Goal: Task Accomplishment & Management: Use online tool/utility

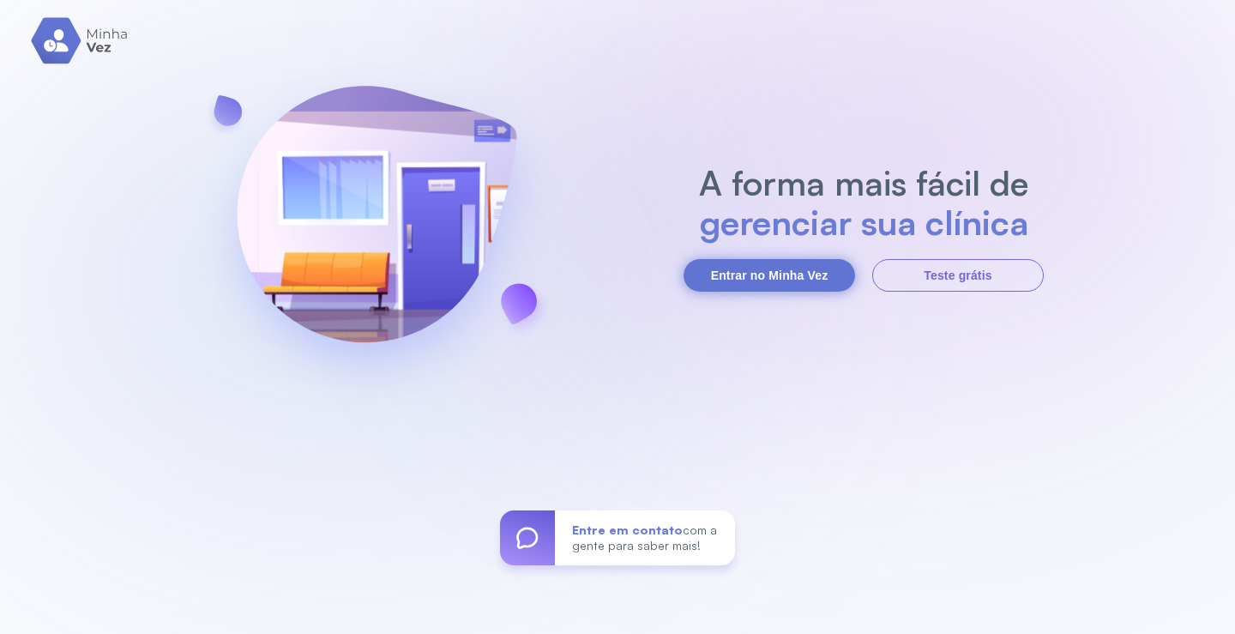
click at [798, 267] on button "Entrar no Minha Vez" at bounding box center [768, 275] width 171 height 33
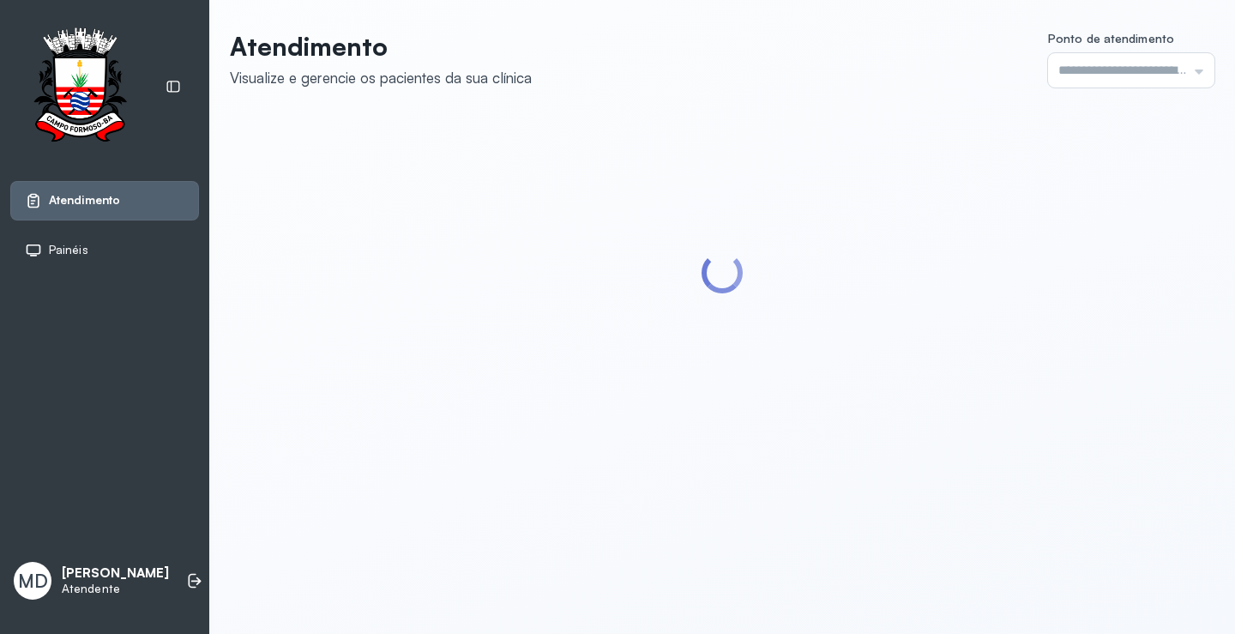
type input "*********"
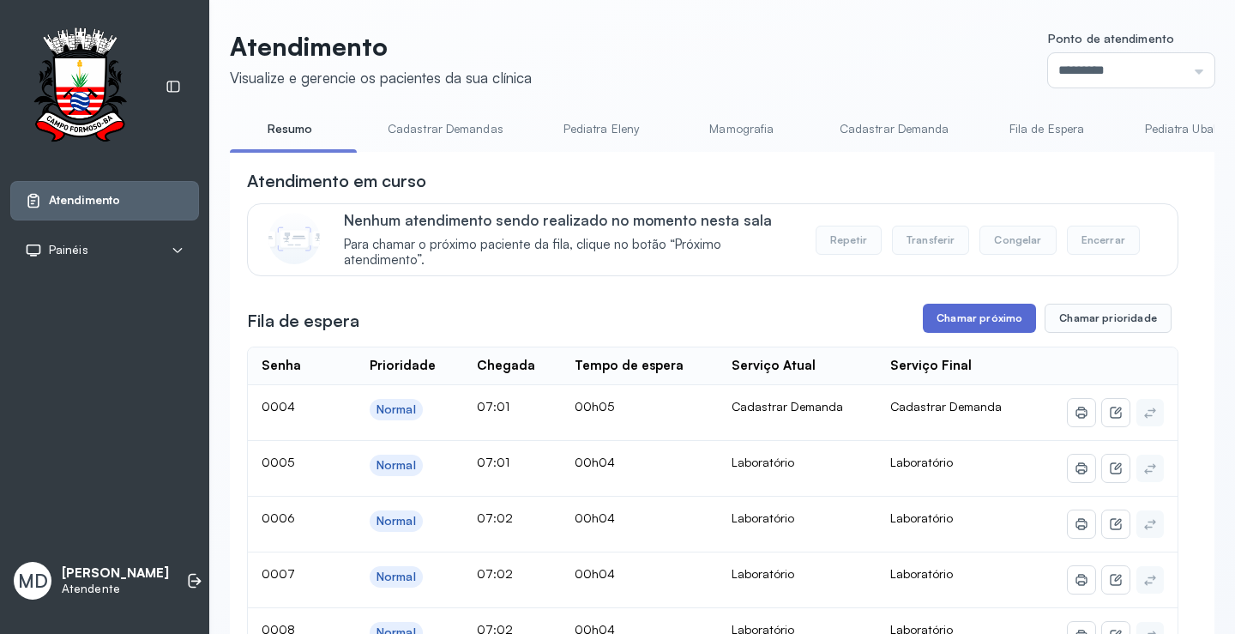
click at [1003, 324] on button "Chamar próximo" at bounding box center [979, 318] width 113 height 29
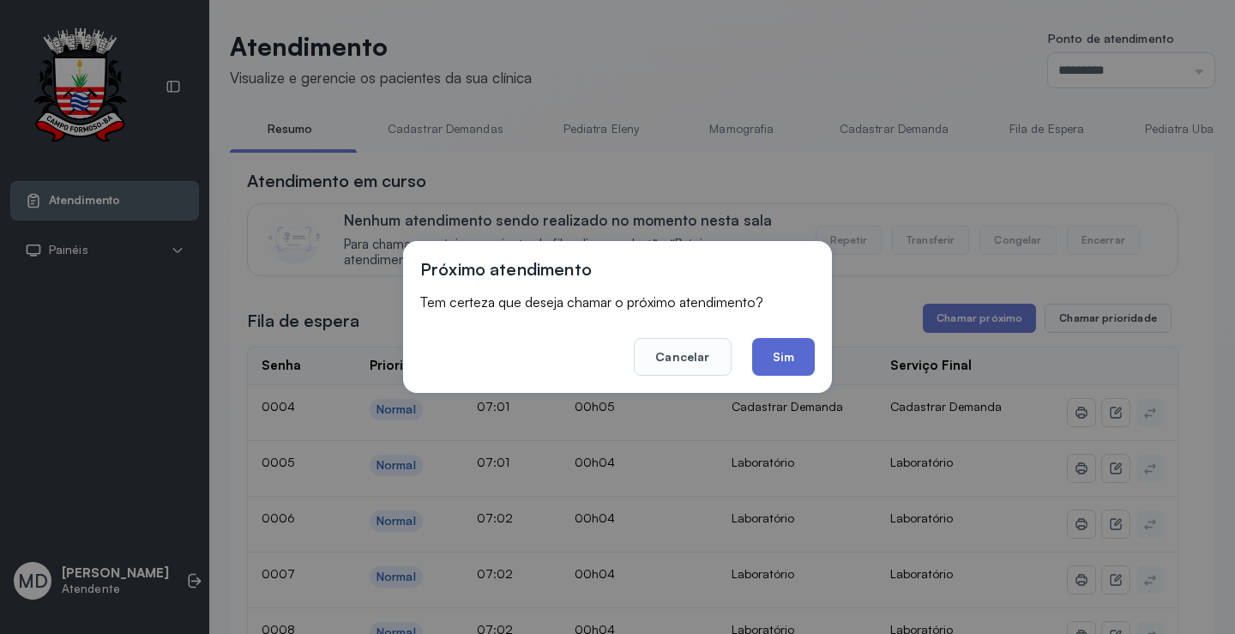
click at [773, 356] on button "Sim" at bounding box center [783, 357] width 63 height 38
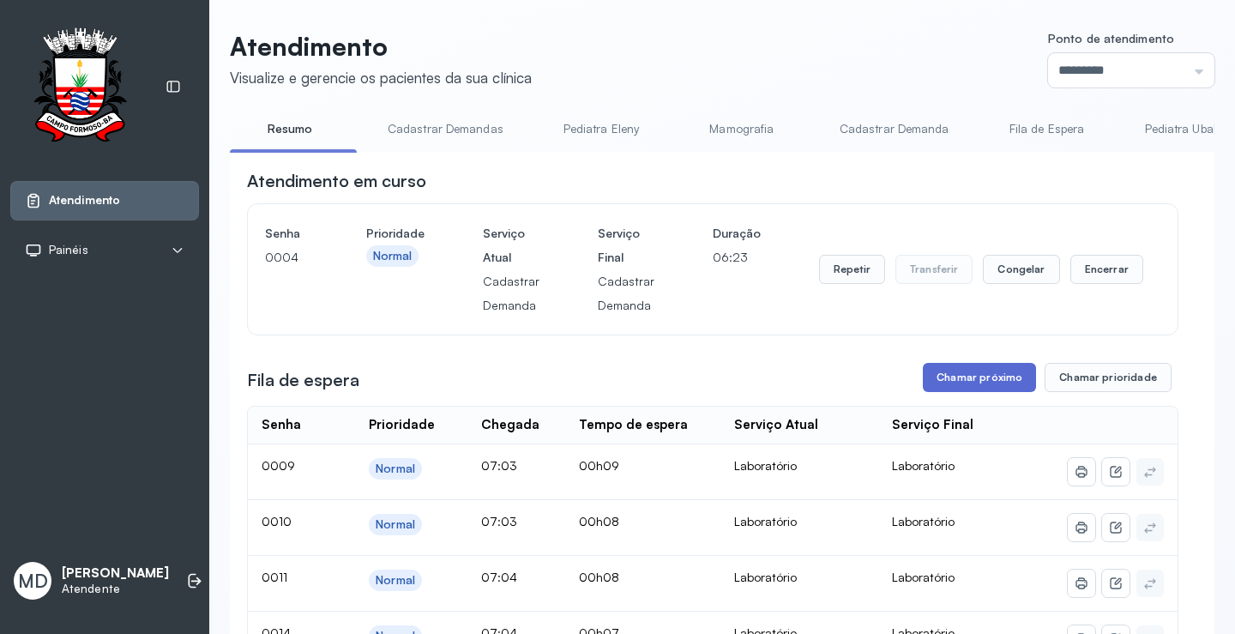
click at [995, 377] on button "Chamar próximo" at bounding box center [979, 377] width 113 height 29
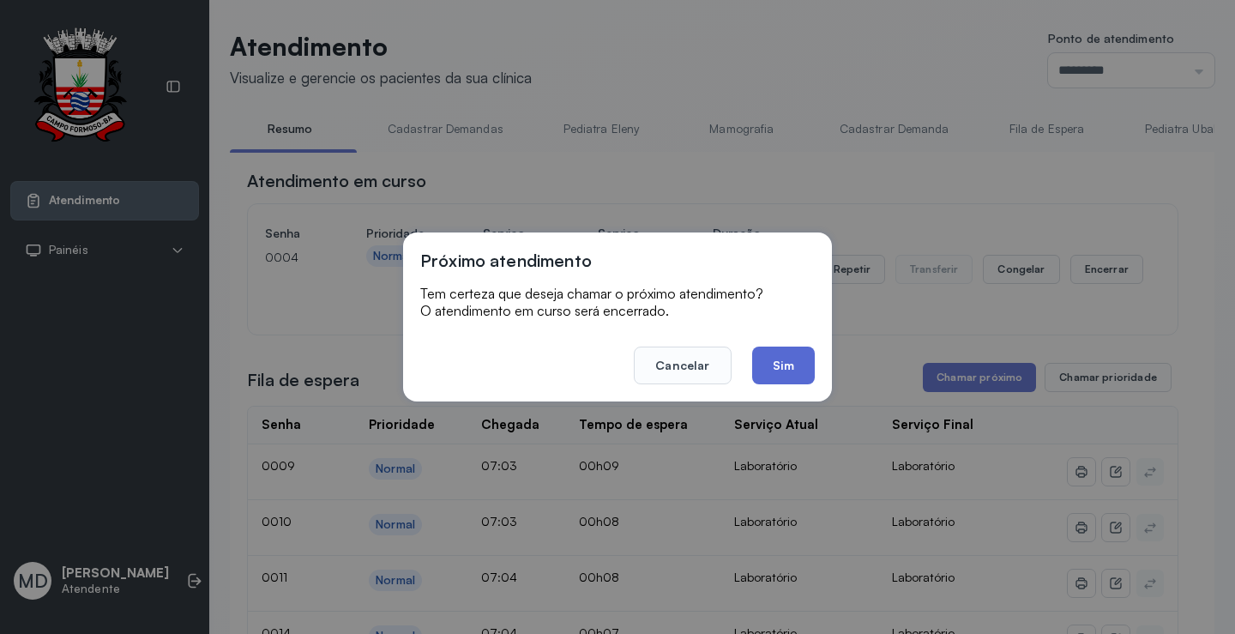
click at [776, 369] on button "Sim" at bounding box center [783, 365] width 63 height 38
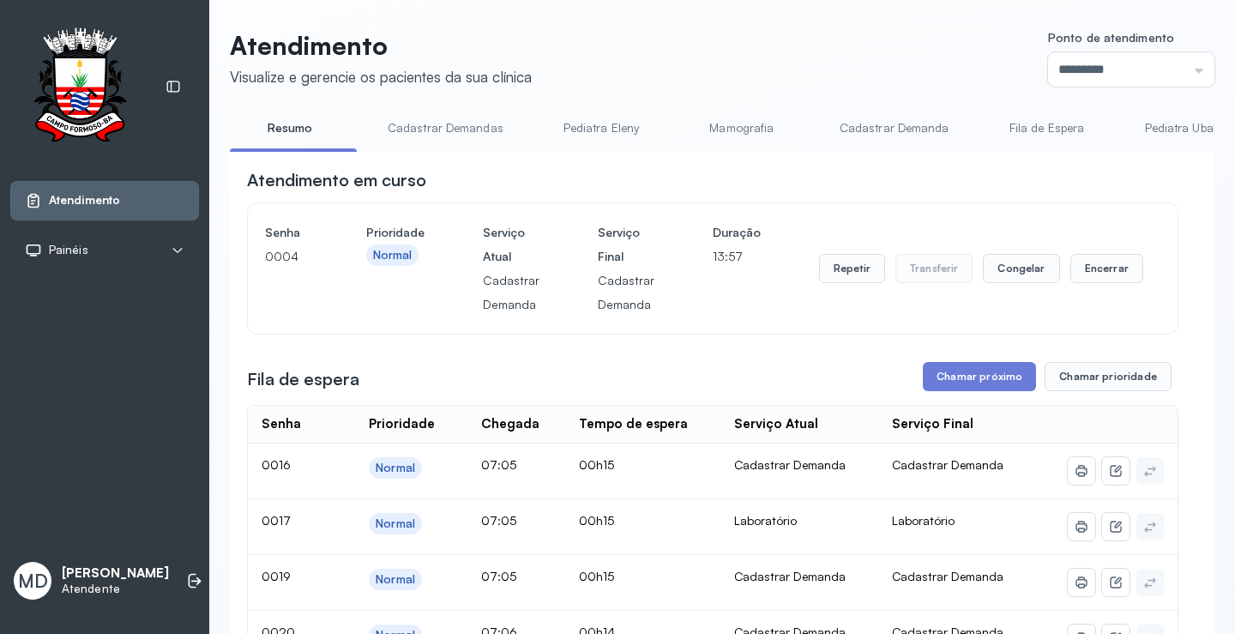
scroll to position [171, 0]
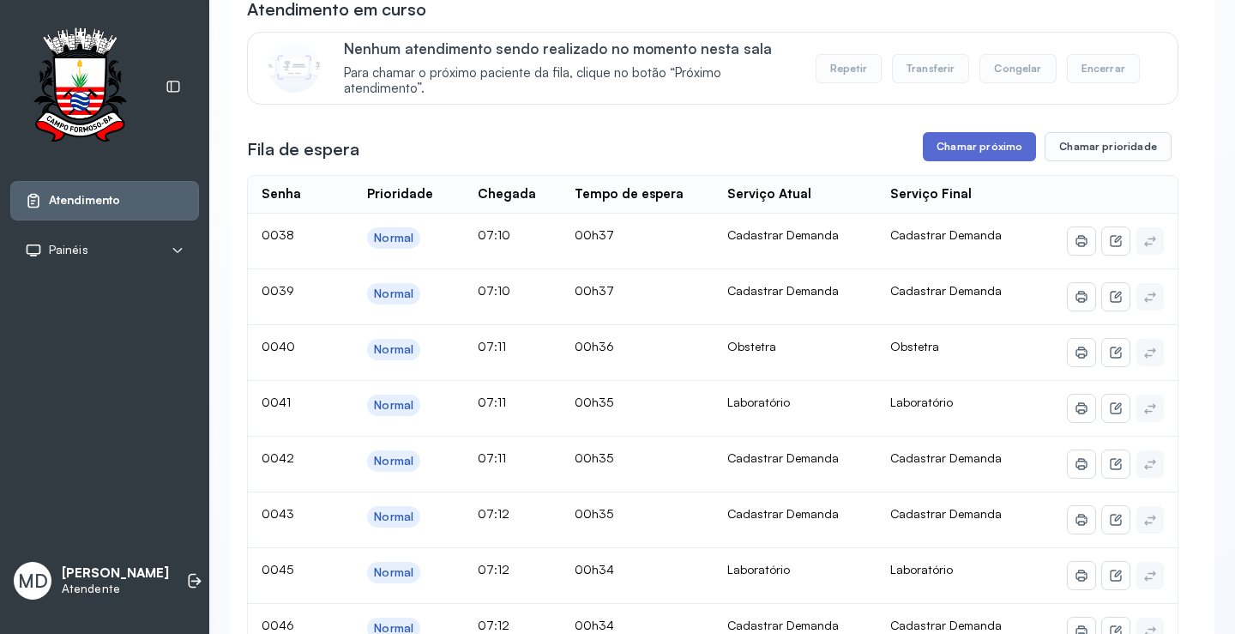
click at [967, 146] on button "Chamar próximo" at bounding box center [979, 146] width 113 height 29
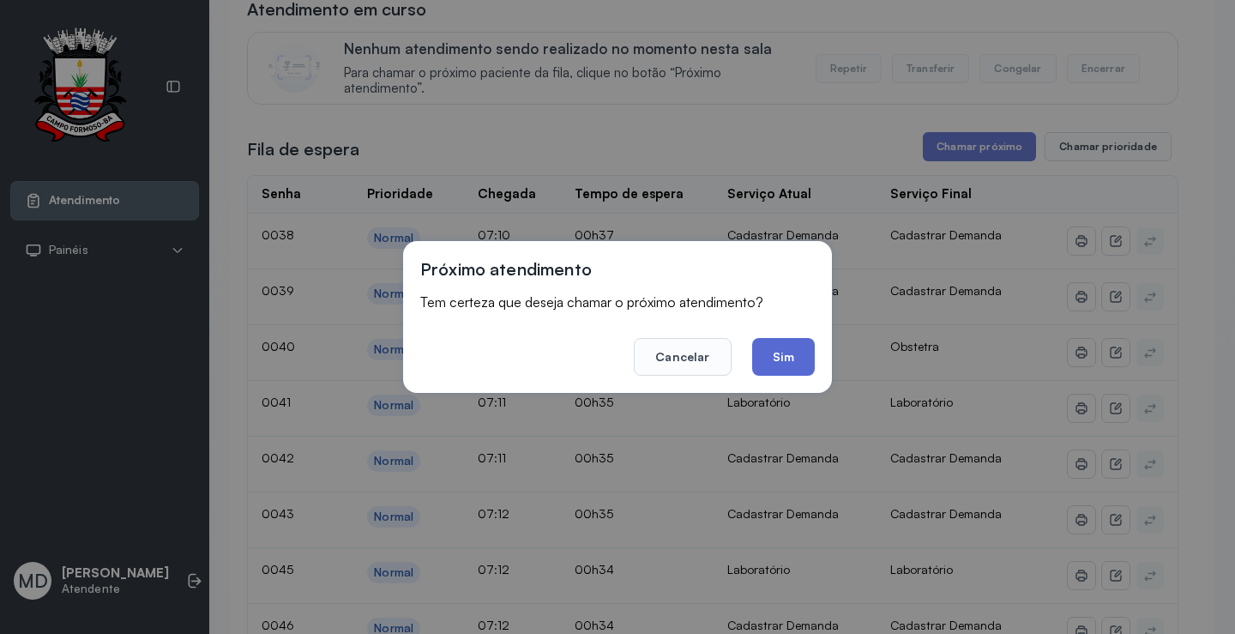
click at [783, 352] on button "Sim" at bounding box center [783, 357] width 63 height 38
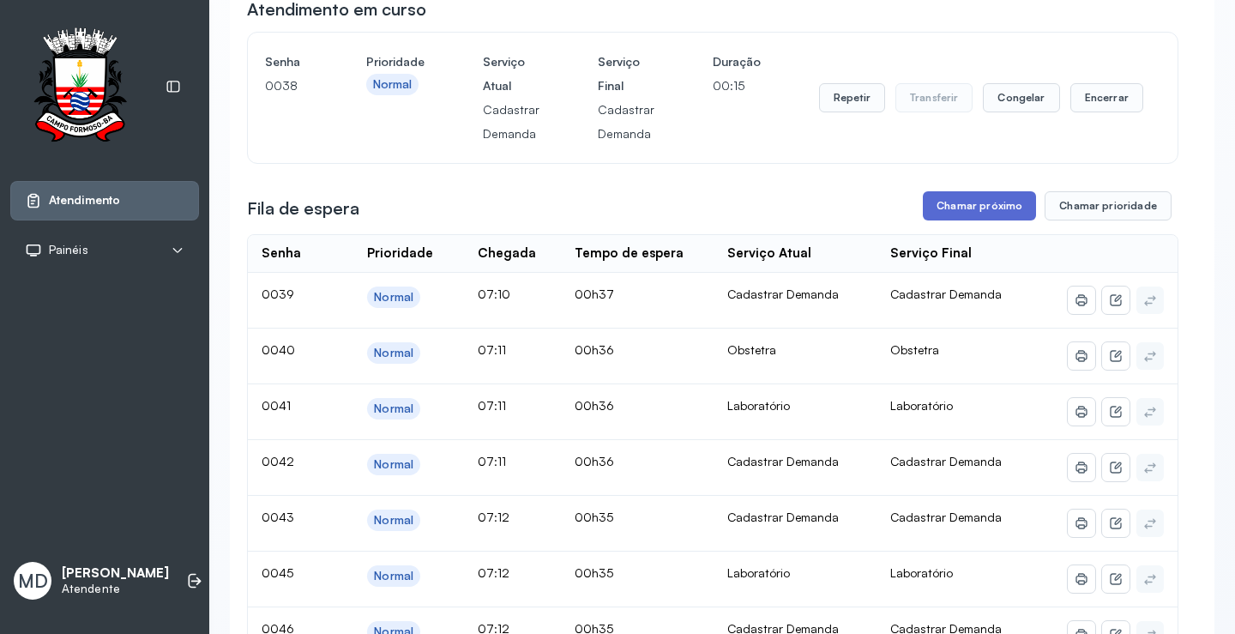
click at [970, 202] on button "Chamar próximo" at bounding box center [979, 205] width 113 height 29
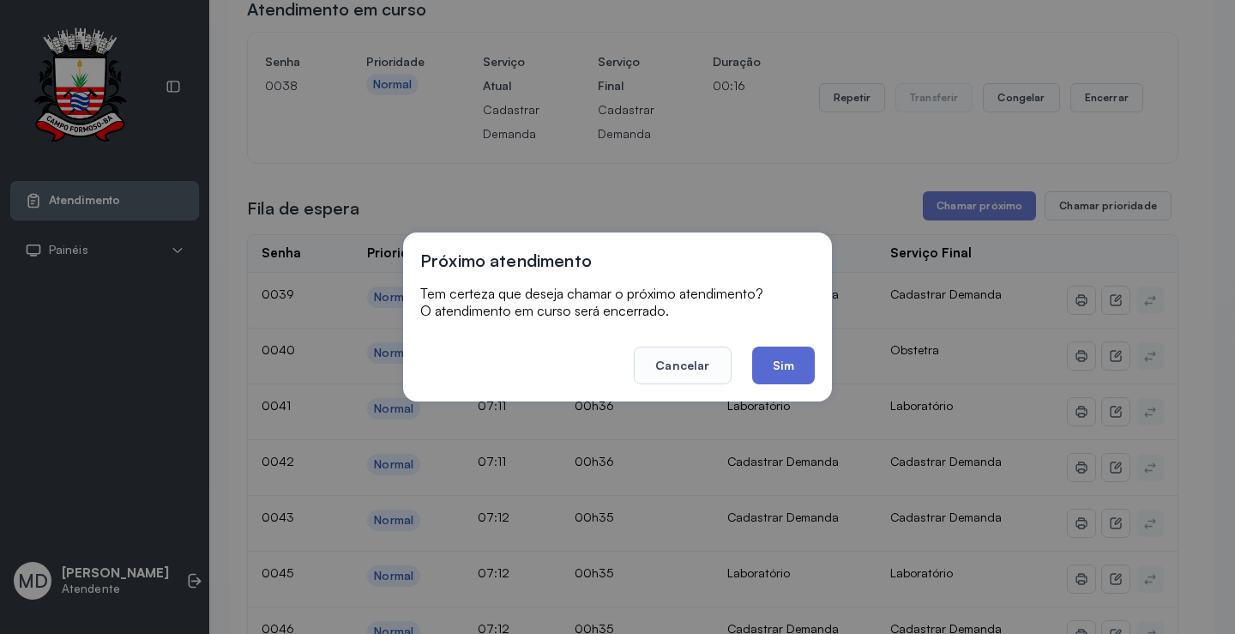
click at [766, 353] on button "Sim" at bounding box center [783, 365] width 63 height 38
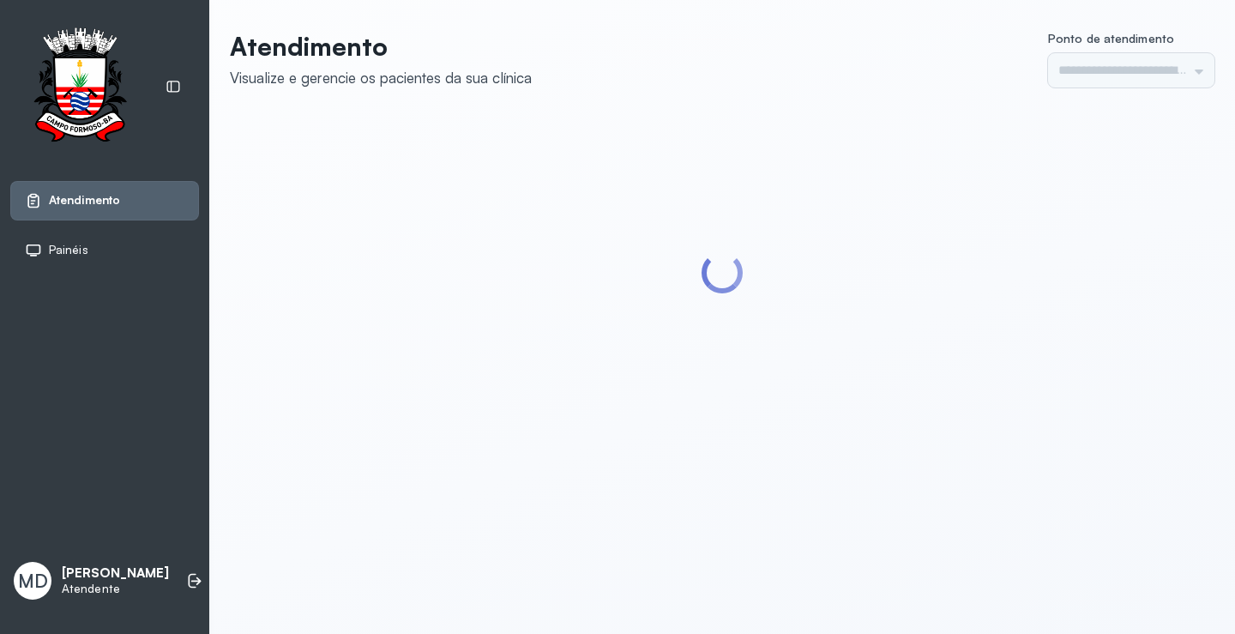
type input "*********"
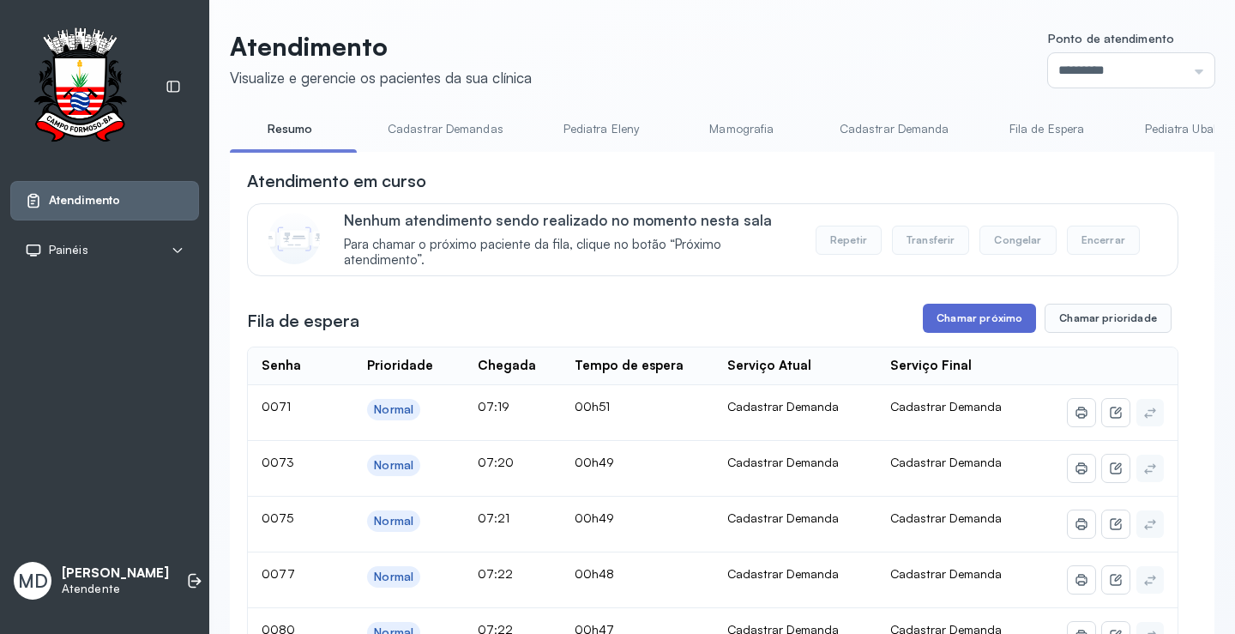
click at [986, 317] on button "Chamar próximo" at bounding box center [979, 318] width 113 height 29
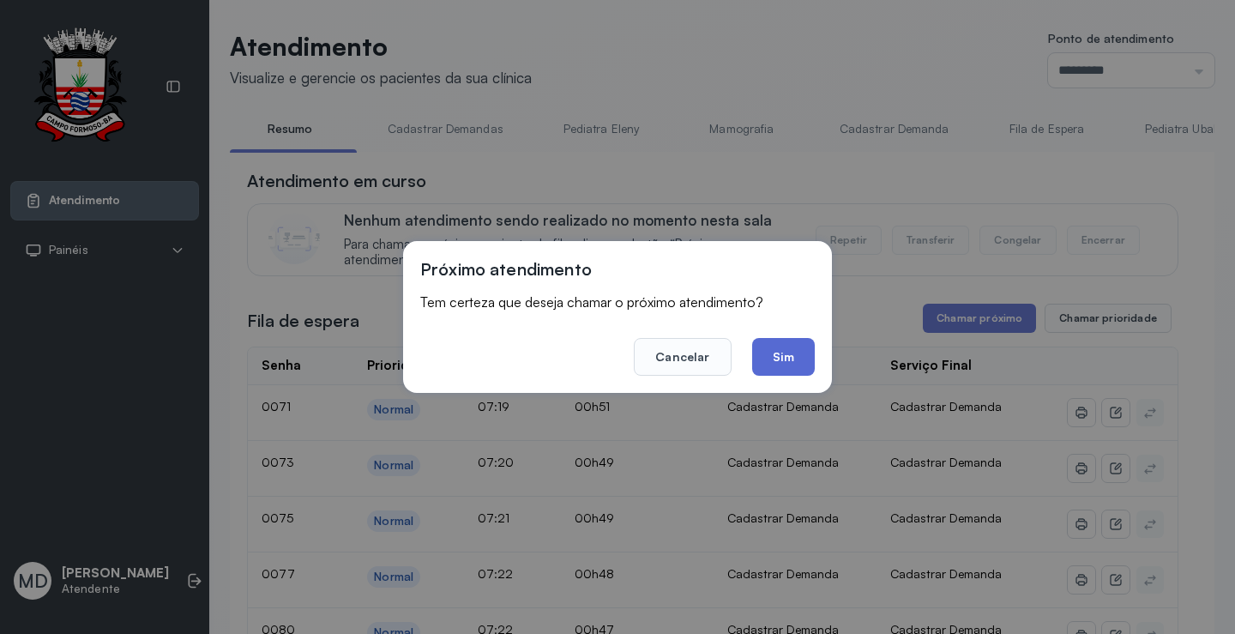
click at [791, 350] on button "Sim" at bounding box center [783, 357] width 63 height 38
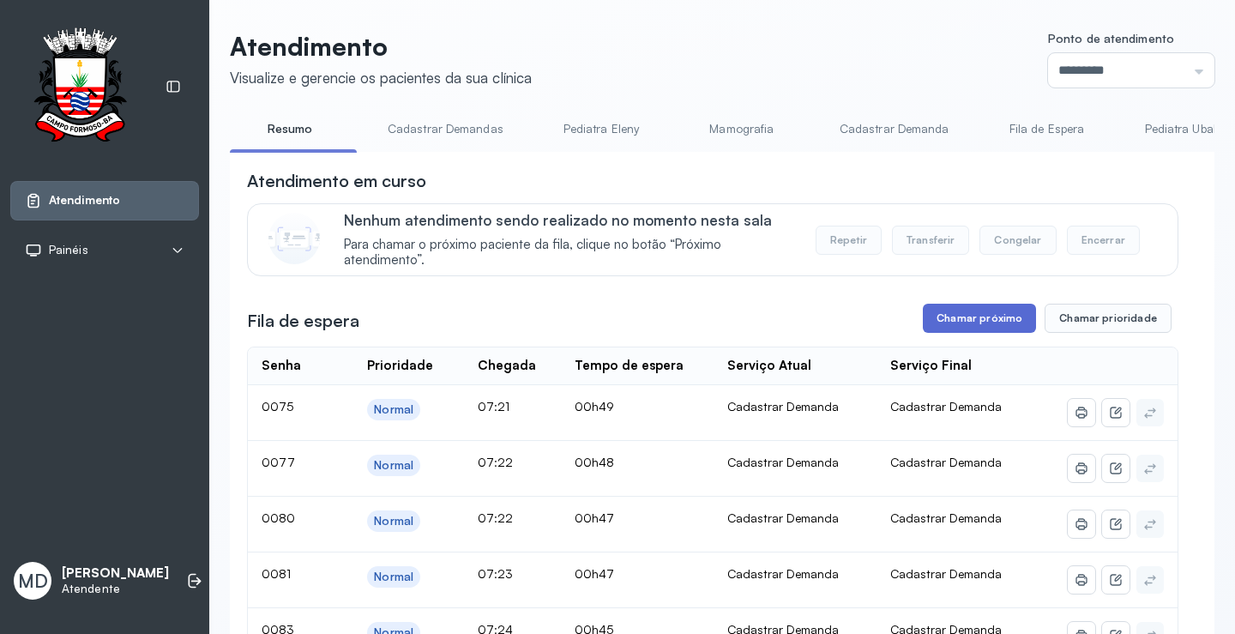
click at [988, 319] on button "Chamar próximo" at bounding box center [979, 318] width 113 height 29
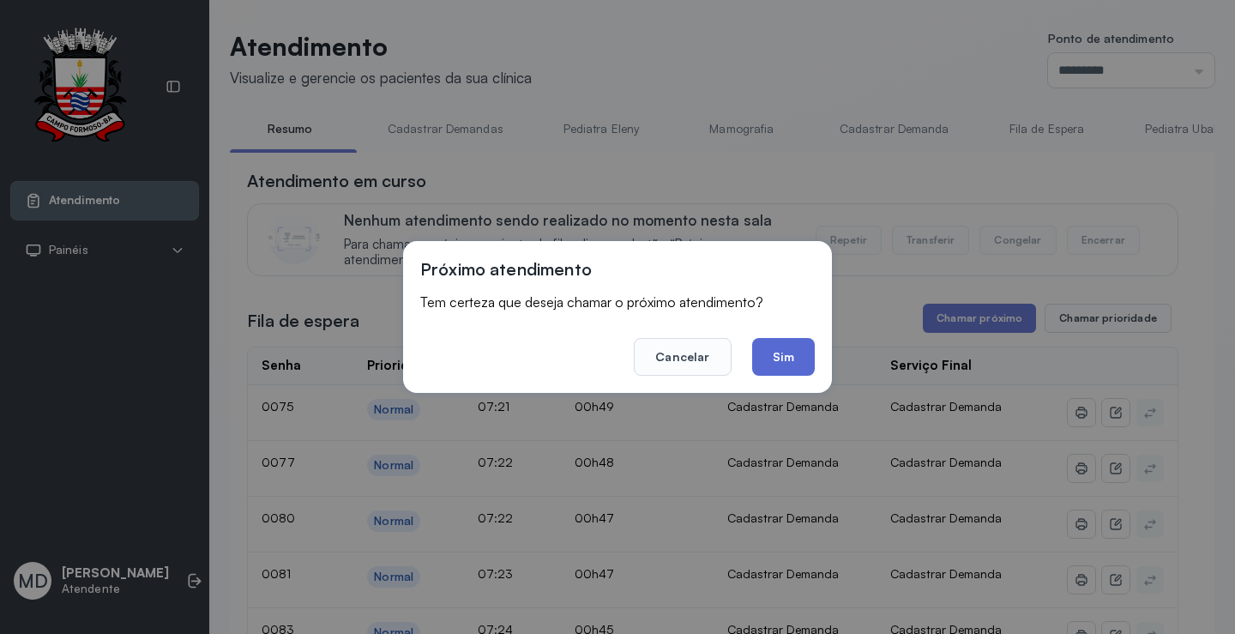
click at [789, 357] on button "Sim" at bounding box center [783, 357] width 63 height 38
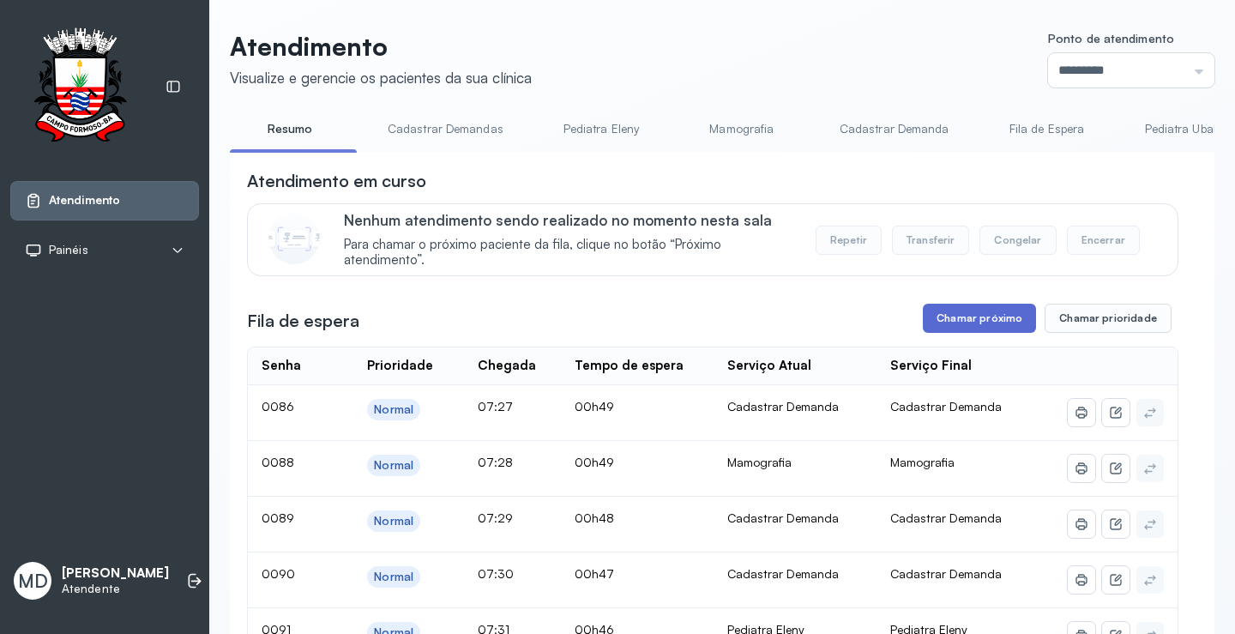
click at [1010, 322] on button "Chamar próximo" at bounding box center [979, 318] width 113 height 29
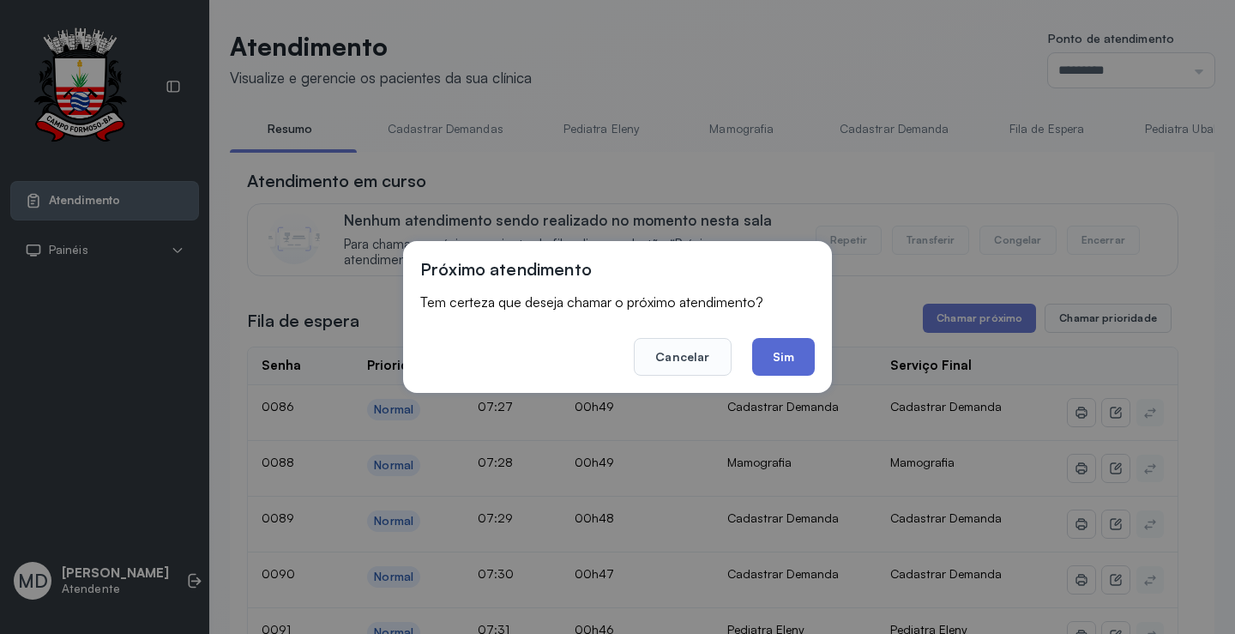
click at [779, 362] on button "Sim" at bounding box center [783, 357] width 63 height 38
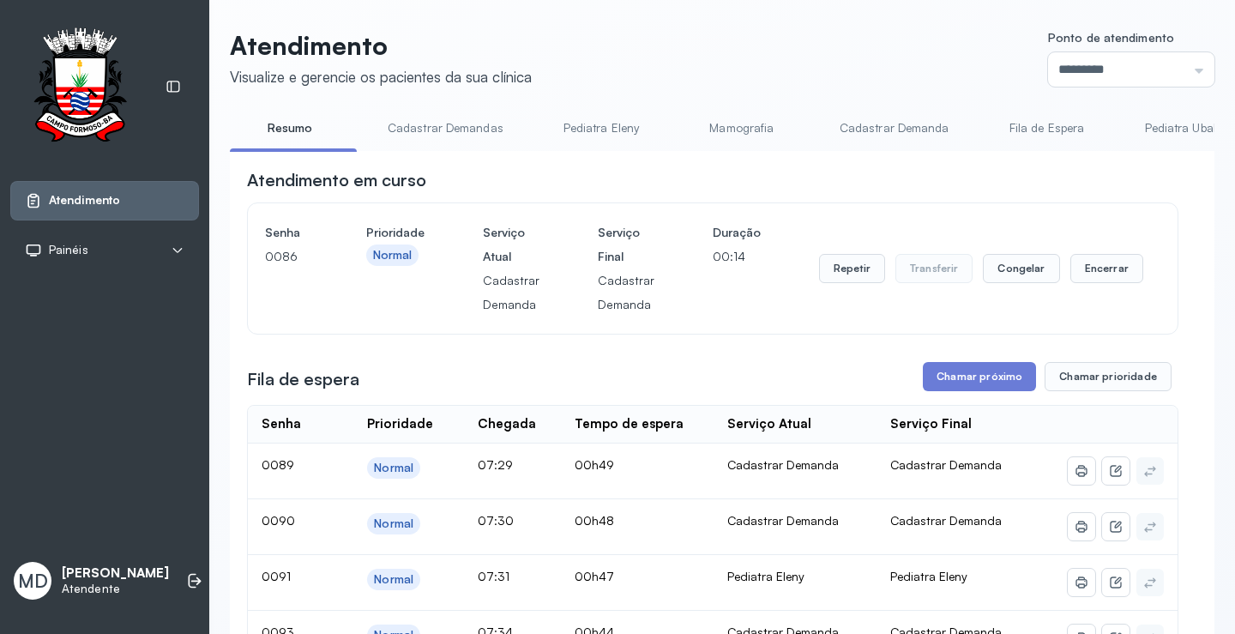
scroll to position [86, 0]
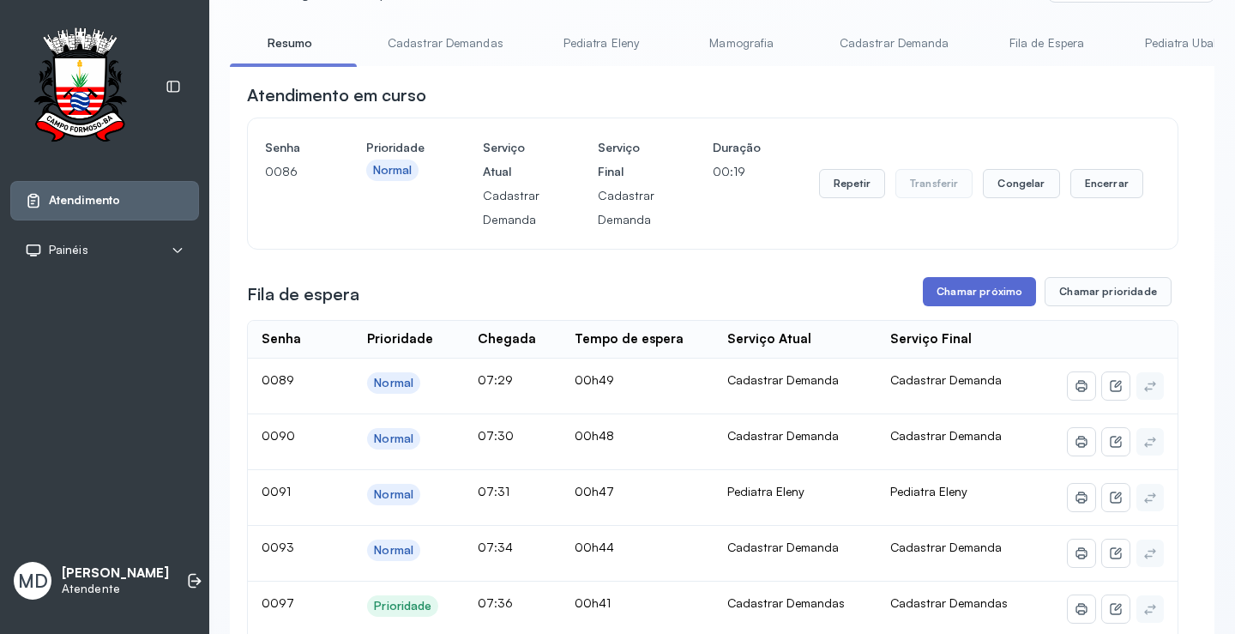
click at [977, 296] on button "Chamar próximo" at bounding box center [979, 291] width 113 height 29
click at [985, 292] on button "Chamar próximo" at bounding box center [979, 291] width 113 height 29
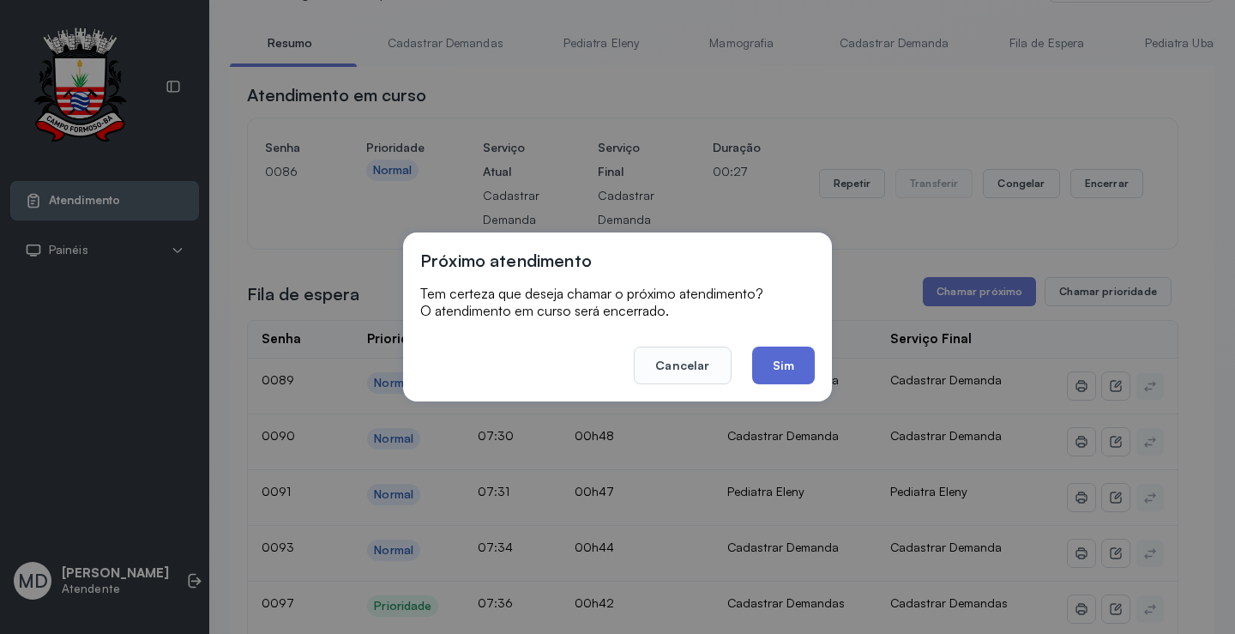
click at [789, 365] on button "Sim" at bounding box center [783, 365] width 63 height 38
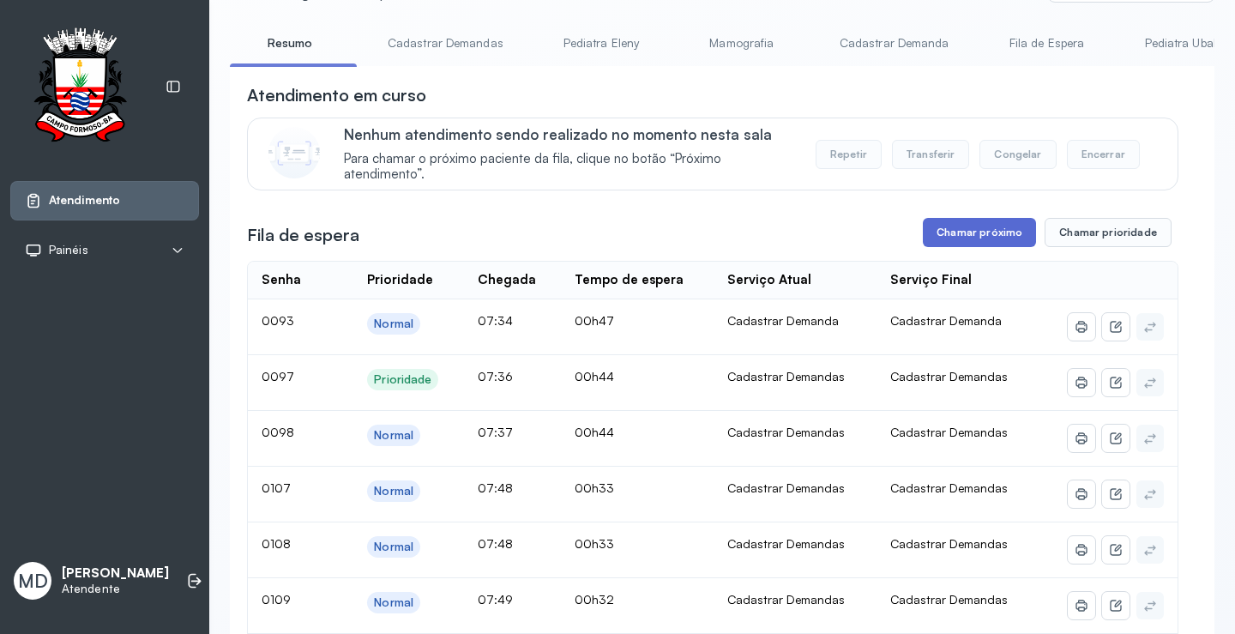
click at [1011, 239] on button "Chamar próximo" at bounding box center [979, 232] width 113 height 29
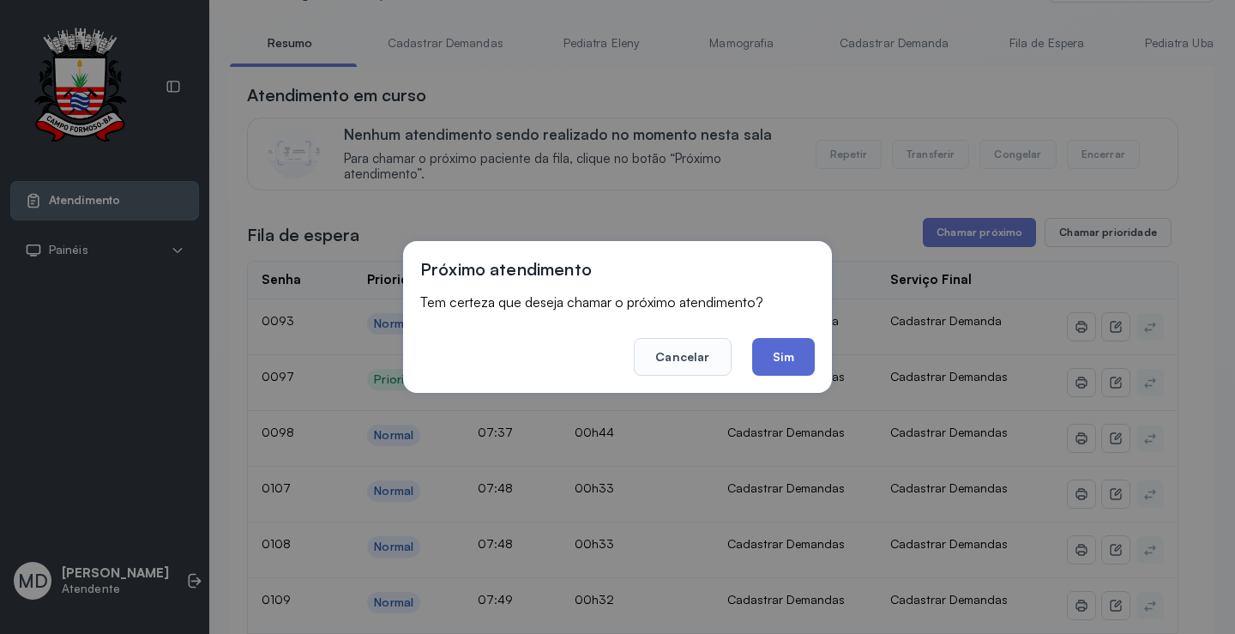
click at [784, 358] on button "Sim" at bounding box center [783, 357] width 63 height 38
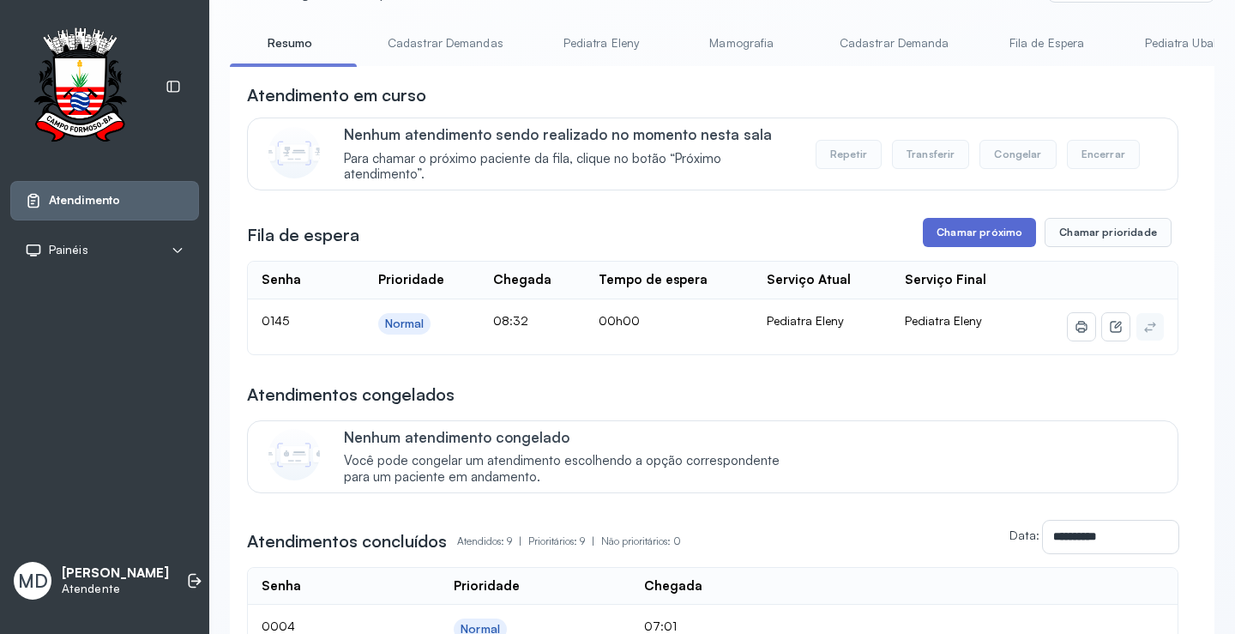
click at [977, 229] on button "Chamar próximo" at bounding box center [979, 232] width 113 height 29
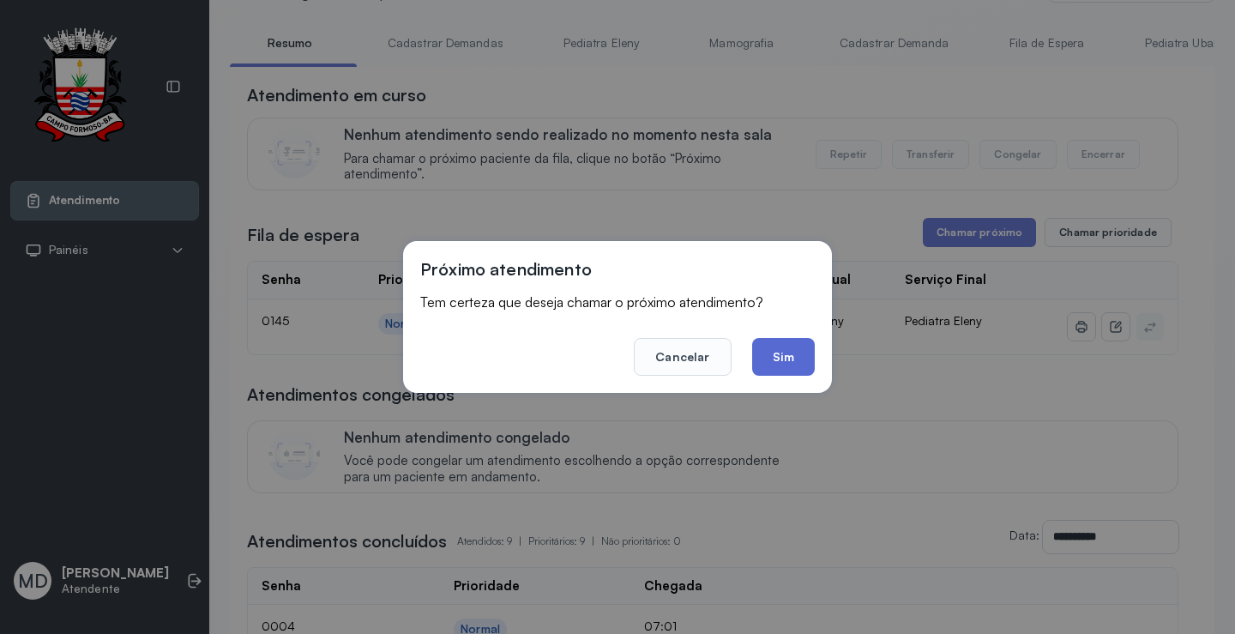
click at [776, 352] on button "Sim" at bounding box center [783, 357] width 63 height 38
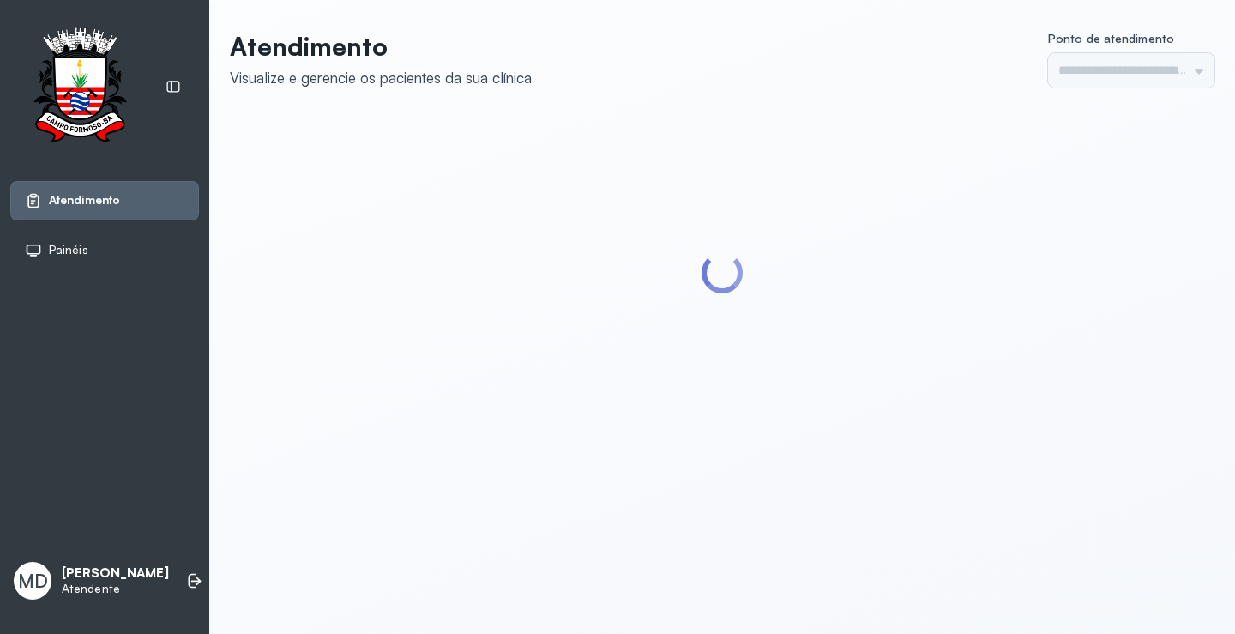
type input "*********"
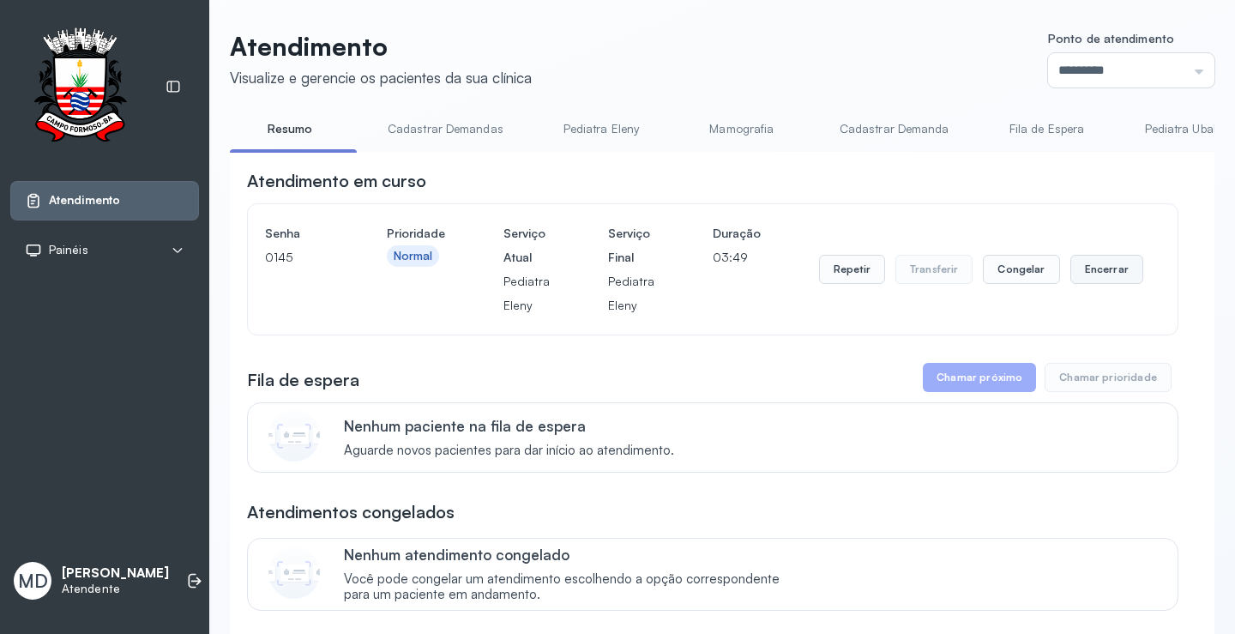
click at [1083, 271] on button "Encerrar" at bounding box center [1106, 269] width 73 height 29
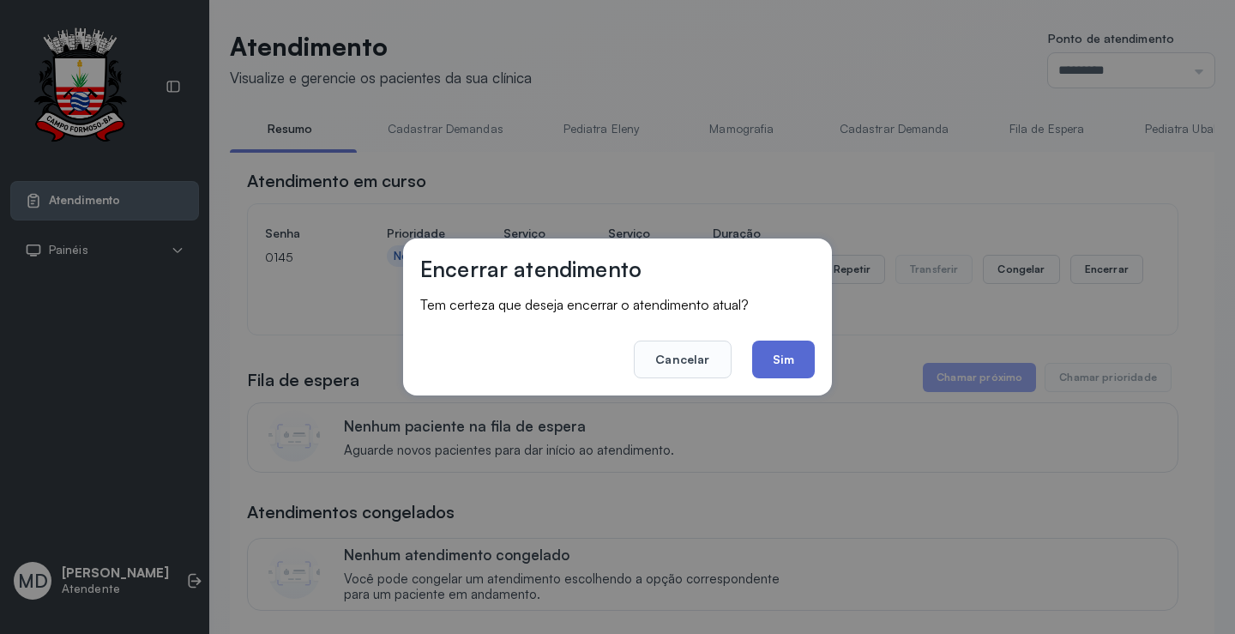
click at [783, 359] on button "Sim" at bounding box center [783, 359] width 63 height 38
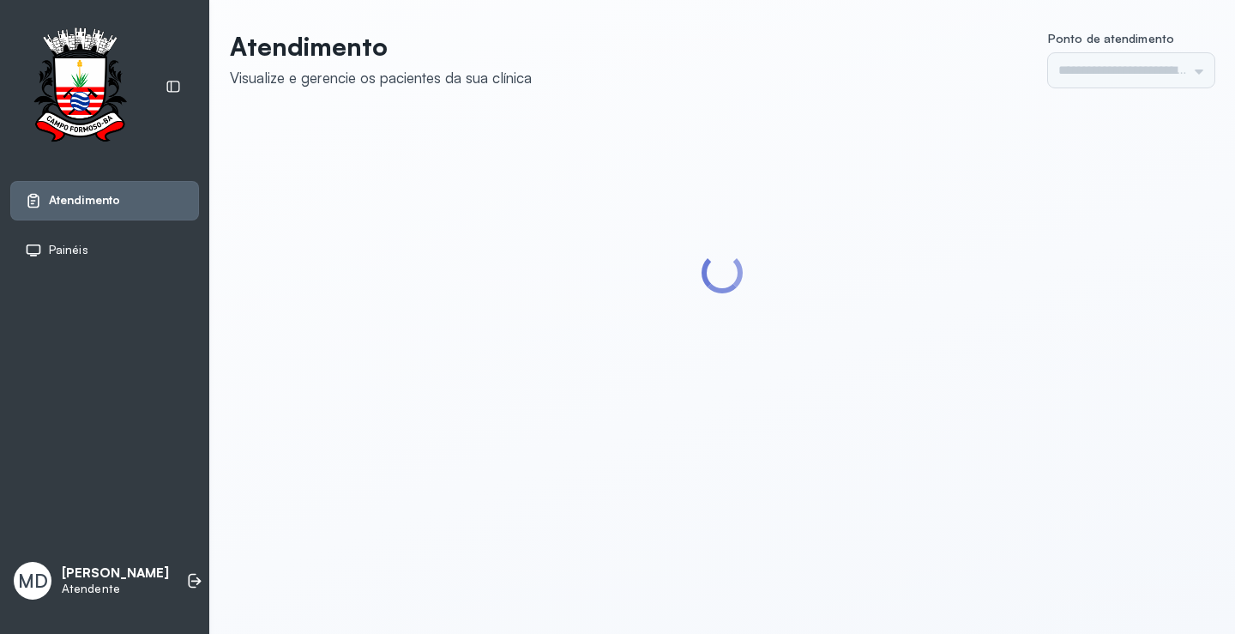
type input "*********"
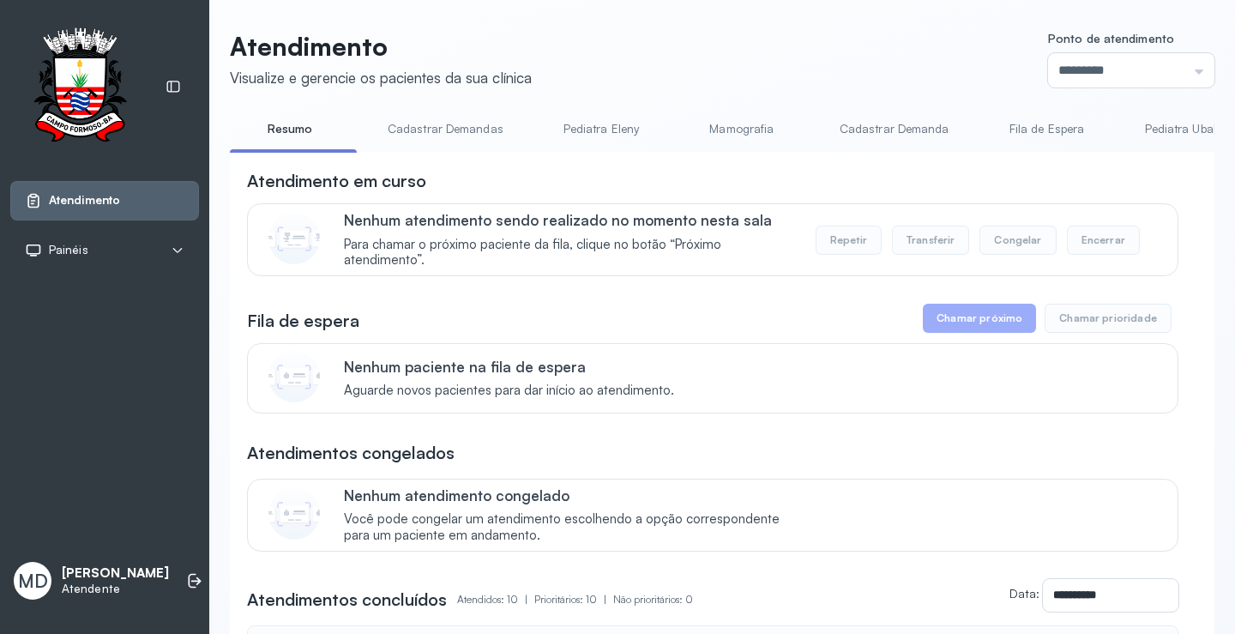
click at [969, 318] on button "Chamar próximo" at bounding box center [979, 318] width 113 height 29
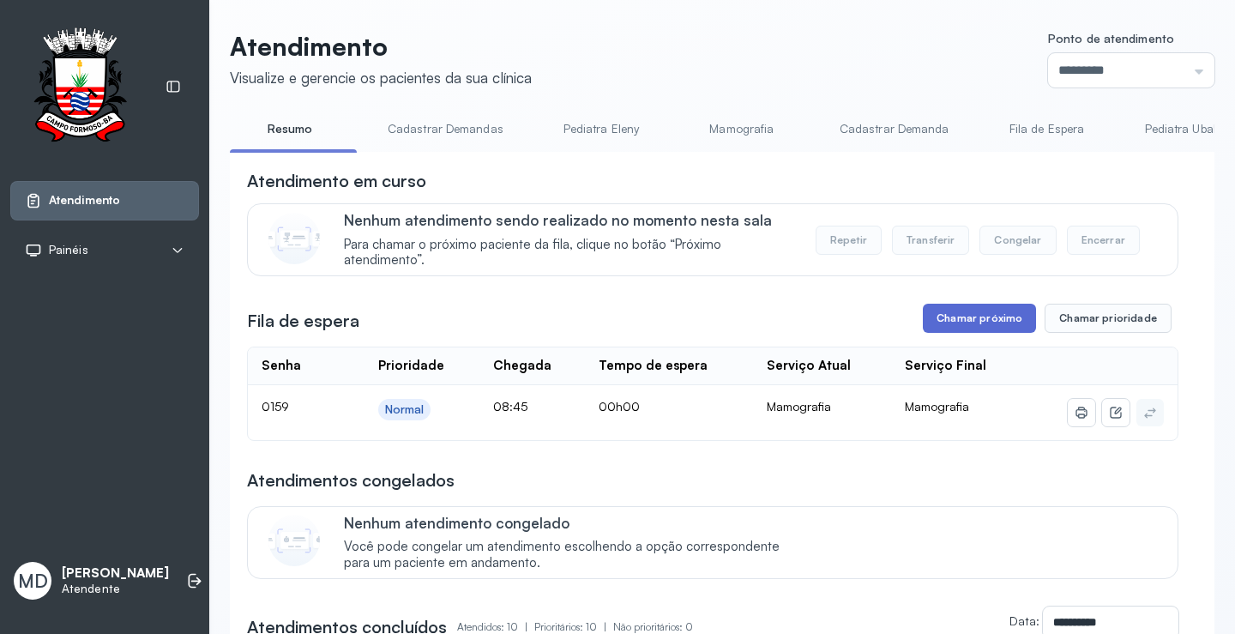
click at [989, 326] on button "Chamar próximo" at bounding box center [979, 318] width 113 height 29
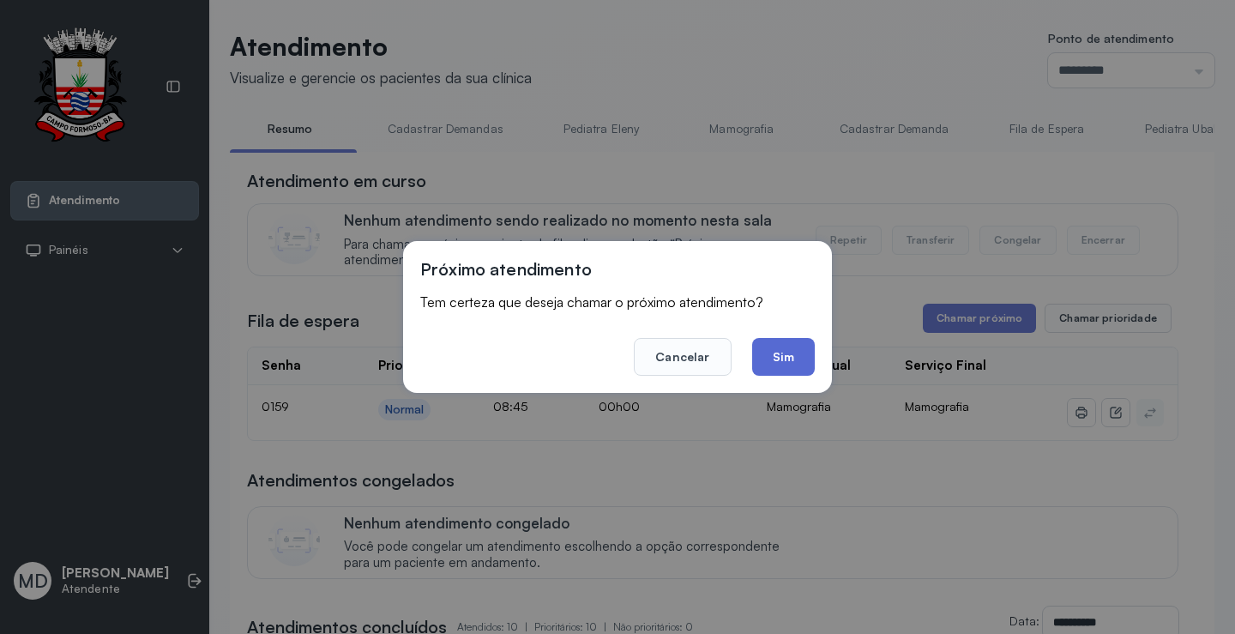
click at [786, 358] on button "Sim" at bounding box center [783, 357] width 63 height 38
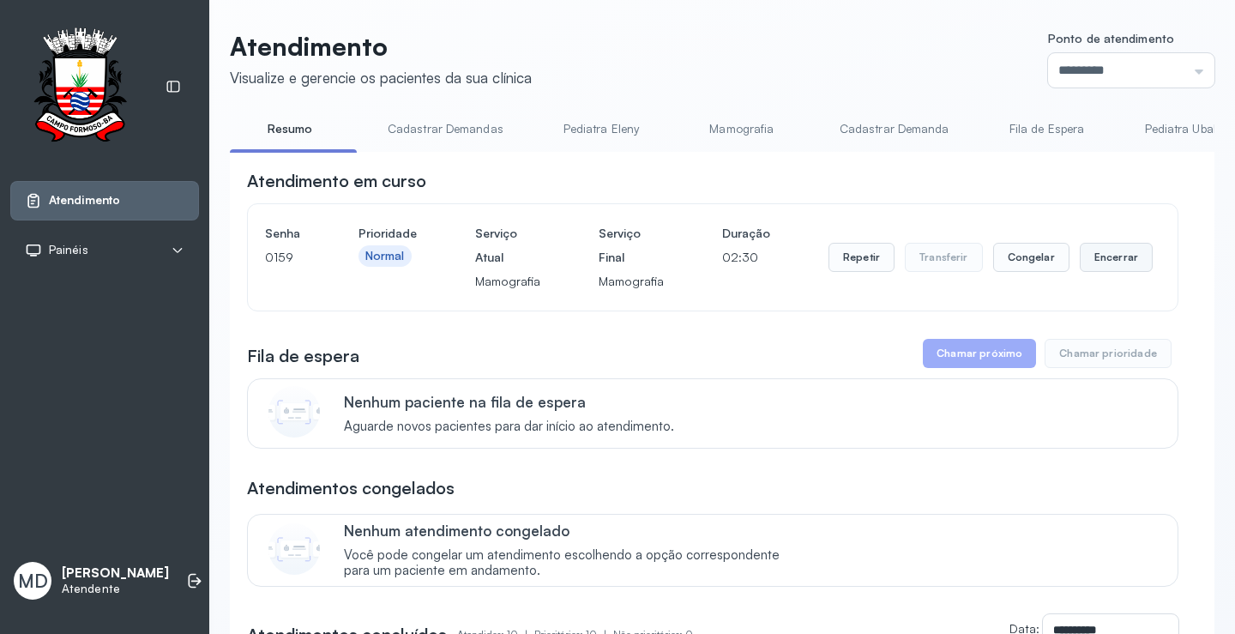
click at [1097, 258] on button "Encerrar" at bounding box center [1115, 257] width 73 height 29
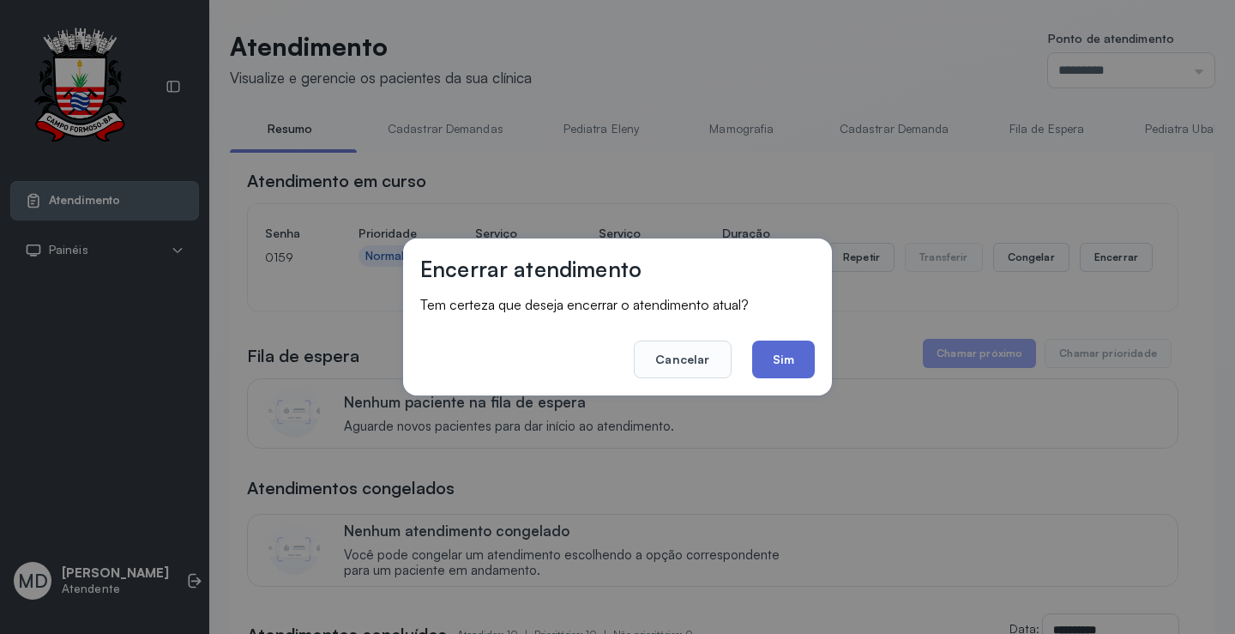
click at [780, 360] on button "Sim" at bounding box center [783, 359] width 63 height 38
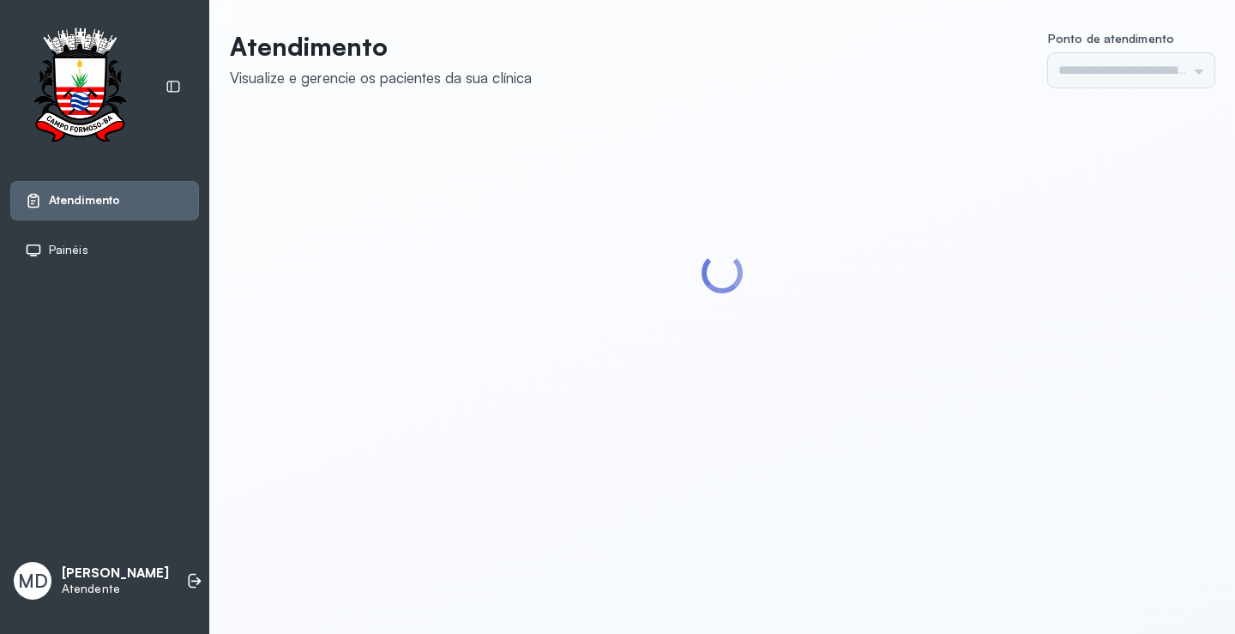
type input "*********"
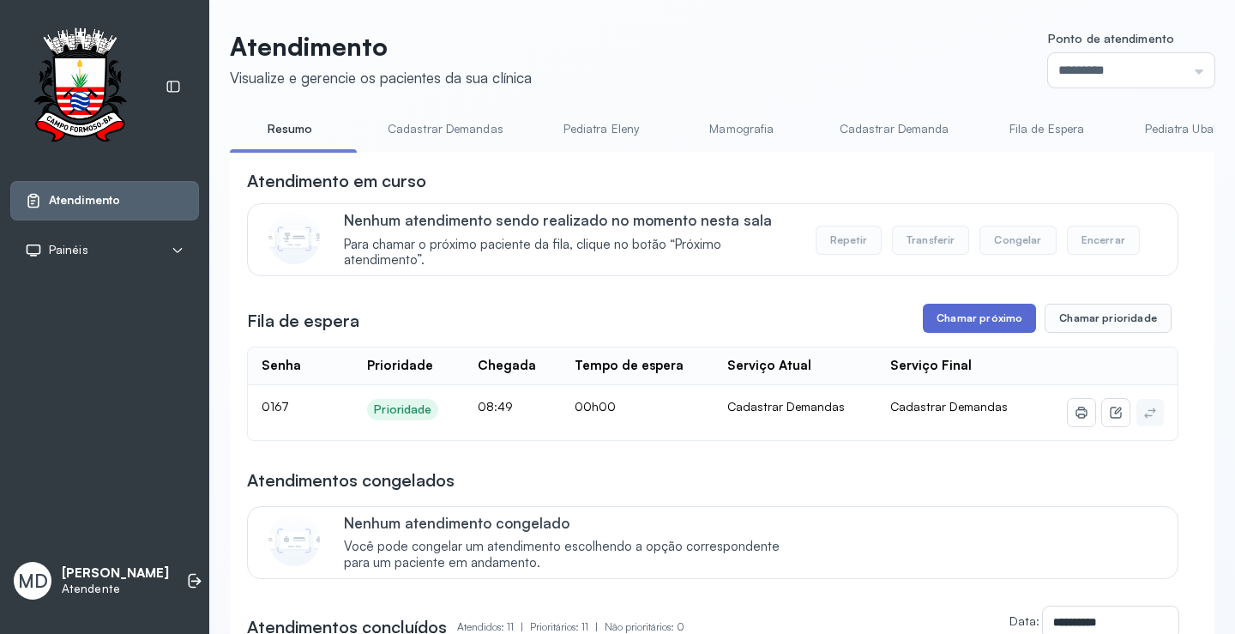
click at [997, 322] on button "Chamar próximo" at bounding box center [979, 318] width 113 height 29
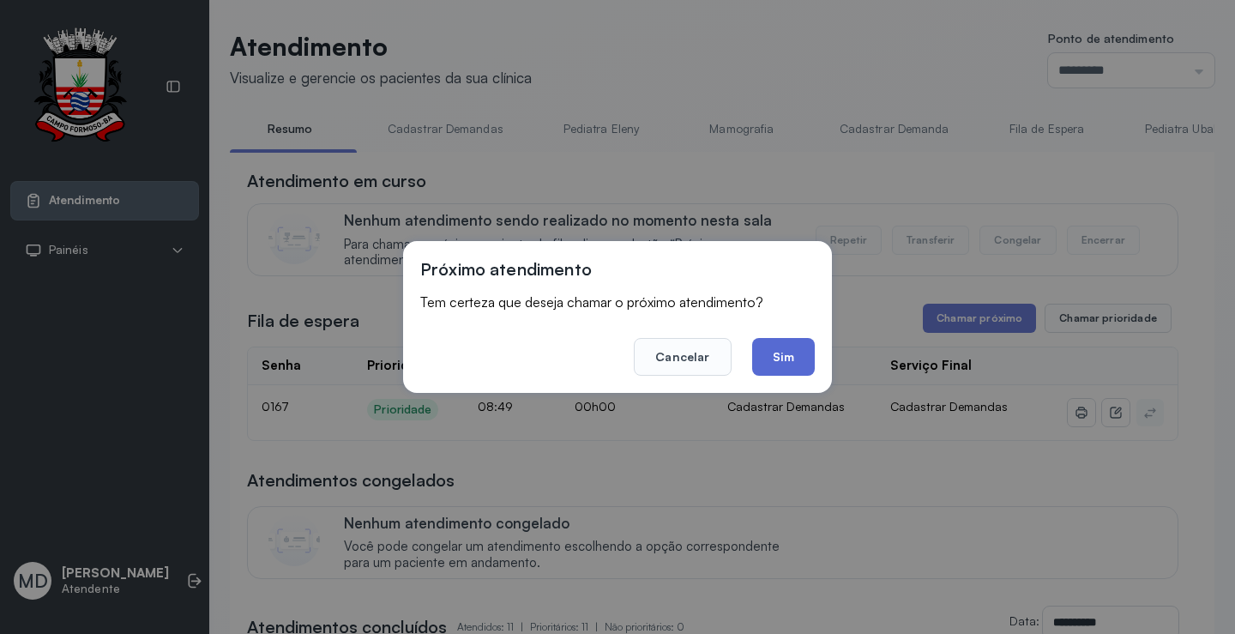
click at [782, 355] on button "Sim" at bounding box center [783, 357] width 63 height 38
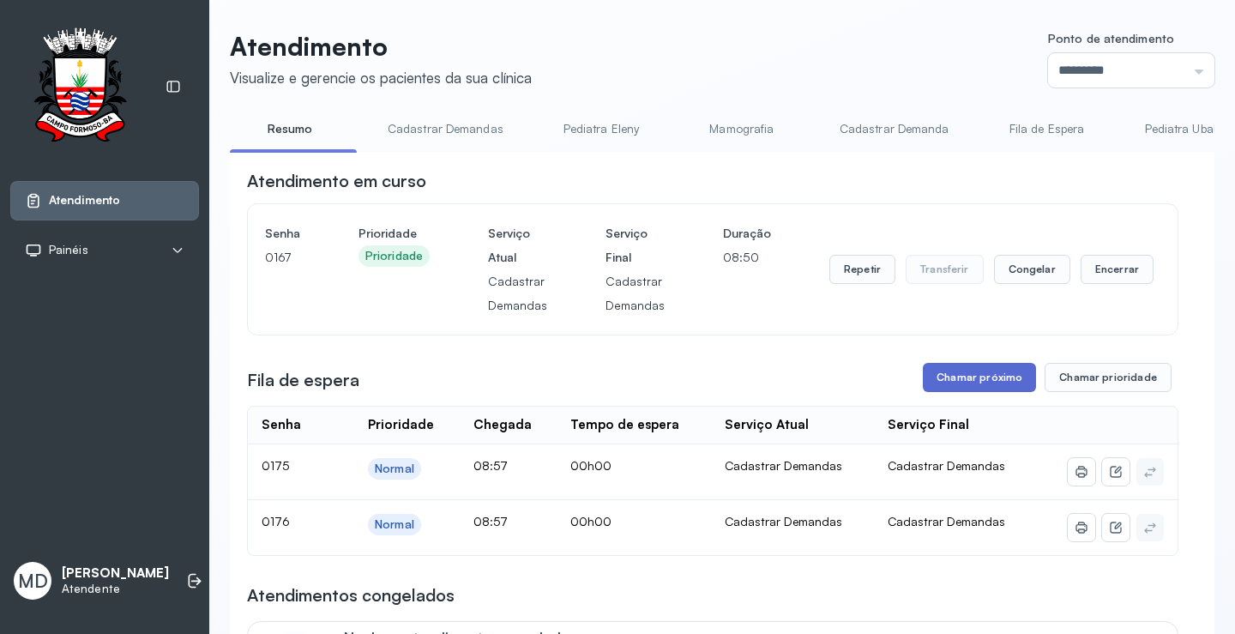
click at [976, 377] on button "Chamar próximo" at bounding box center [979, 377] width 113 height 29
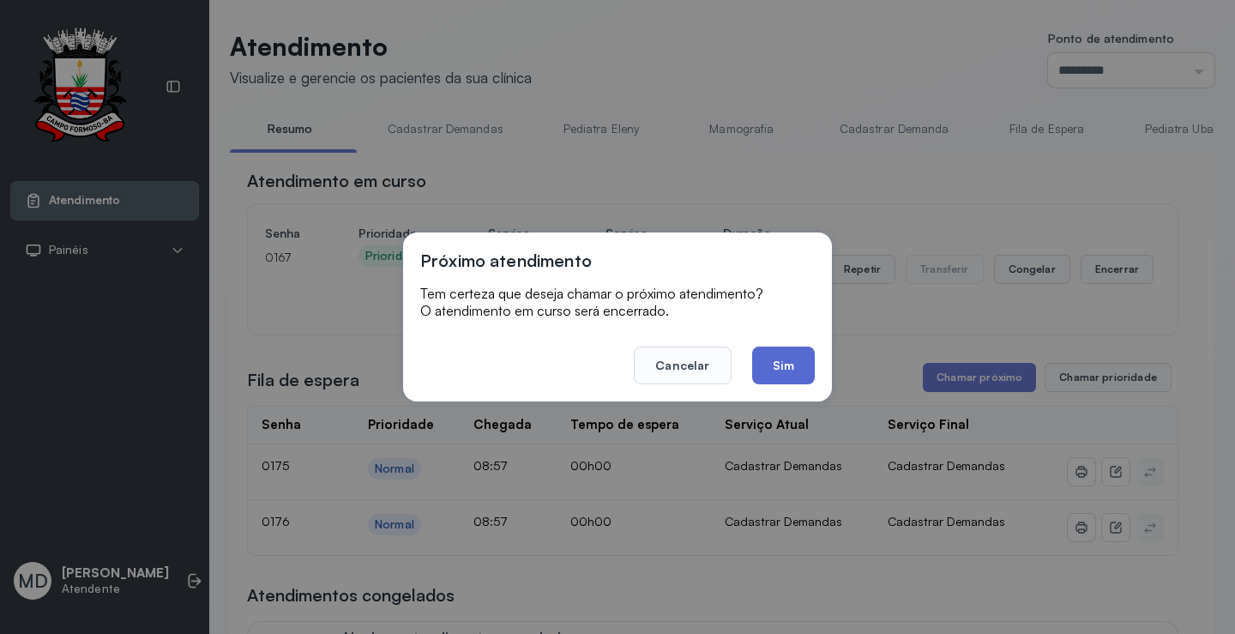
click at [771, 365] on button "Sim" at bounding box center [783, 365] width 63 height 38
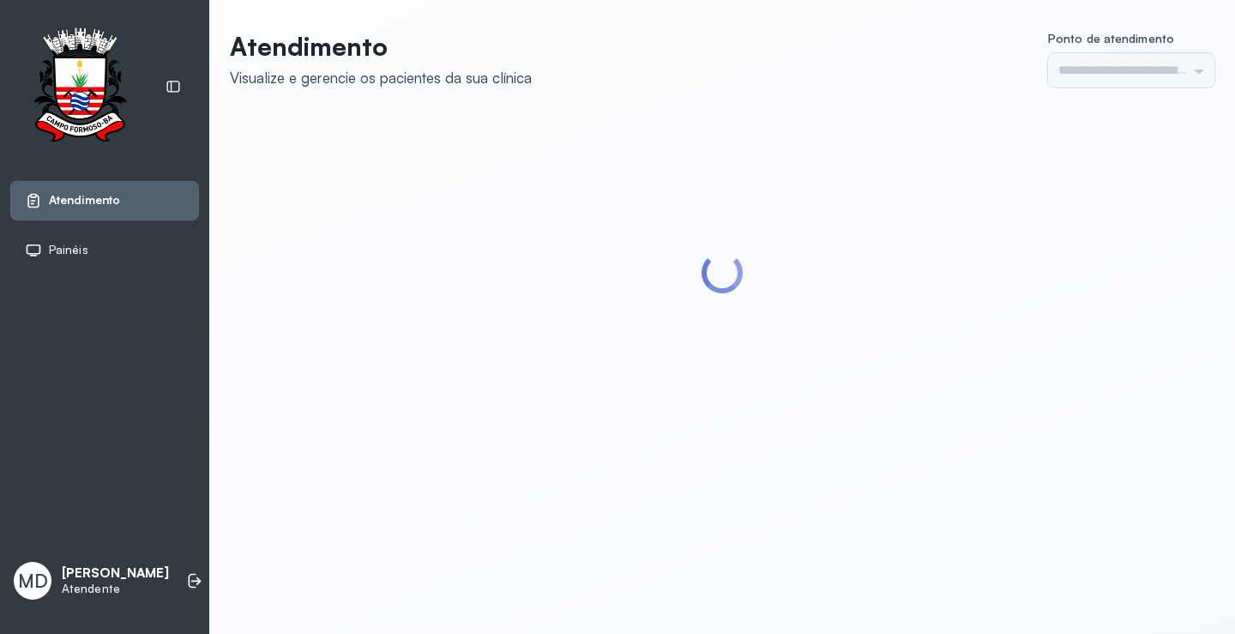
type input "*********"
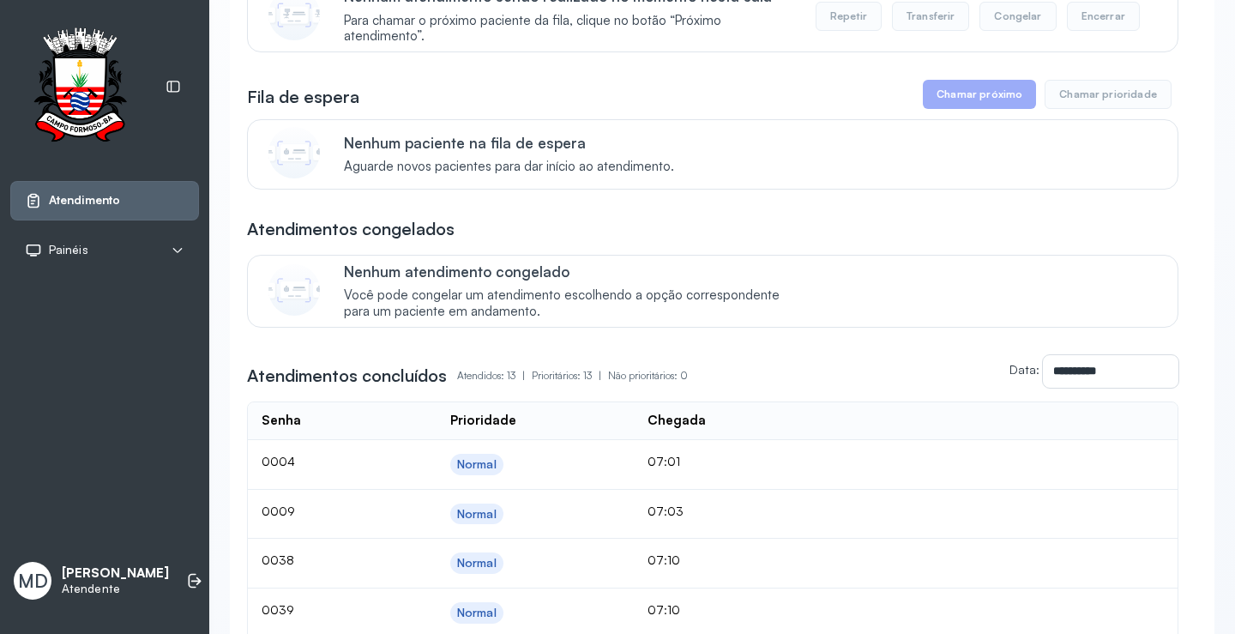
scroll to position [257, 0]
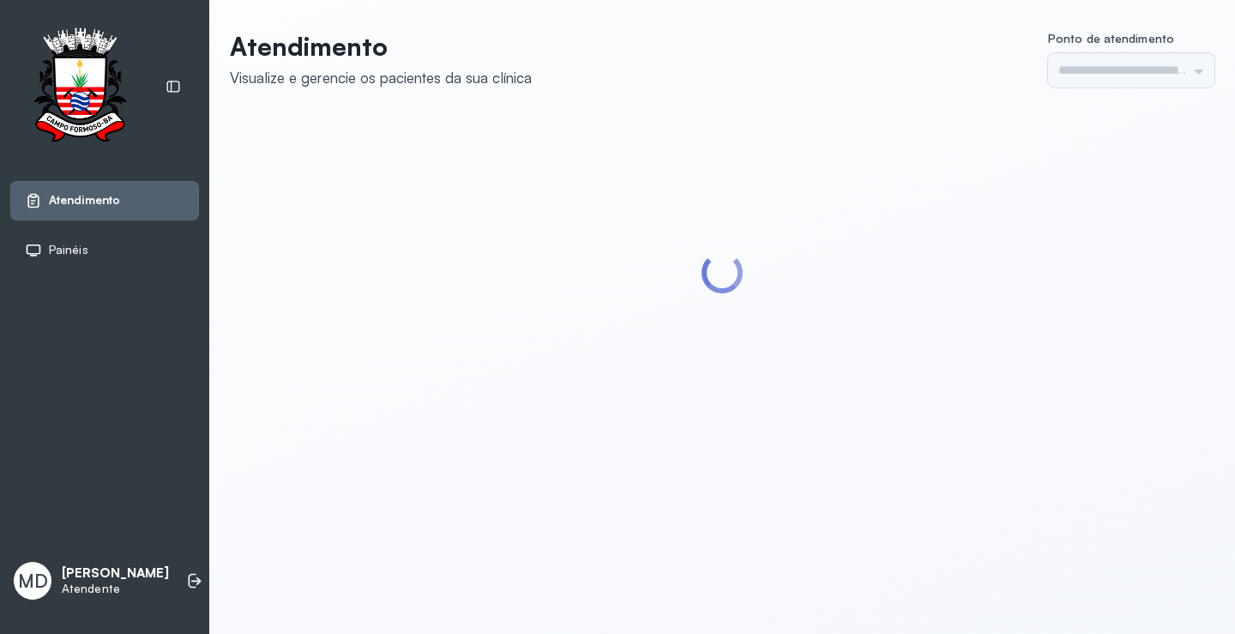
type input "*********"
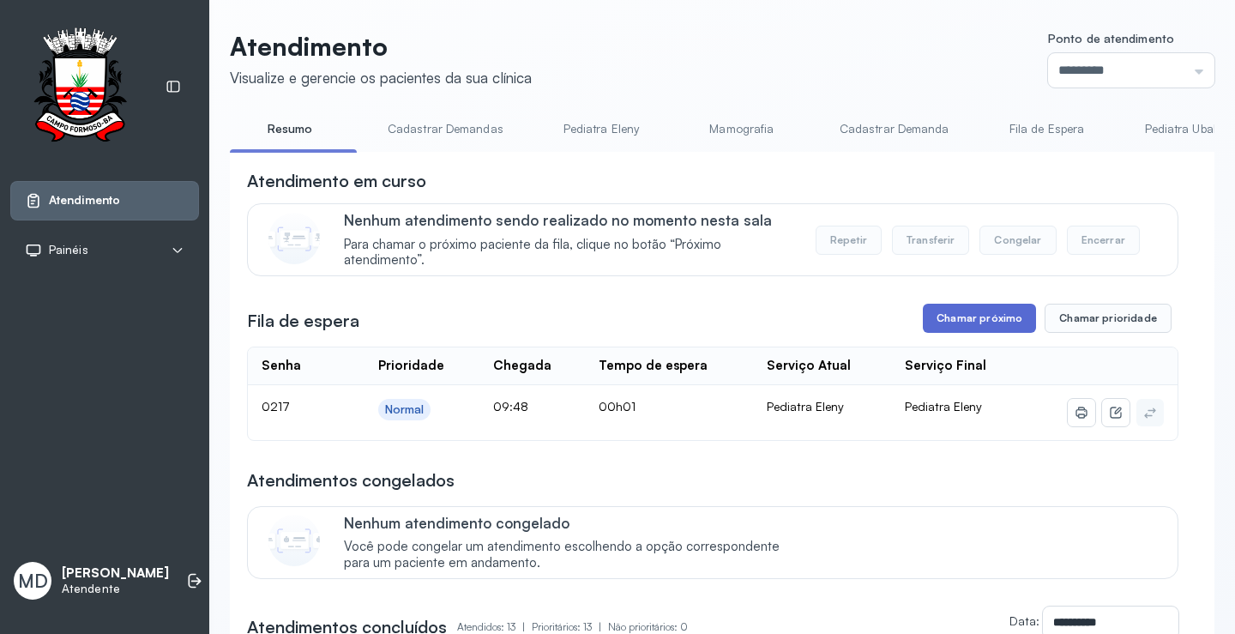
click at [1007, 314] on button "Chamar próximo" at bounding box center [979, 318] width 113 height 29
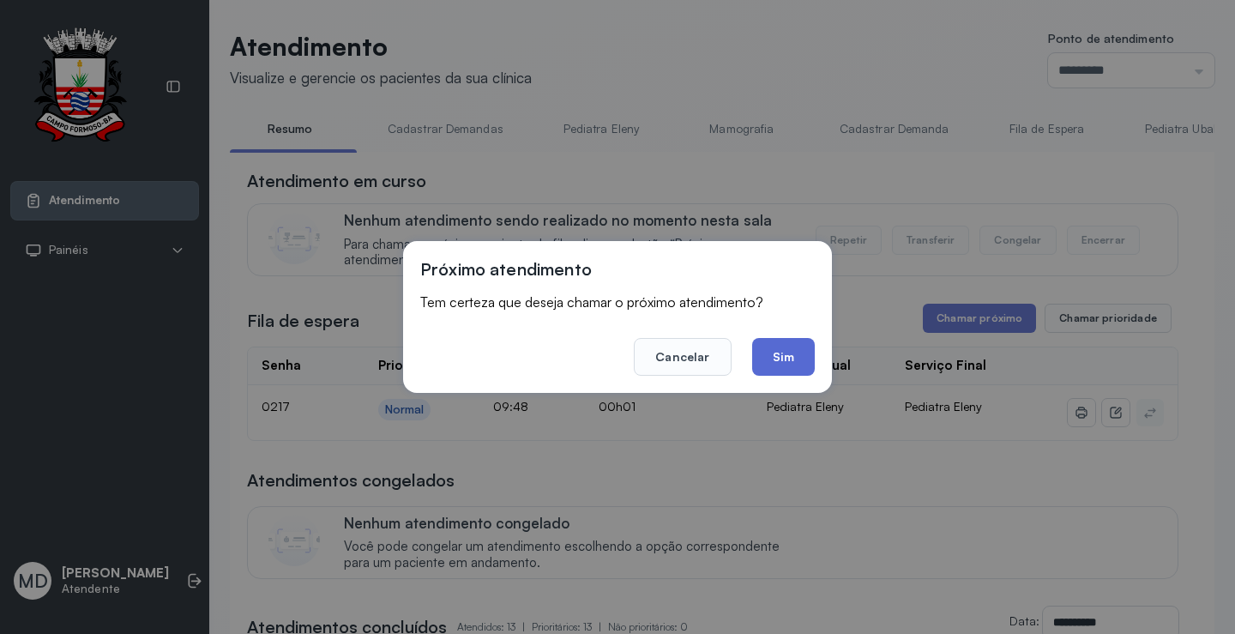
drag, startPoint x: 783, startPoint y: 347, endPoint x: 783, endPoint y: 357, distance: 9.4
click at [783, 348] on button "Sim" at bounding box center [783, 357] width 63 height 38
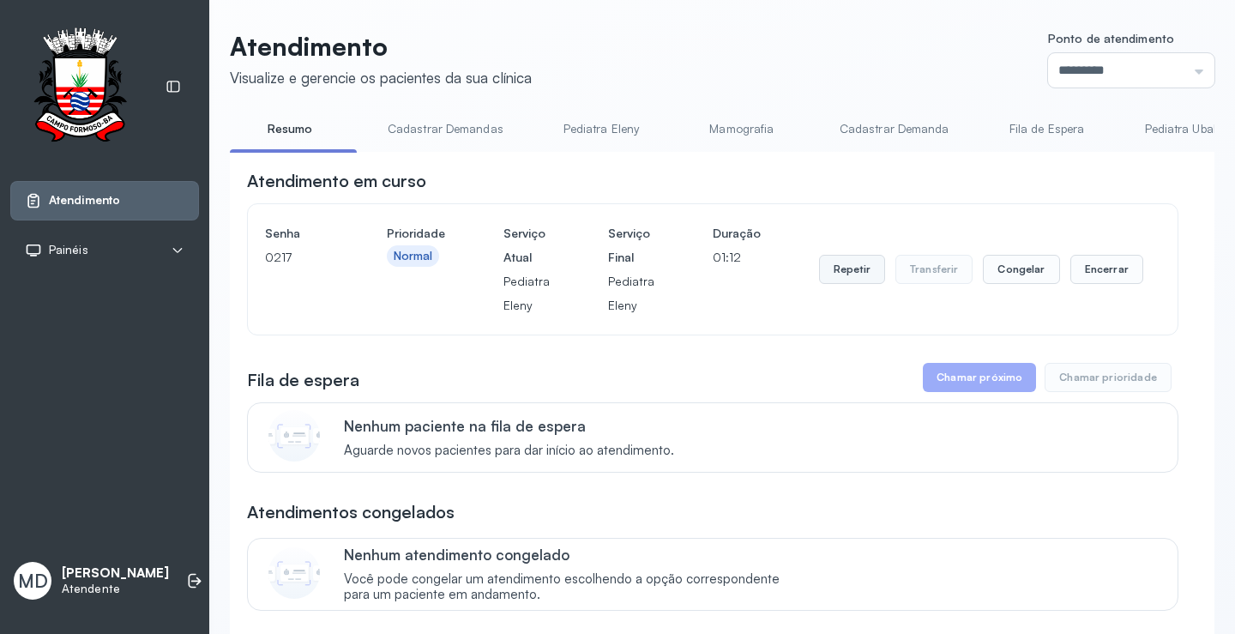
click at [851, 274] on button "Repetir" at bounding box center [852, 269] width 66 height 29
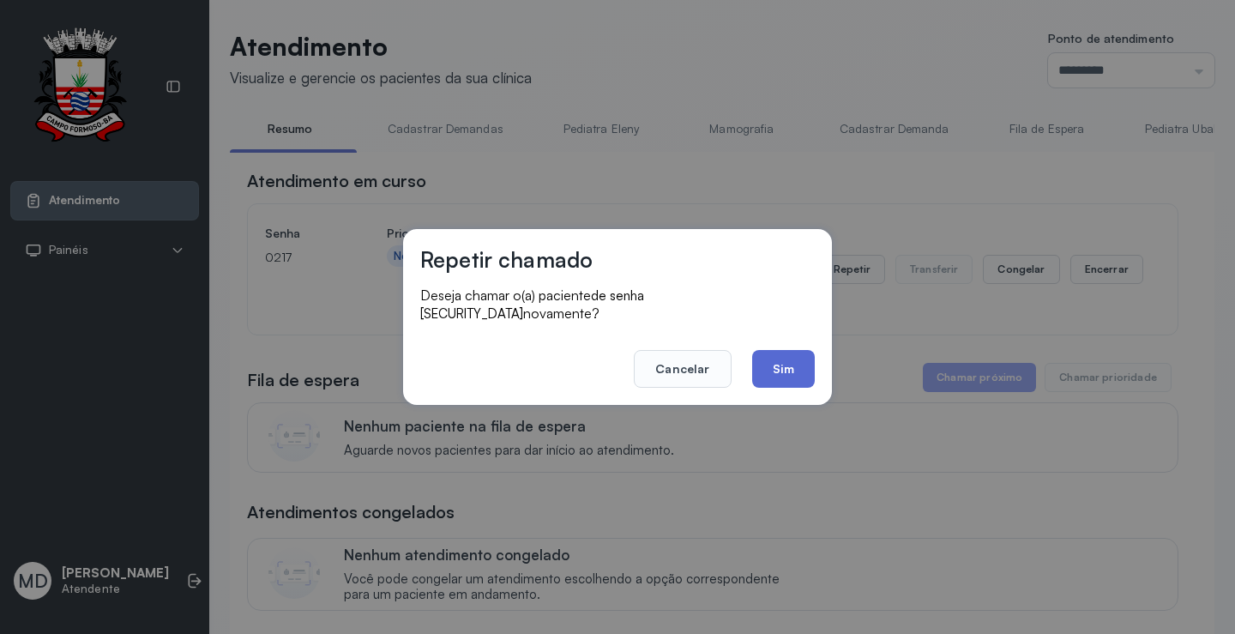
click at [788, 362] on button "Sim" at bounding box center [783, 369] width 63 height 38
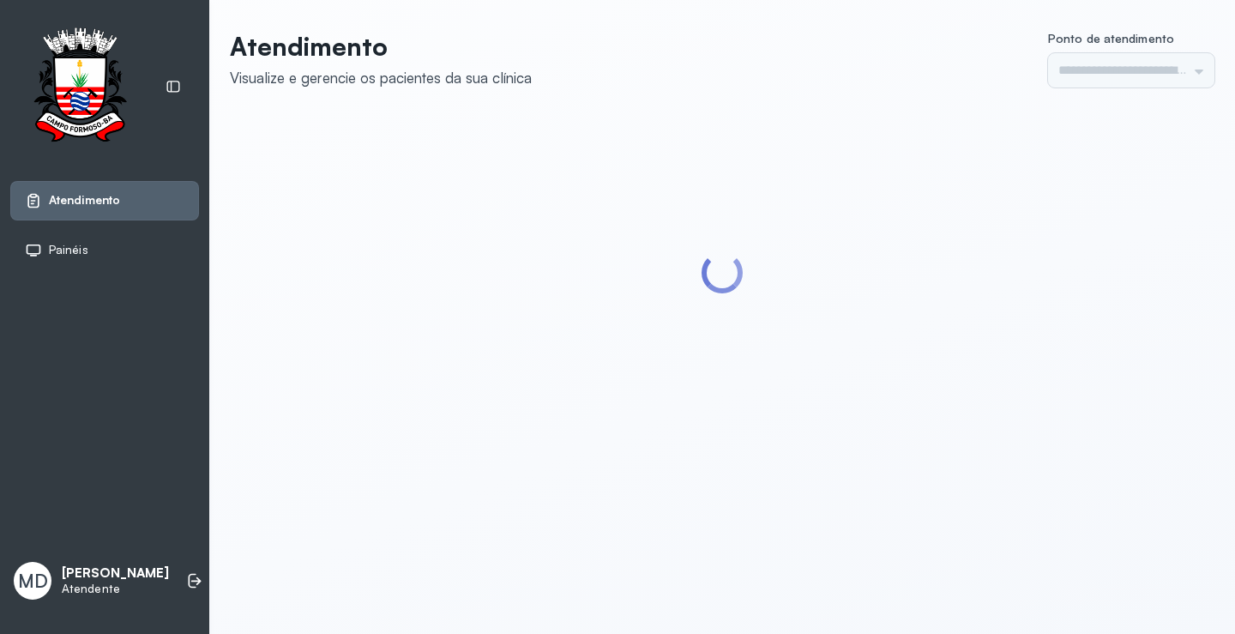
type input "*********"
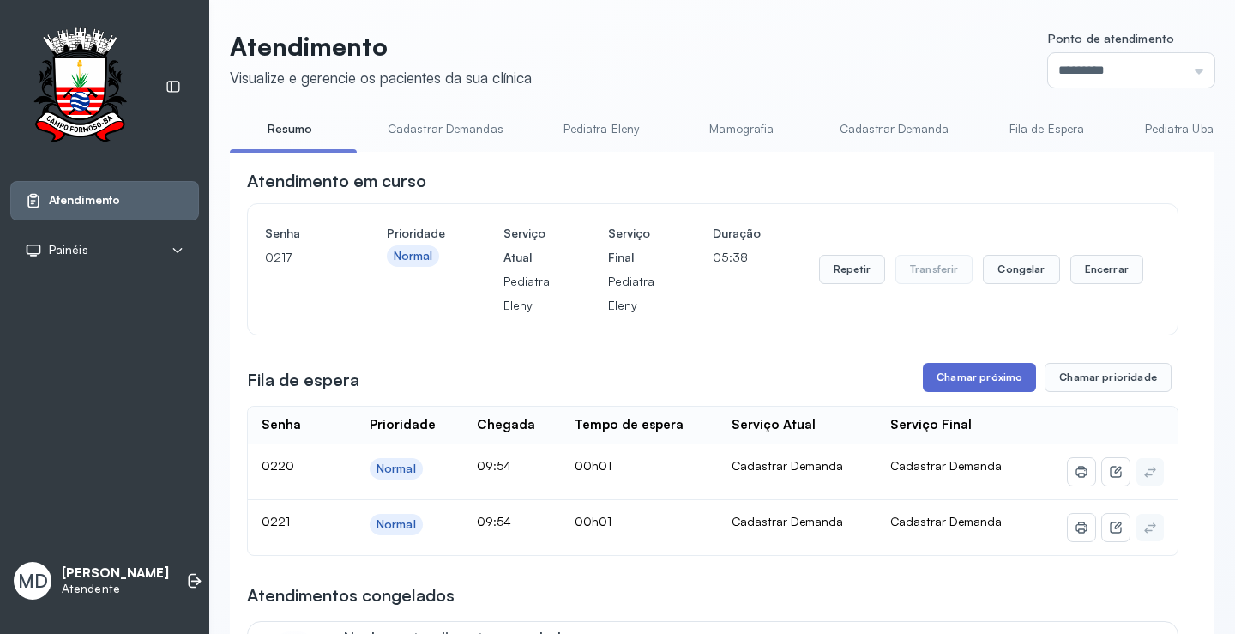
click at [974, 370] on button "Chamar próximo" at bounding box center [979, 377] width 113 height 29
click at [959, 376] on button "Chamar próximo" at bounding box center [979, 377] width 113 height 29
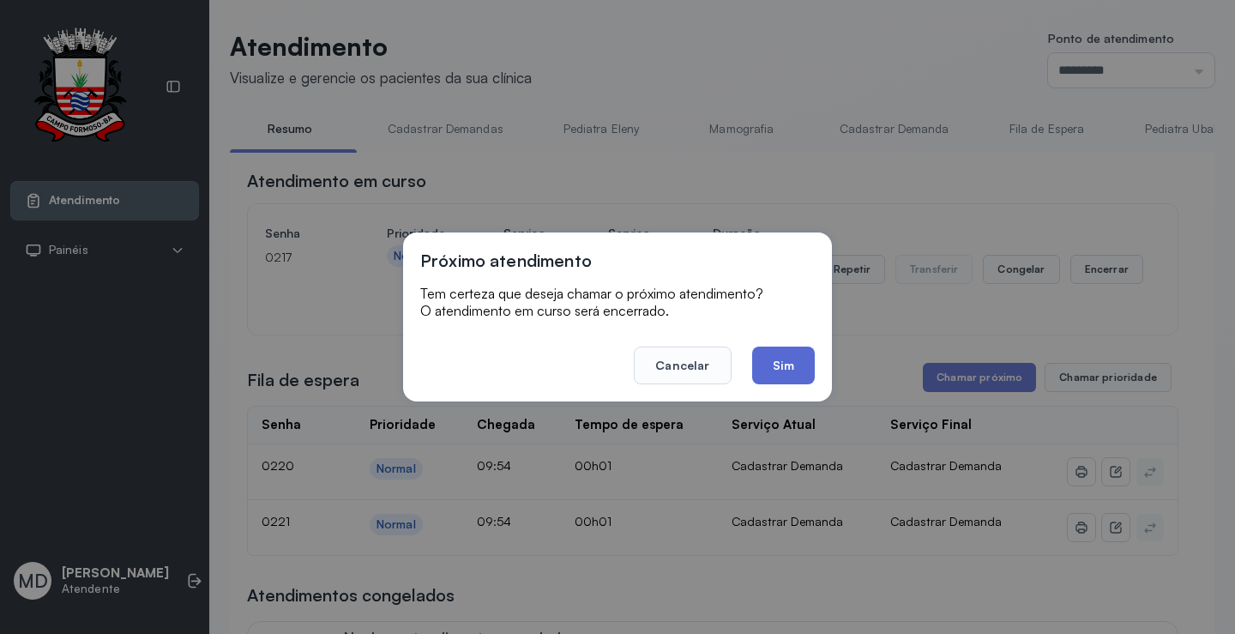
click at [784, 355] on button "Sim" at bounding box center [783, 365] width 63 height 38
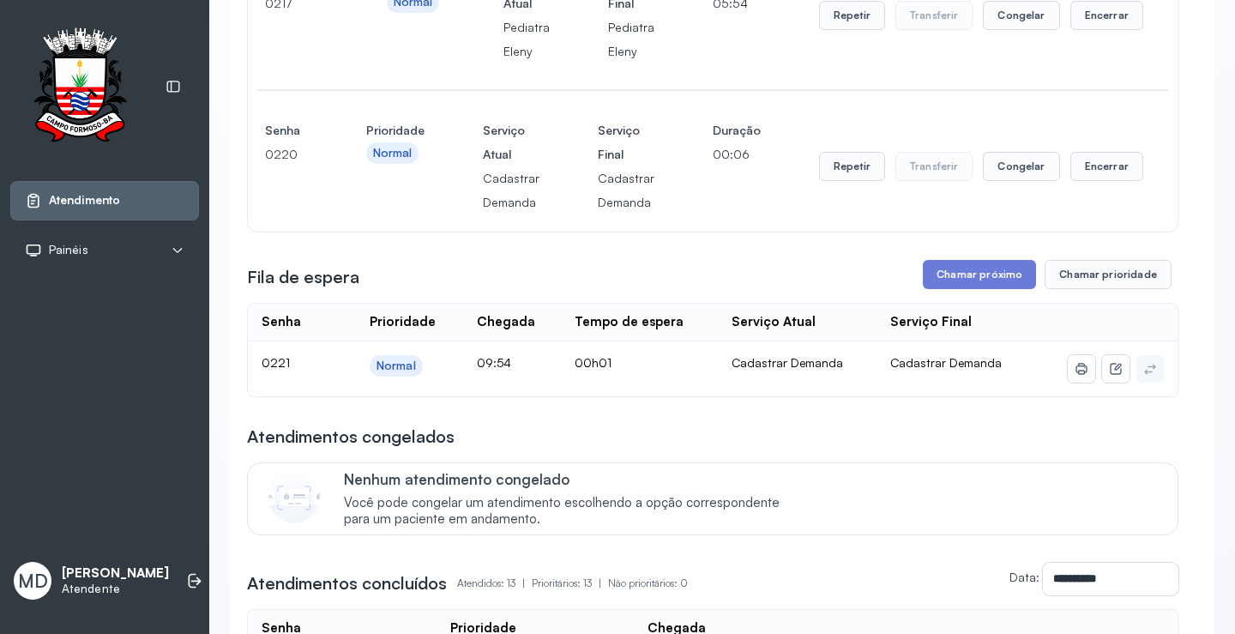
scroll to position [257, 0]
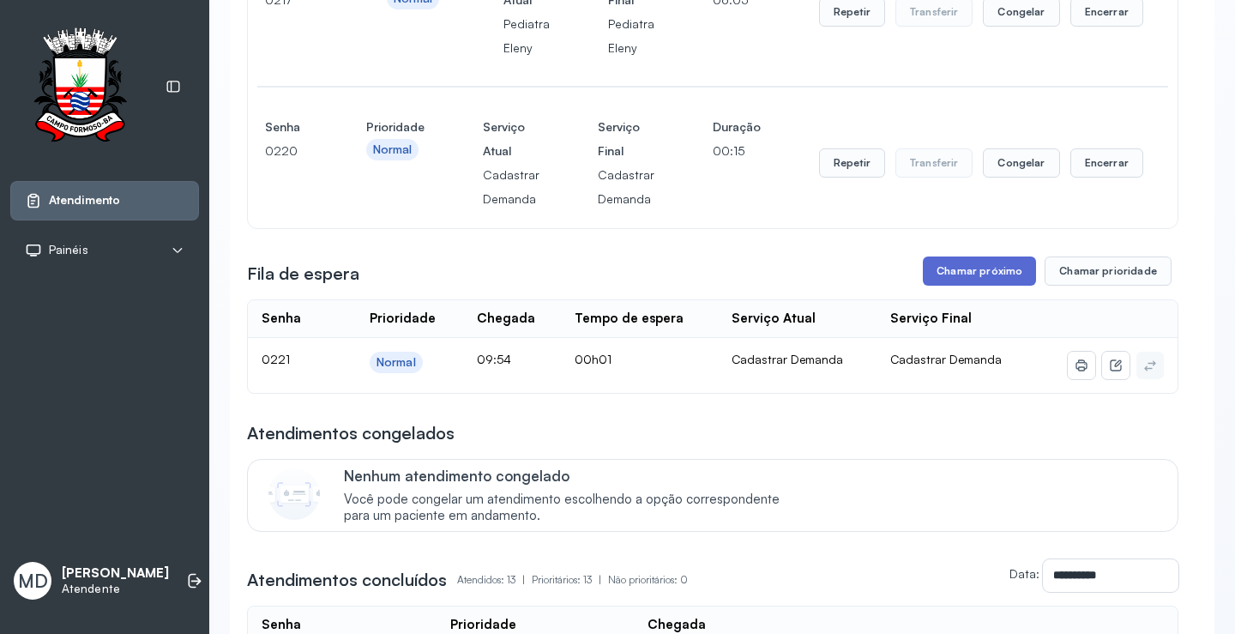
click at [962, 273] on button "Chamar próximo" at bounding box center [979, 270] width 113 height 29
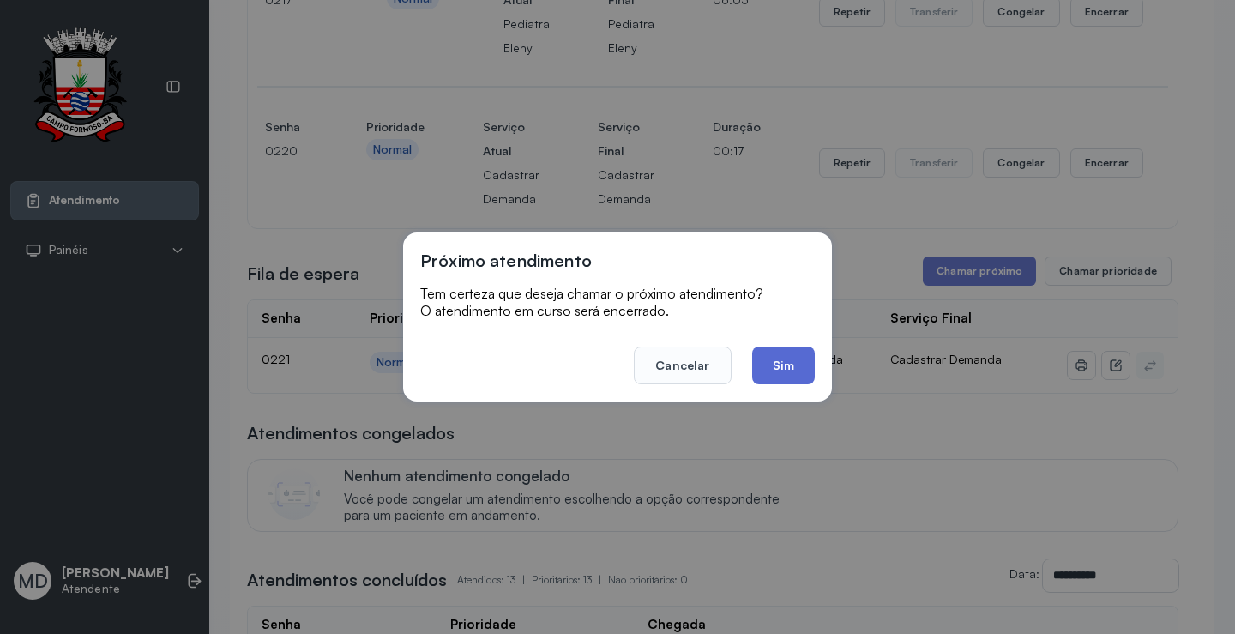
click at [779, 364] on button "Sim" at bounding box center [783, 365] width 63 height 38
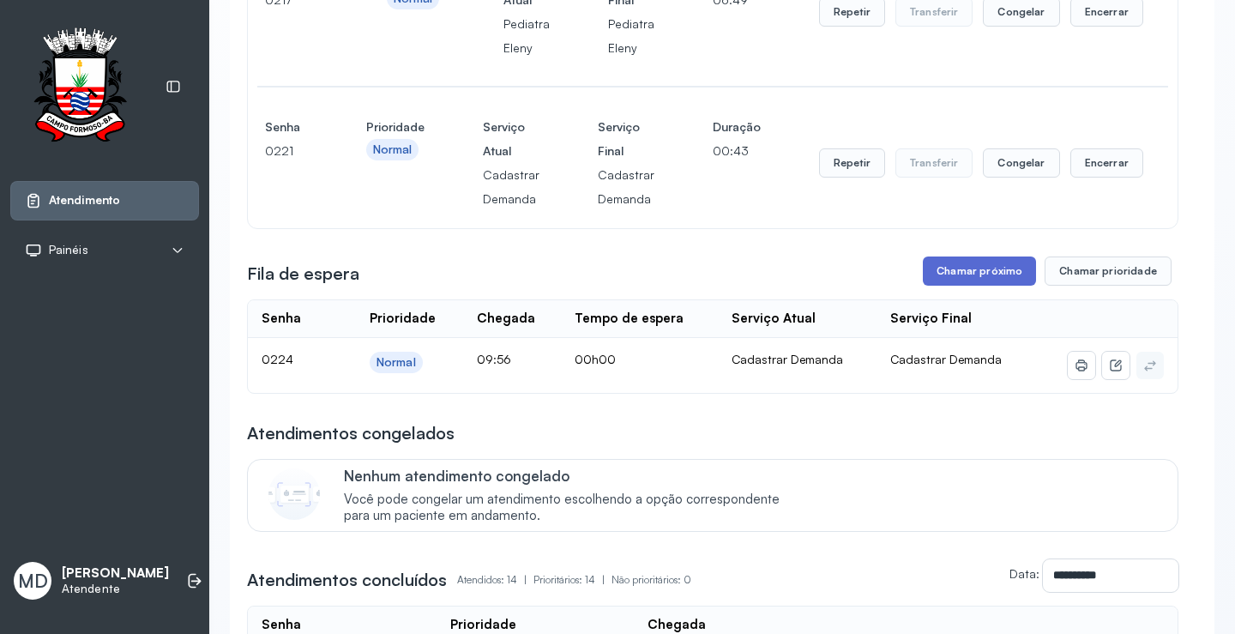
click at [955, 275] on button "Chamar próximo" at bounding box center [979, 270] width 113 height 29
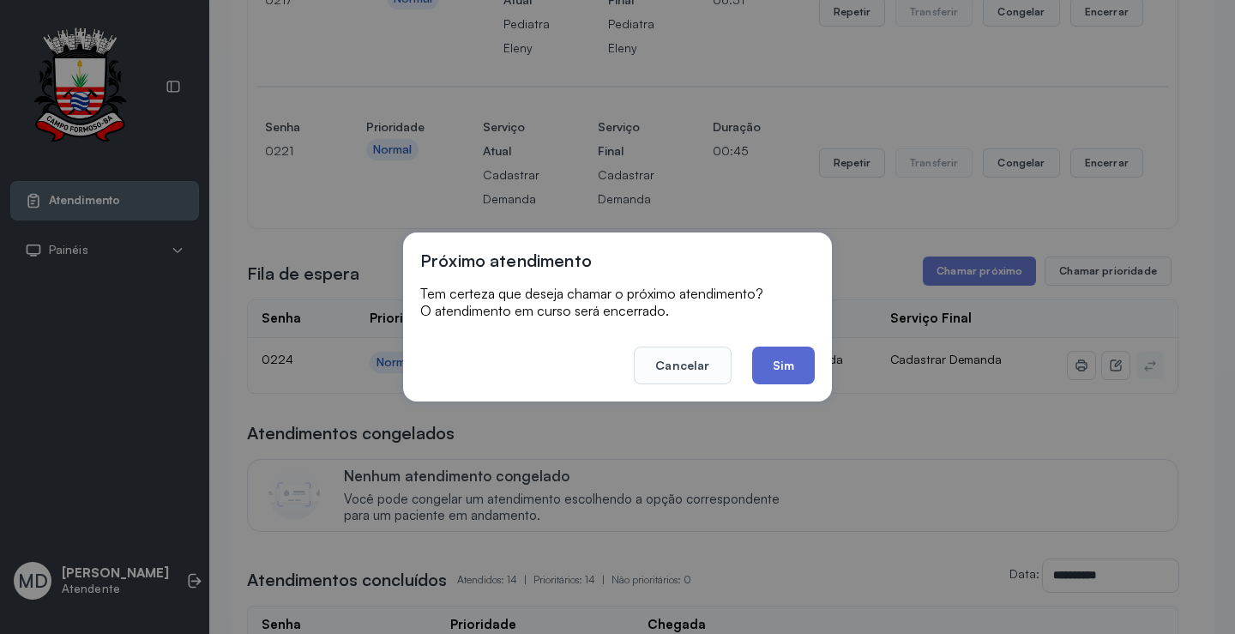
click at [799, 372] on button "Sim" at bounding box center [783, 365] width 63 height 38
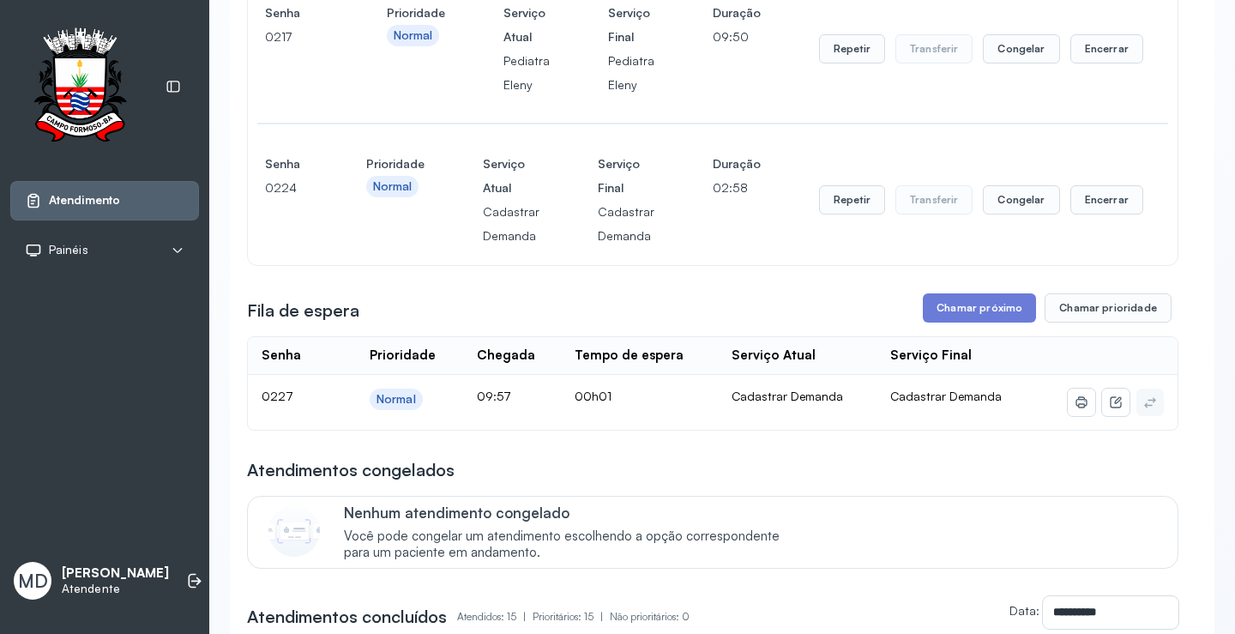
scroll to position [429, 0]
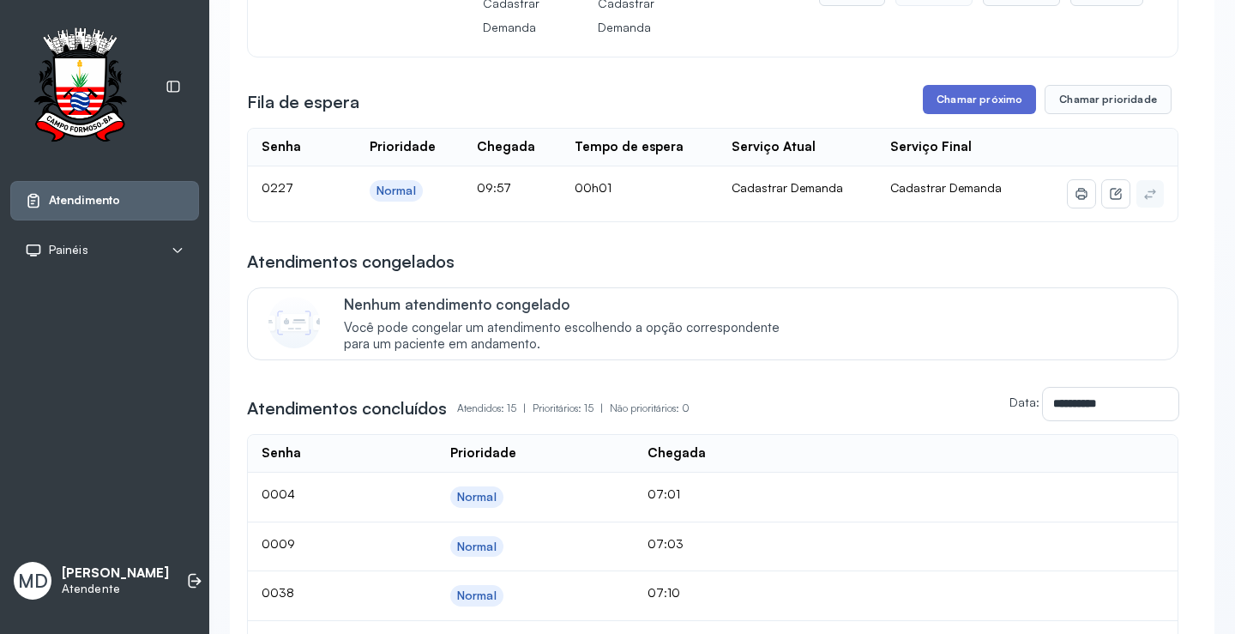
click at [988, 99] on button "Chamar próximo" at bounding box center [979, 99] width 113 height 29
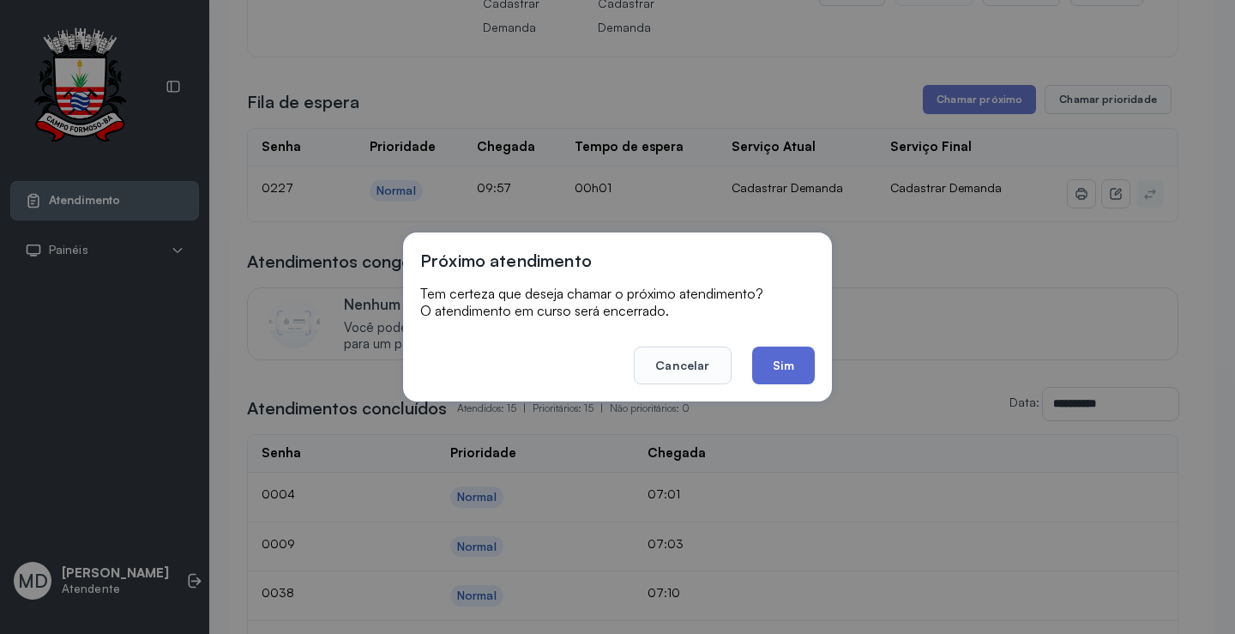
click at [785, 373] on button "Sim" at bounding box center [783, 365] width 63 height 38
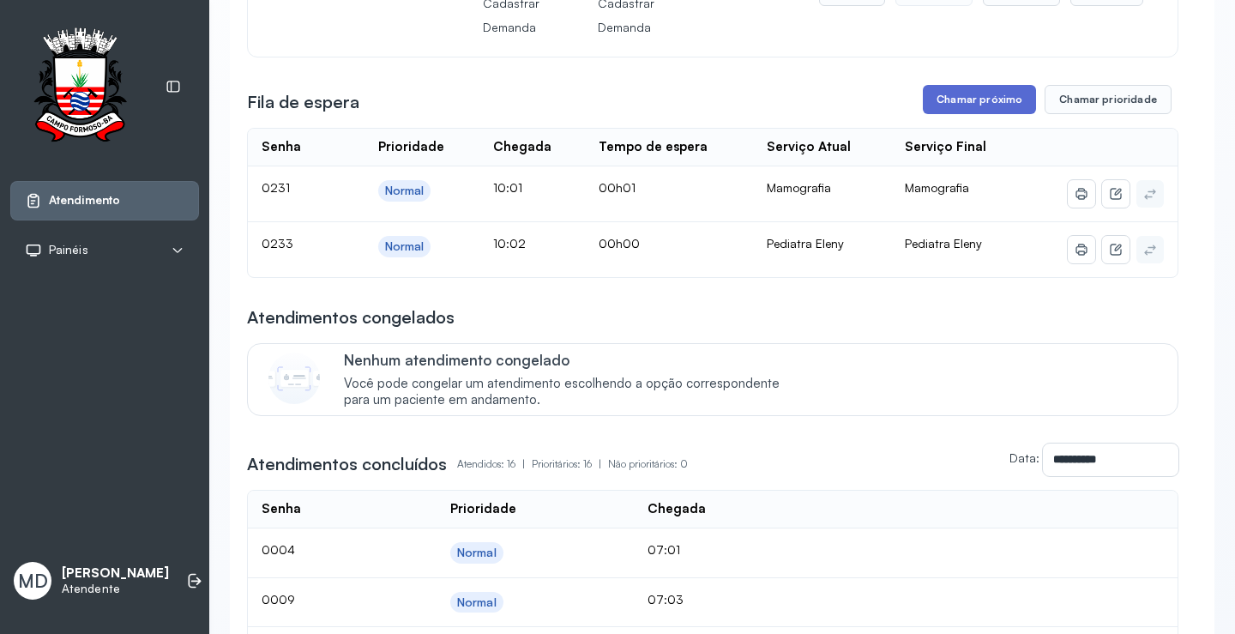
click at [959, 94] on button "Chamar próximo" at bounding box center [979, 99] width 113 height 29
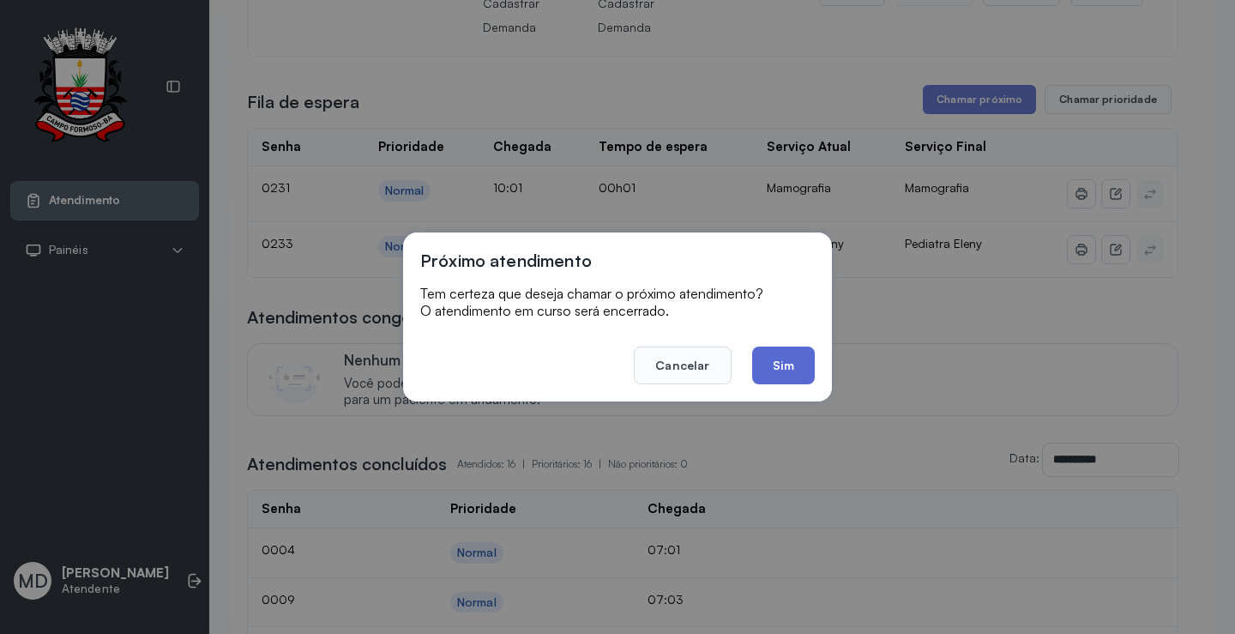
click at [770, 362] on button "Sim" at bounding box center [783, 365] width 63 height 38
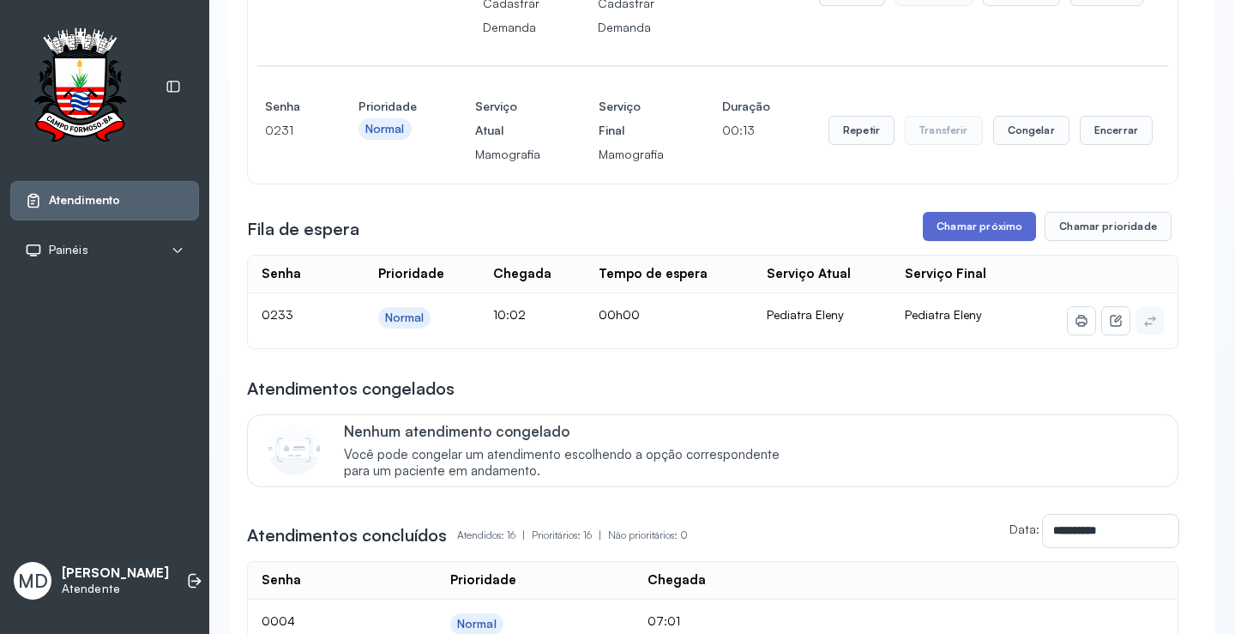
click at [967, 224] on button "Chamar próximo" at bounding box center [979, 226] width 113 height 29
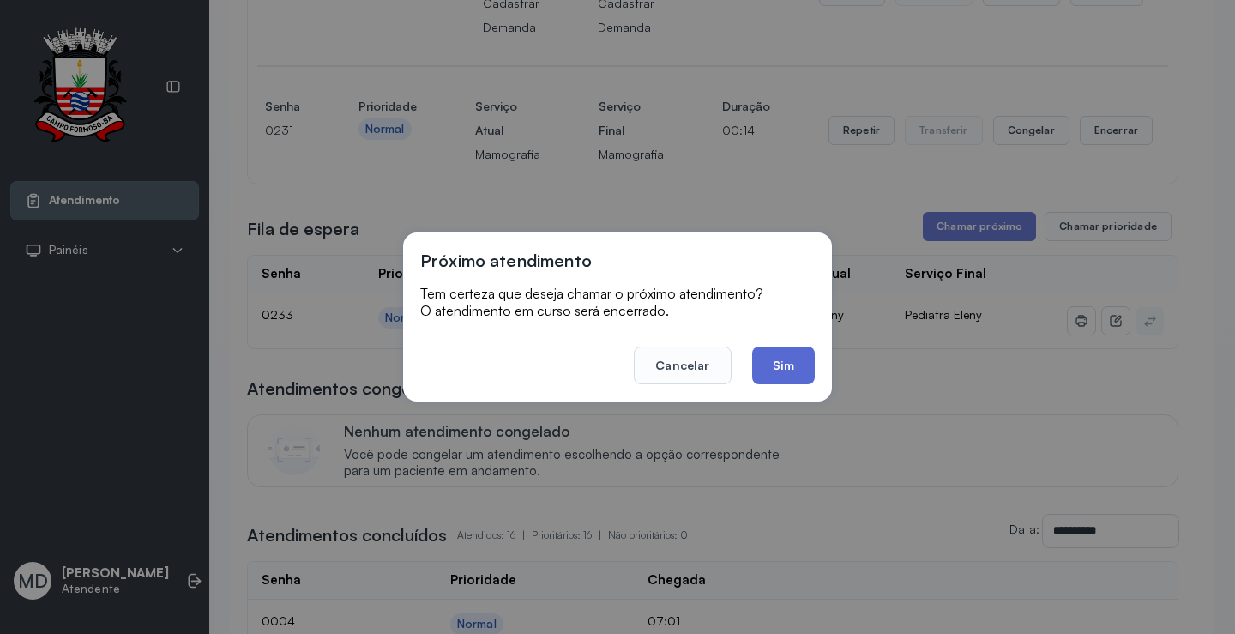
click at [795, 364] on button "Sim" at bounding box center [783, 365] width 63 height 38
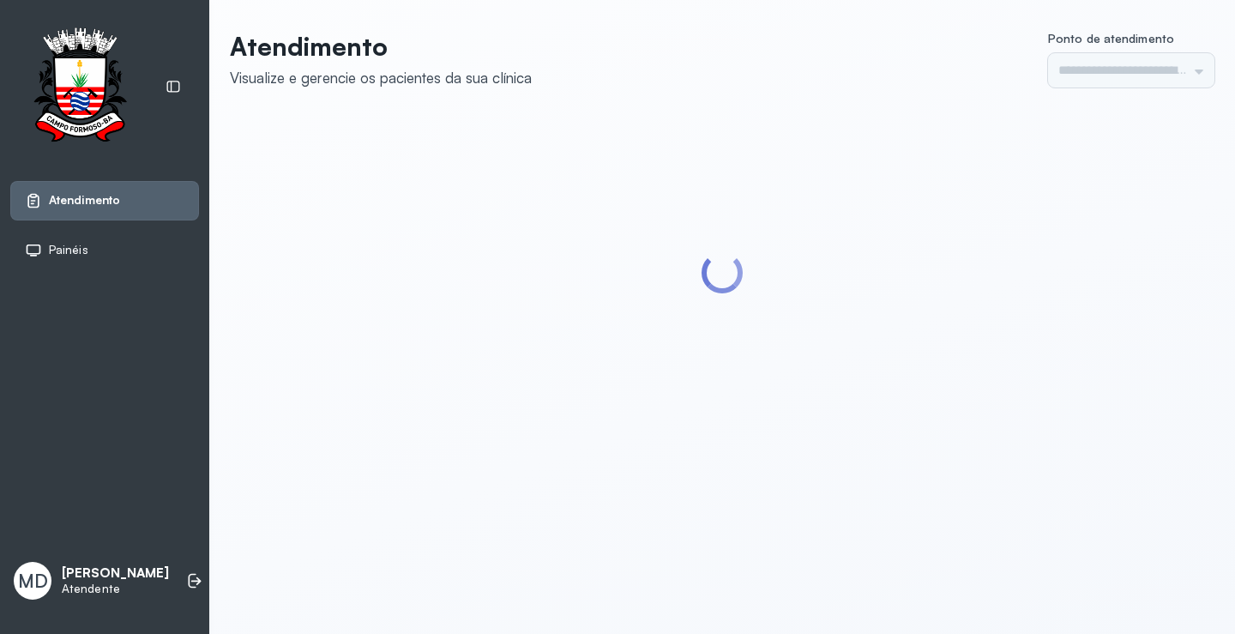
type input "*********"
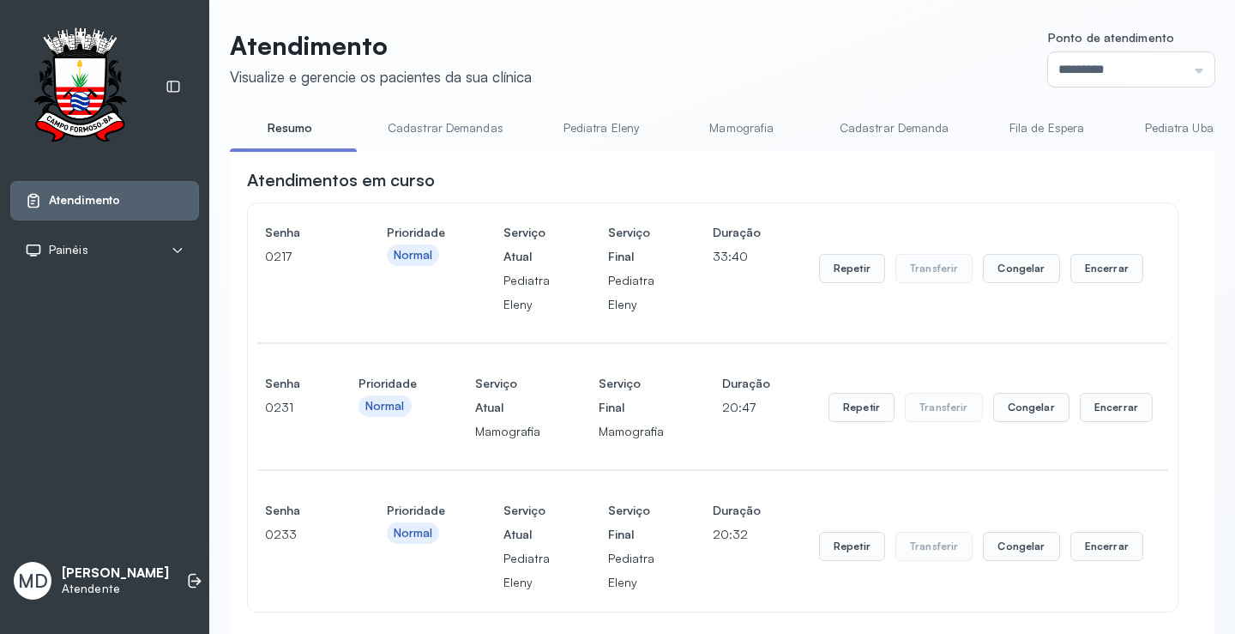
scroll to position [343, 0]
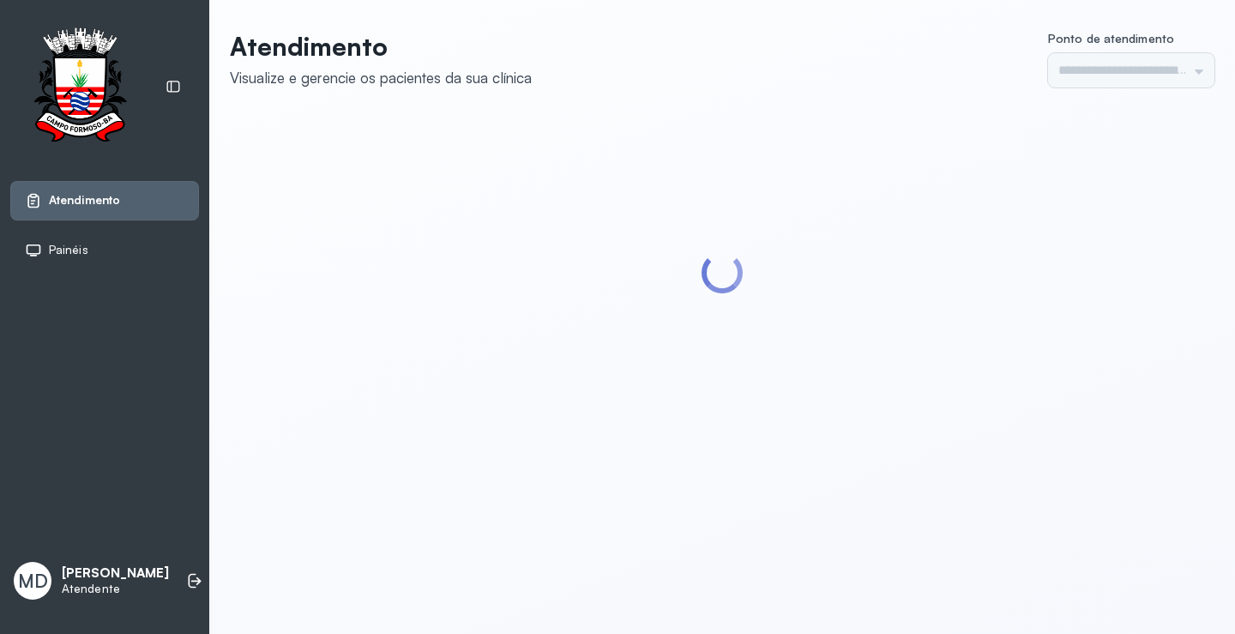
type input "*********"
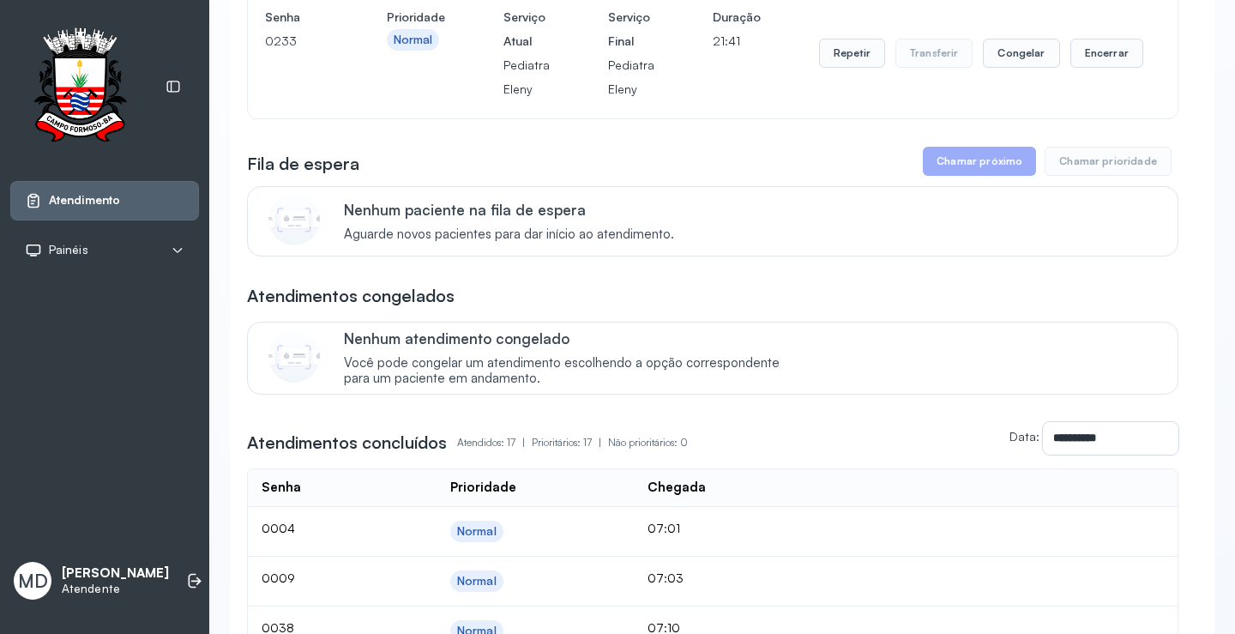
scroll to position [686, 0]
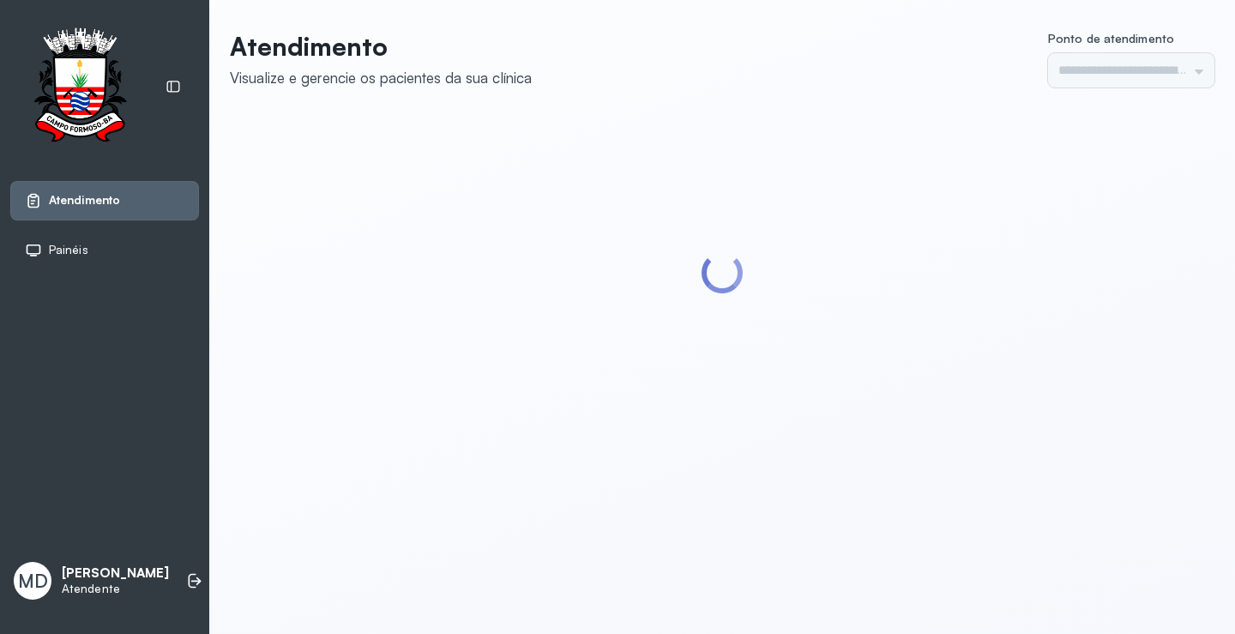
type input "*********"
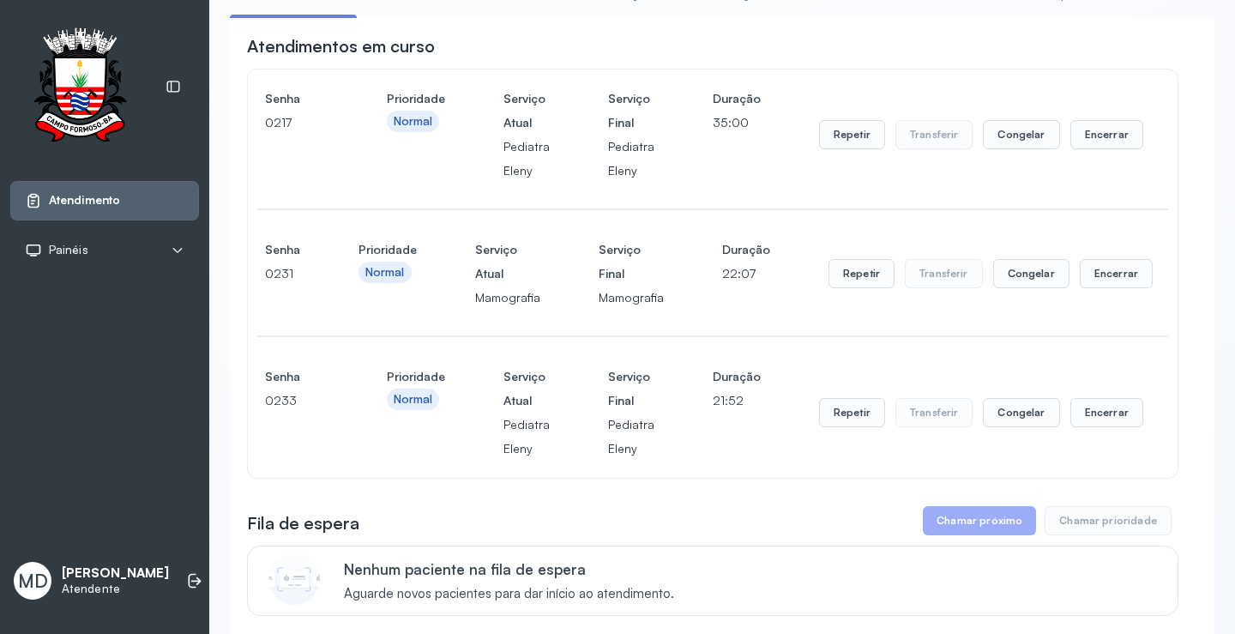
scroll to position [257, 0]
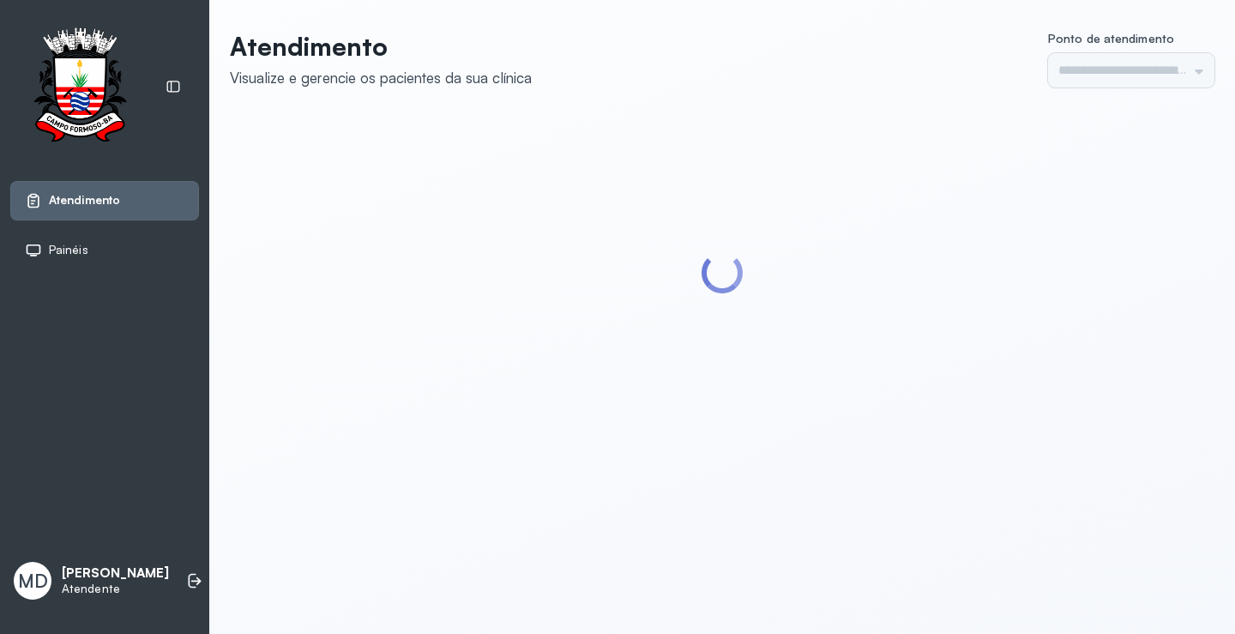
type input "*********"
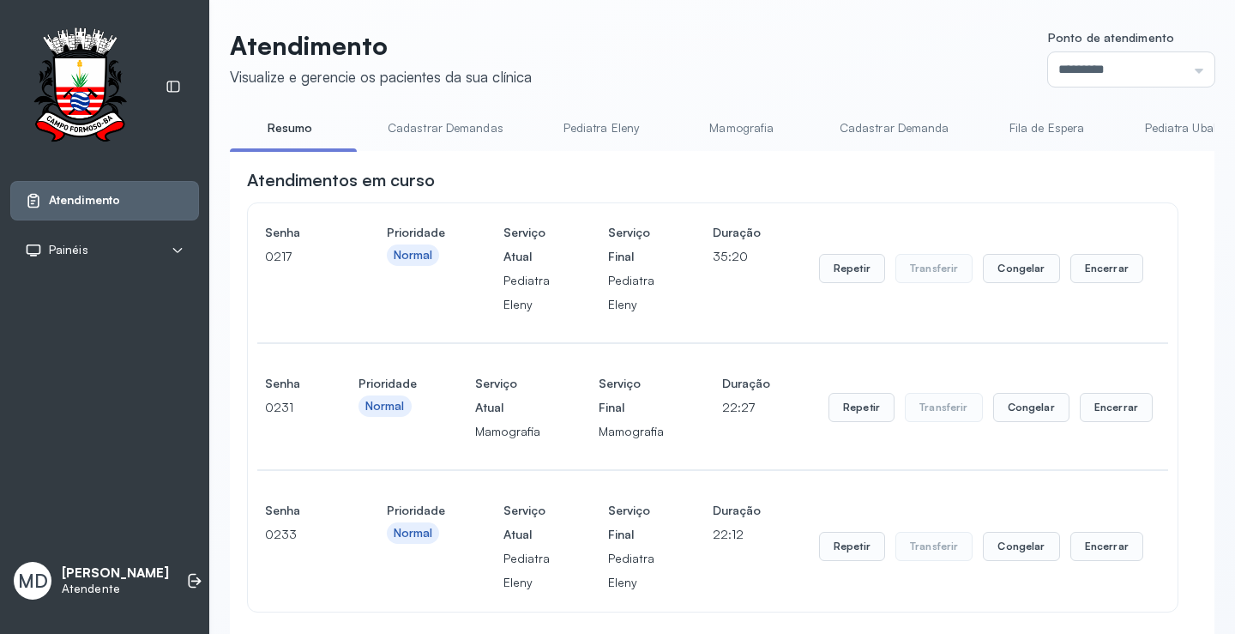
scroll to position [257, 0]
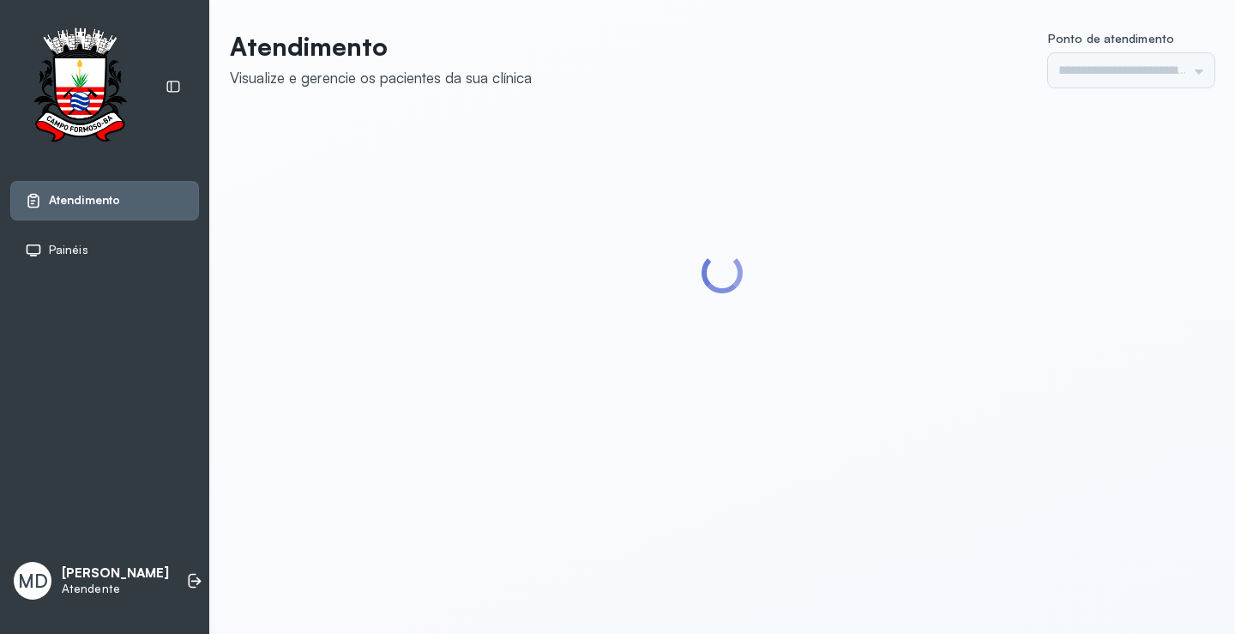
type input "*********"
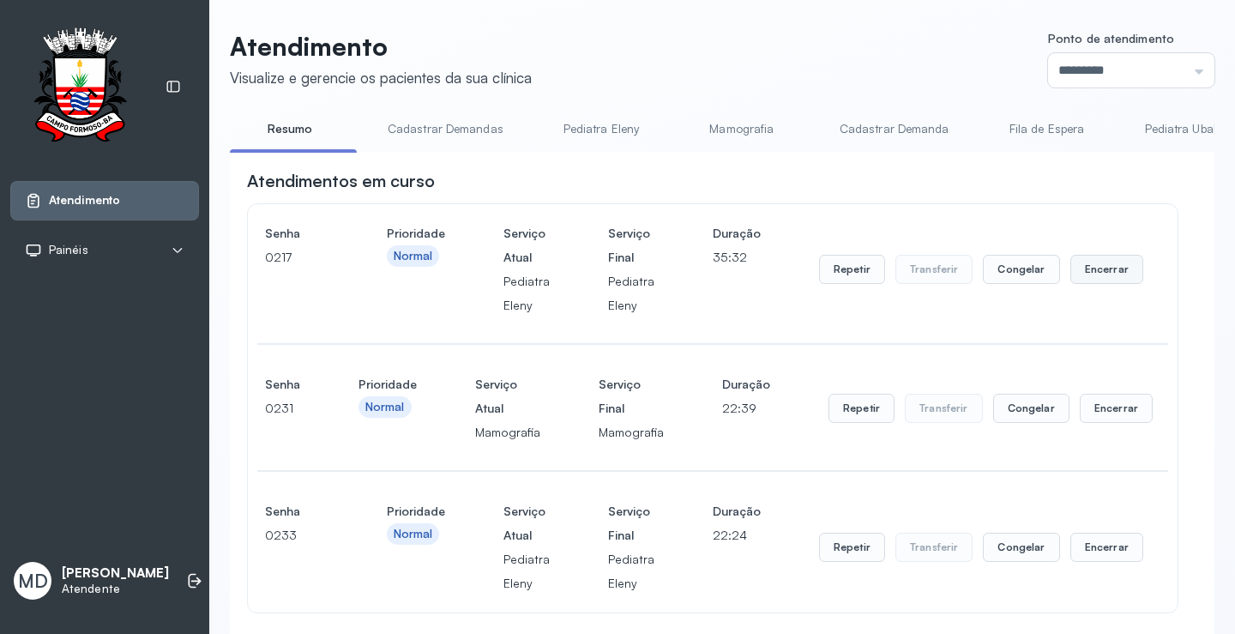
click at [1088, 270] on button "Encerrar" at bounding box center [1106, 269] width 73 height 29
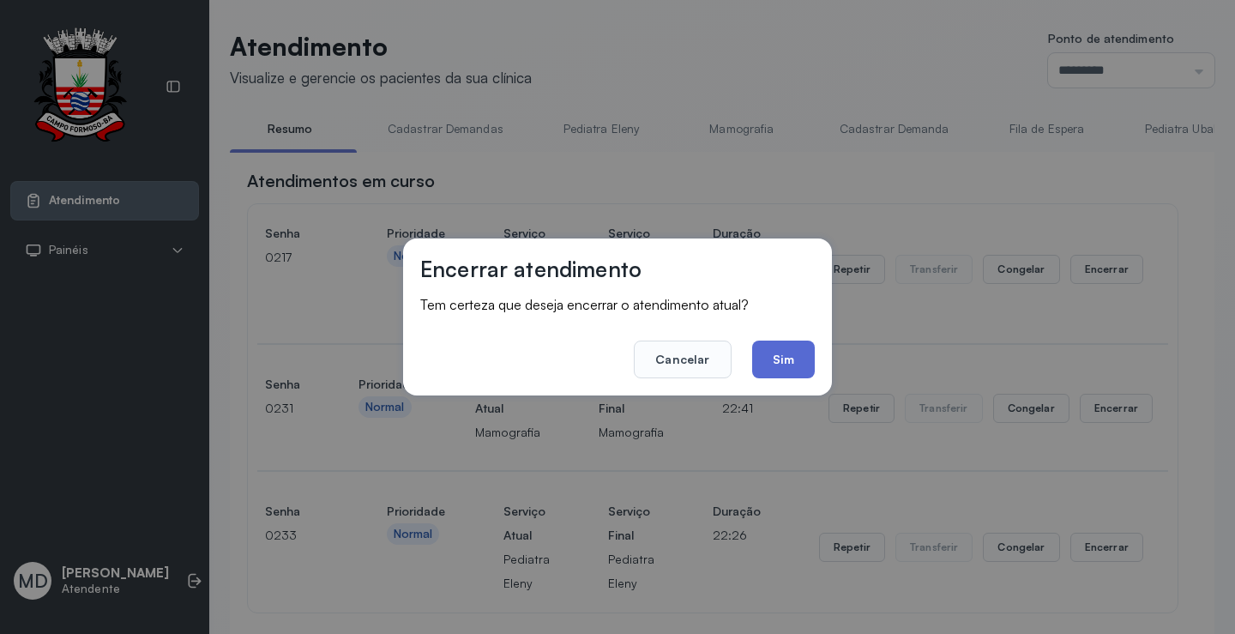
click at [783, 353] on button "Sim" at bounding box center [783, 359] width 63 height 38
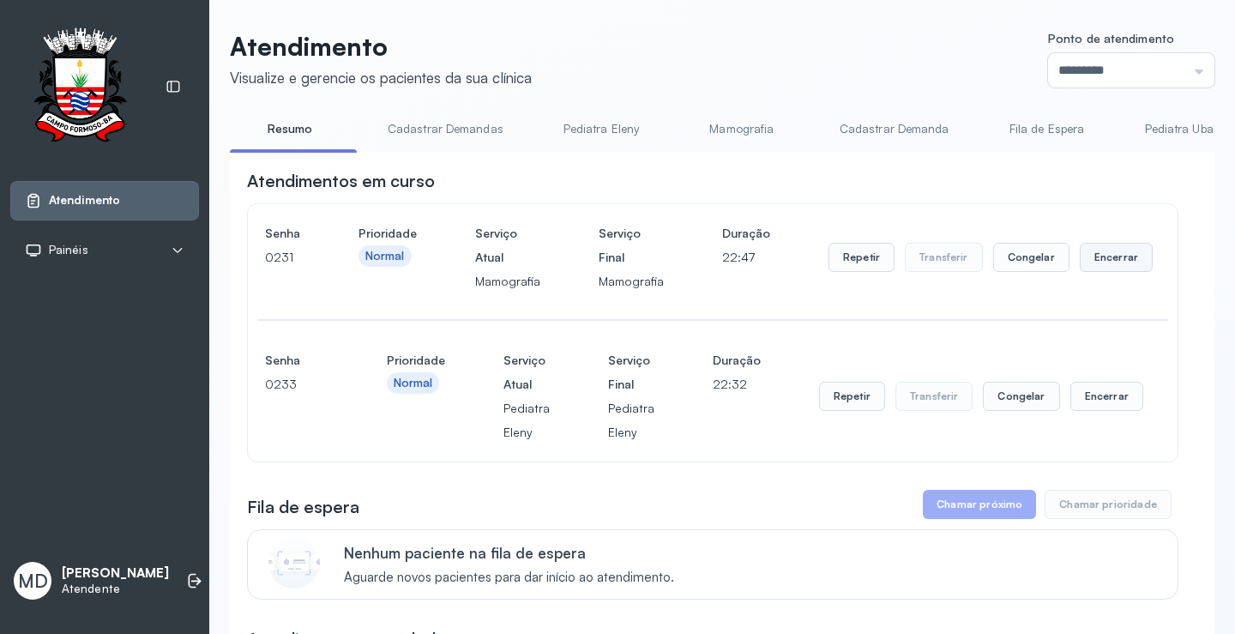
click at [1108, 259] on button "Encerrar" at bounding box center [1115, 257] width 73 height 29
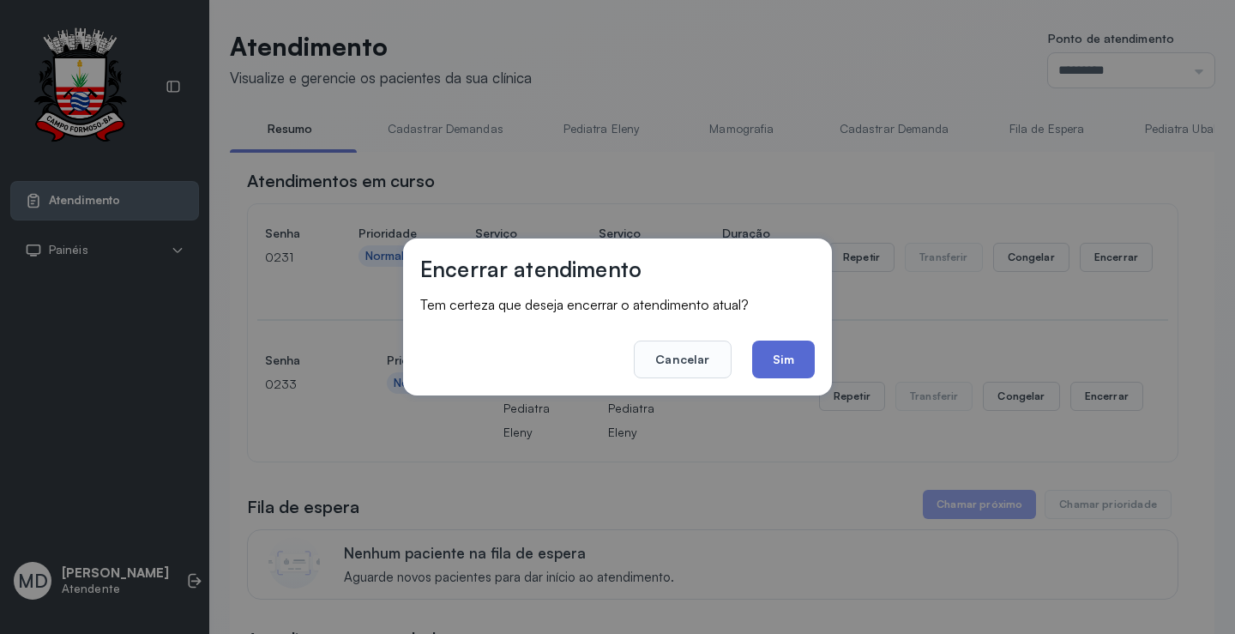
click at [767, 350] on button "Sim" at bounding box center [783, 359] width 63 height 38
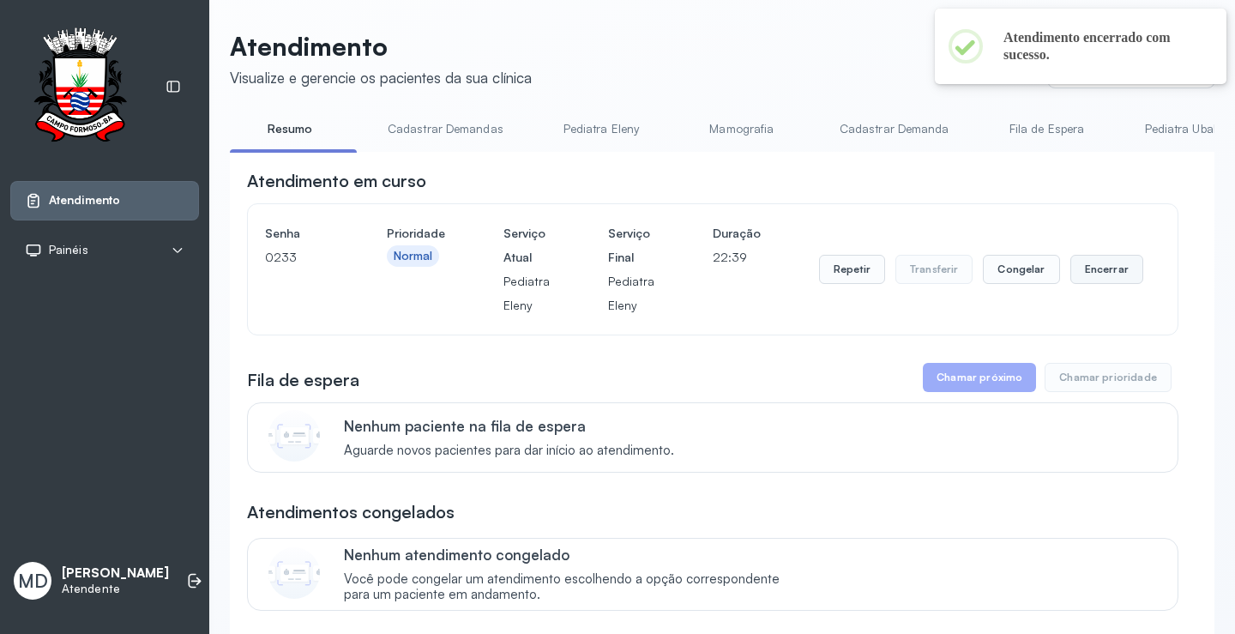
click at [1093, 279] on button "Encerrar" at bounding box center [1106, 269] width 73 height 29
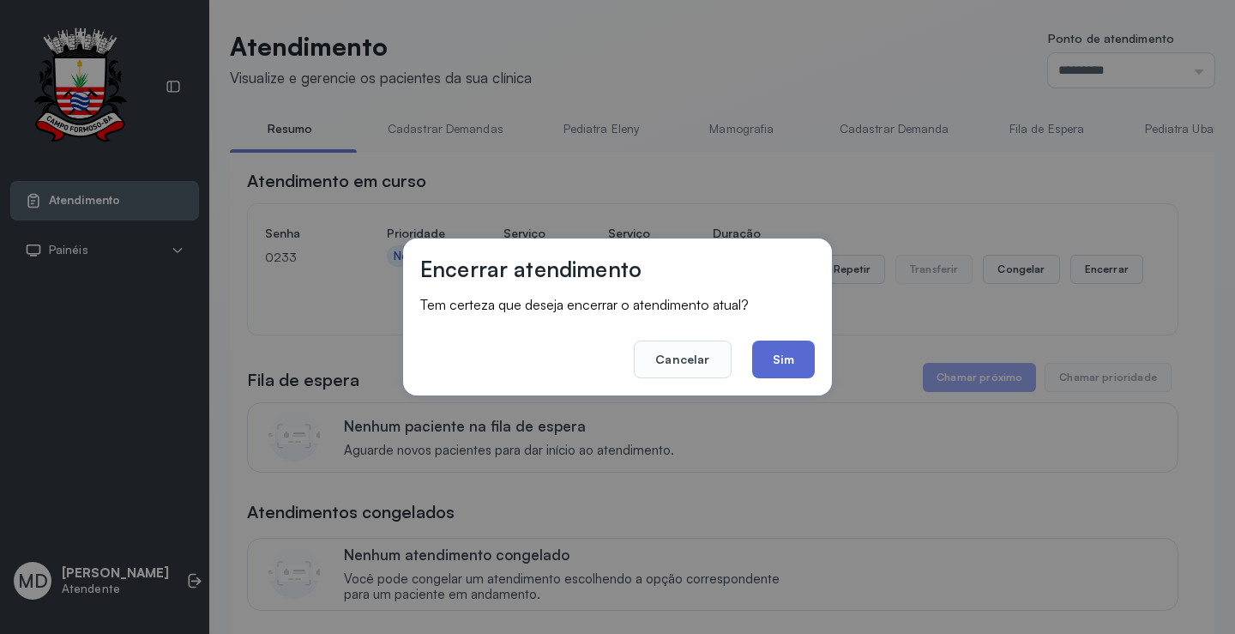
click at [791, 360] on button "Sim" at bounding box center [783, 359] width 63 height 38
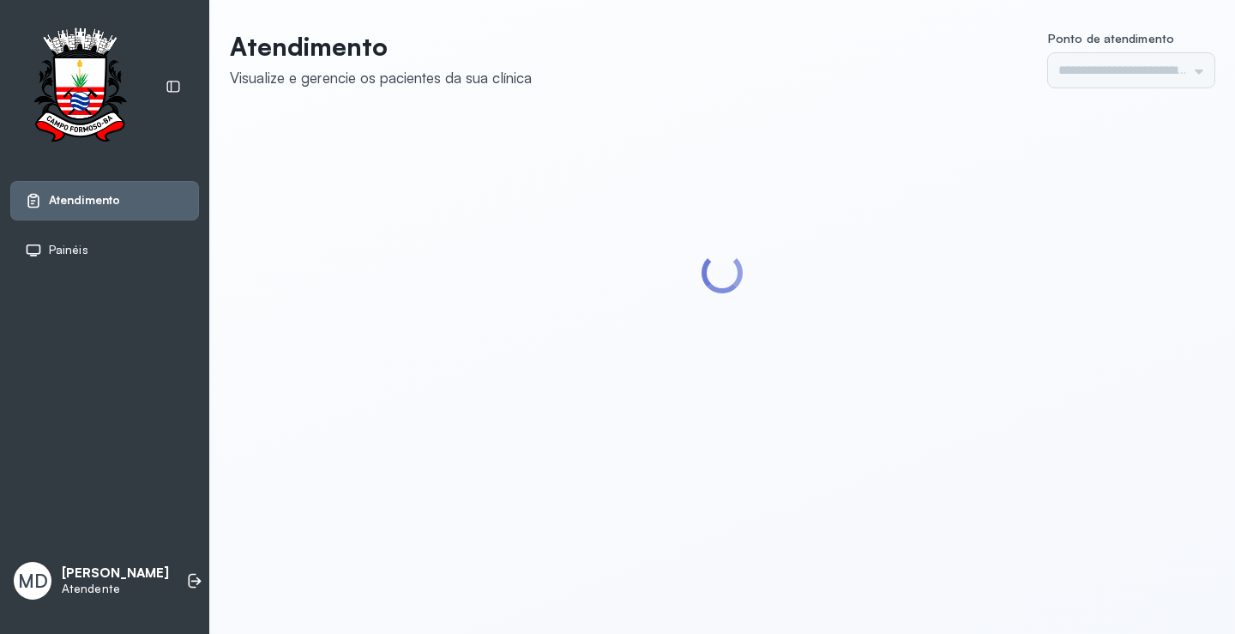
type input "*********"
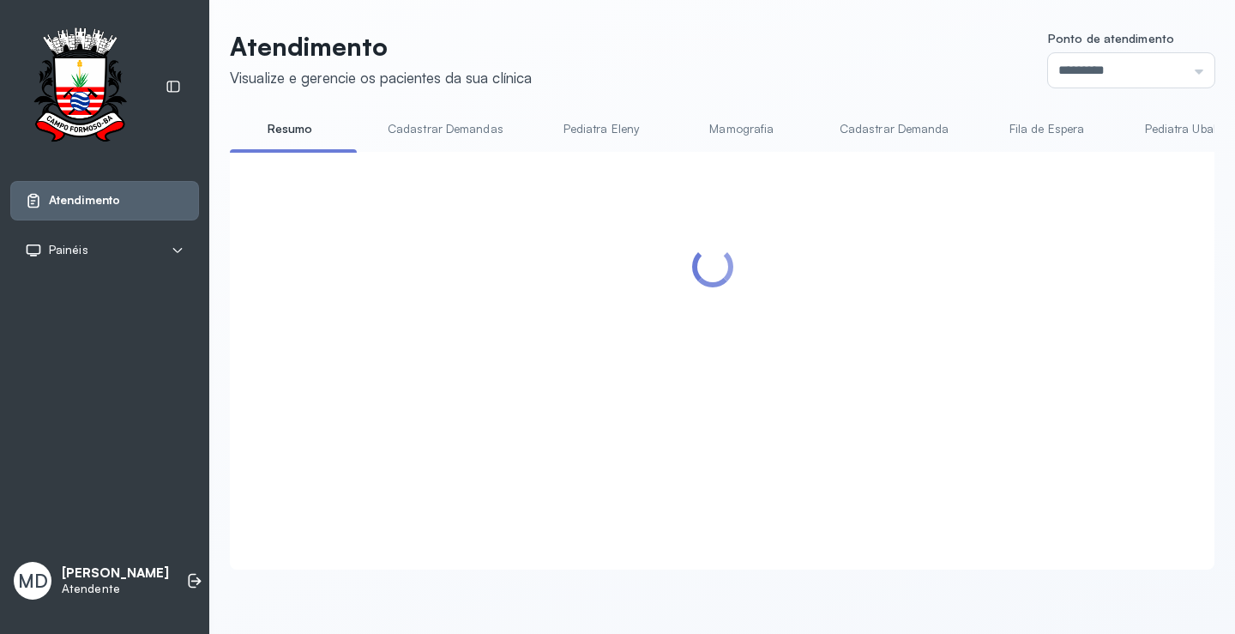
scroll to position [86, 0]
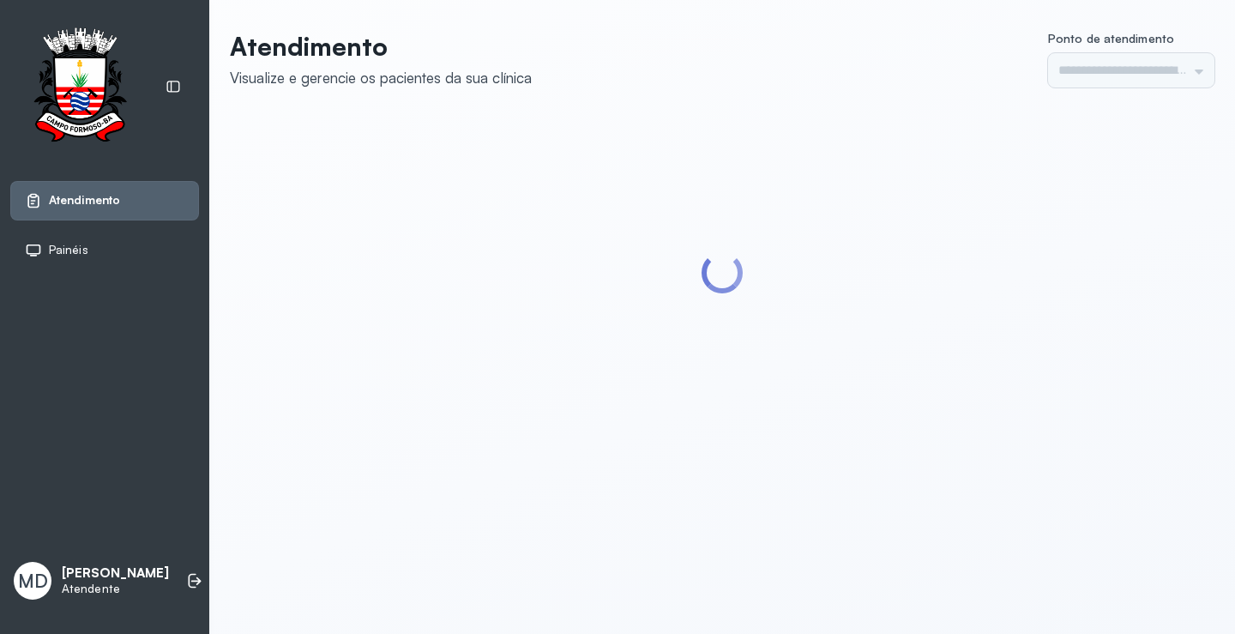
type input "*********"
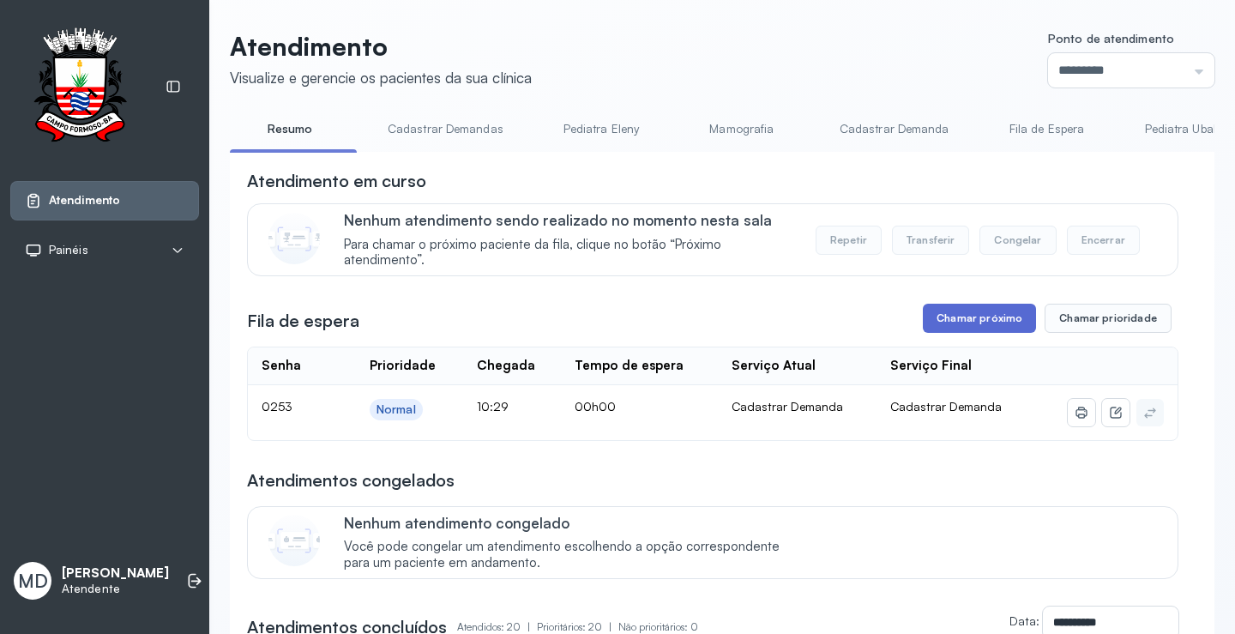
click at [968, 316] on button "Chamar próximo" at bounding box center [979, 318] width 113 height 29
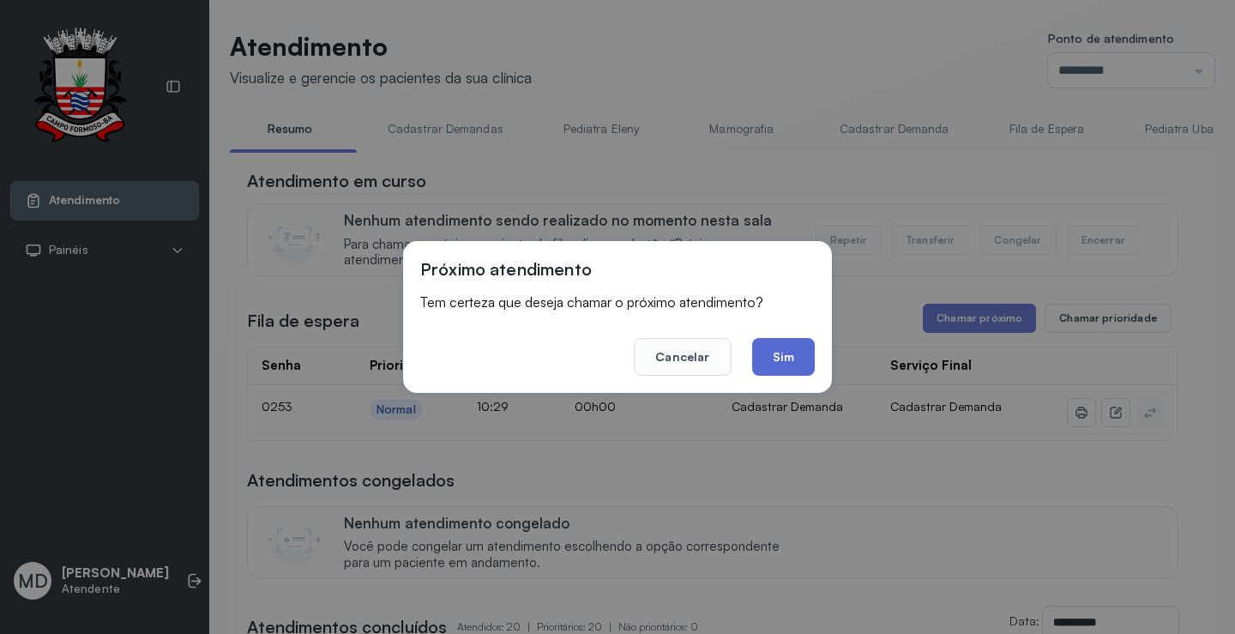
click at [783, 350] on button "Sim" at bounding box center [783, 357] width 63 height 38
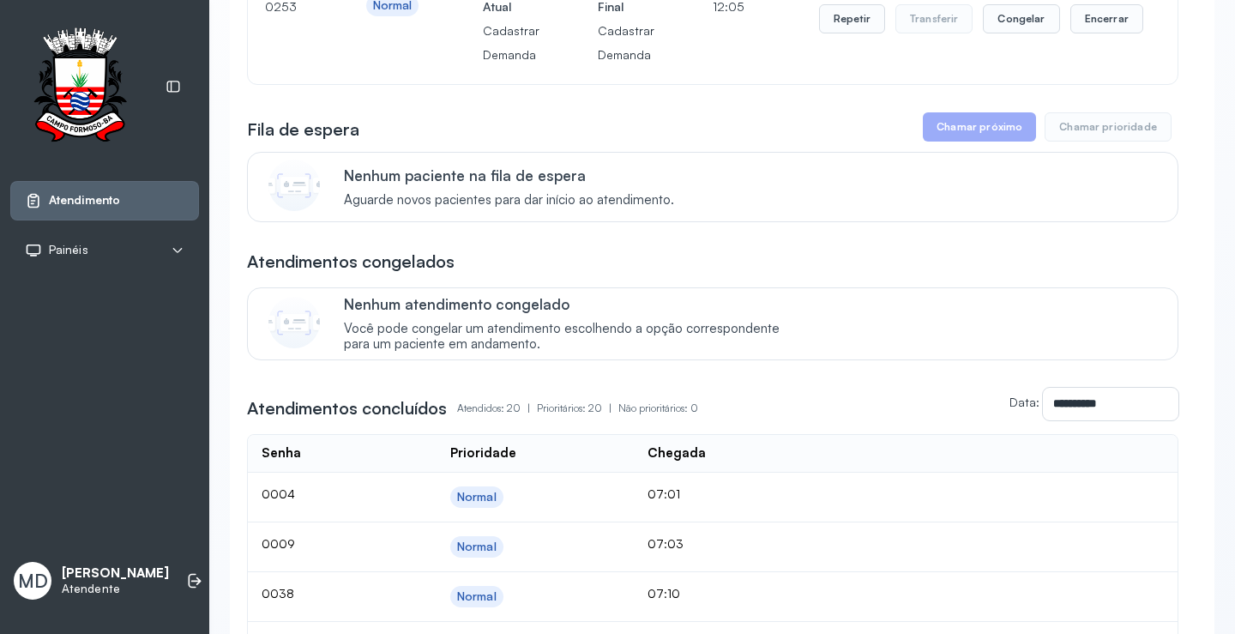
scroll to position [257, 0]
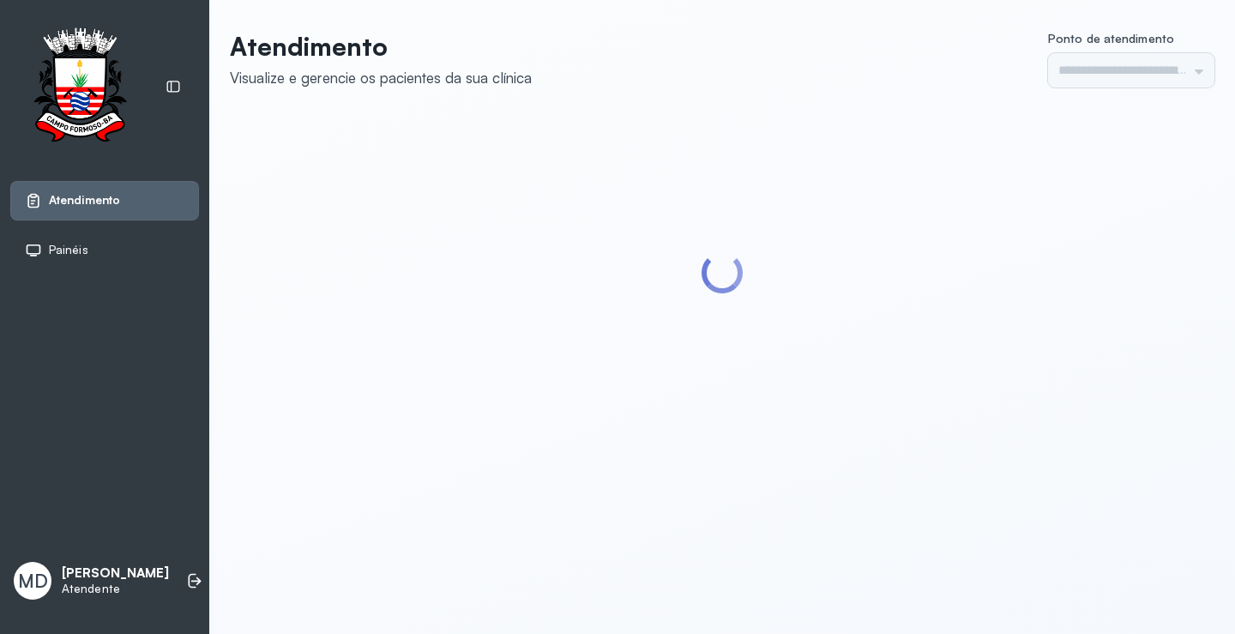
type input "*********"
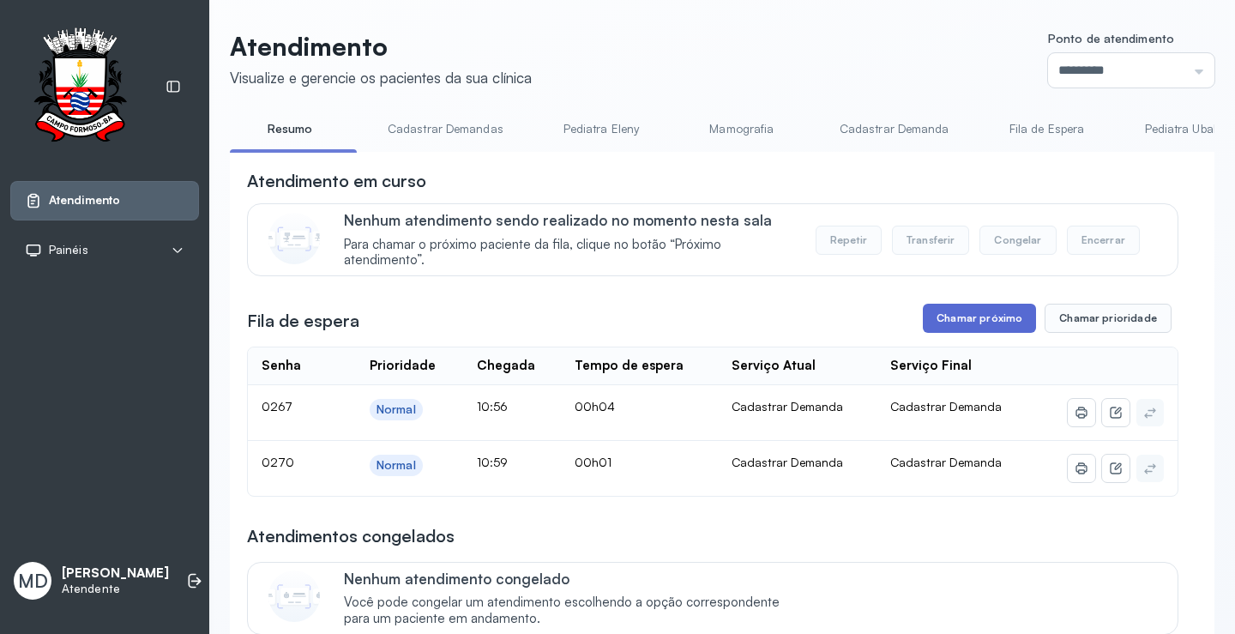
click at [987, 310] on button "Chamar próximo" at bounding box center [979, 318] width 113 height 29
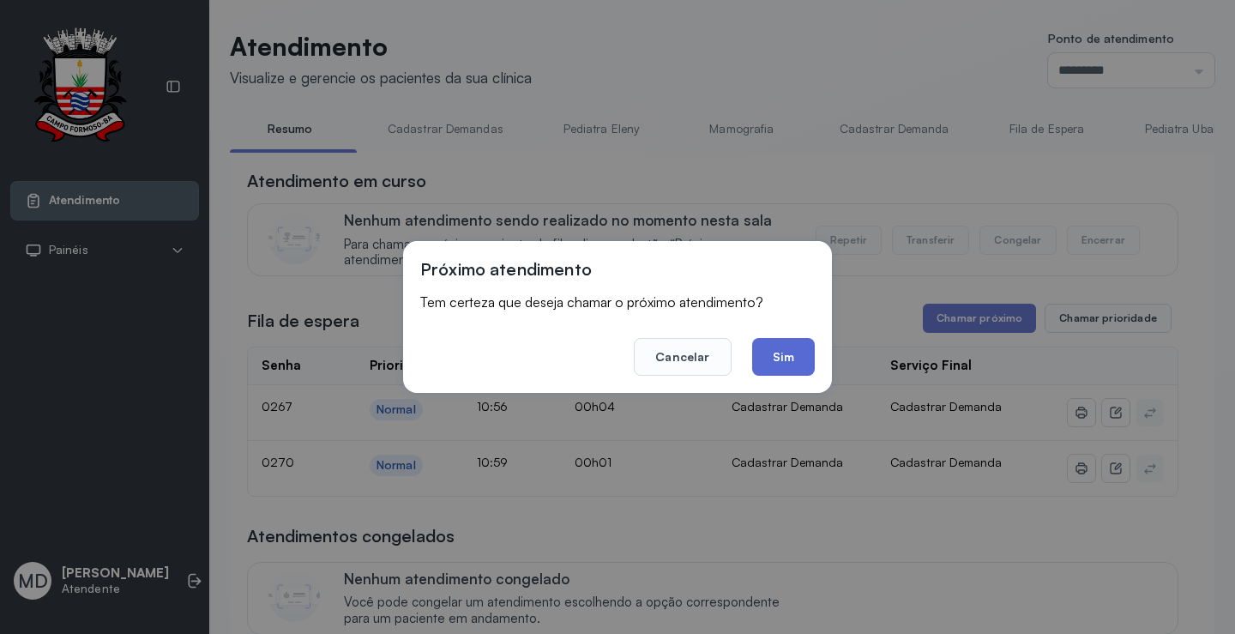
click at [780, 353] on button "Sim" at bounding box center [783, 357] width 63 height 38
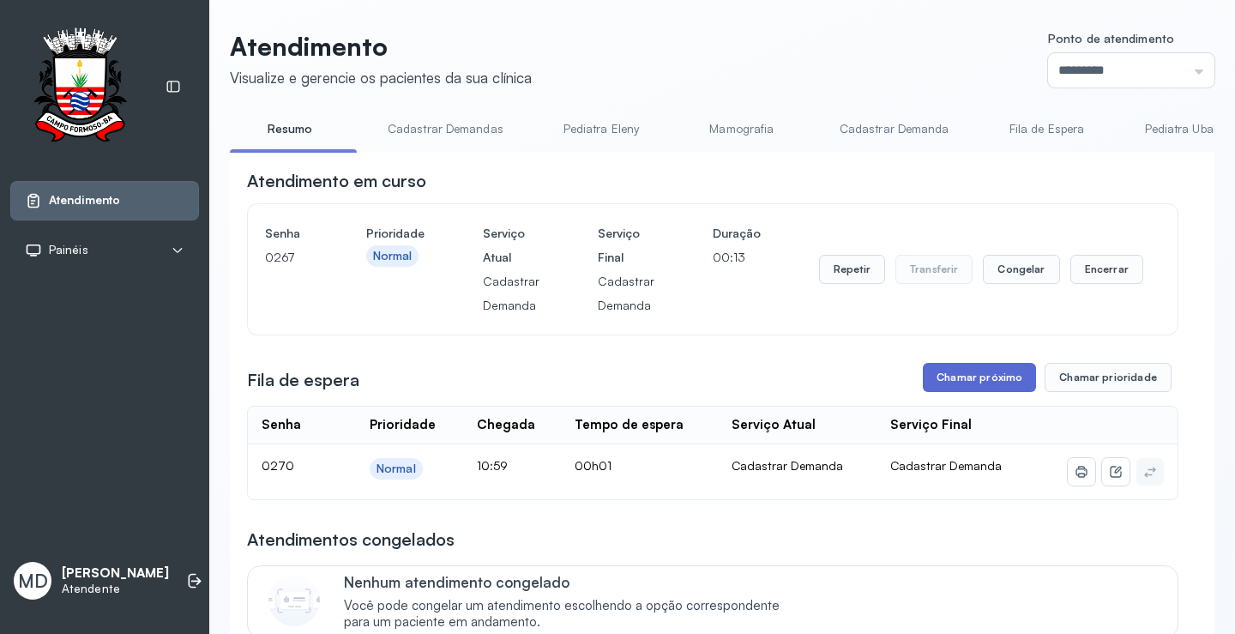
click at [970, 382] on button "Chamar próximo" at bounding box center [979, 377] width 113 height 29
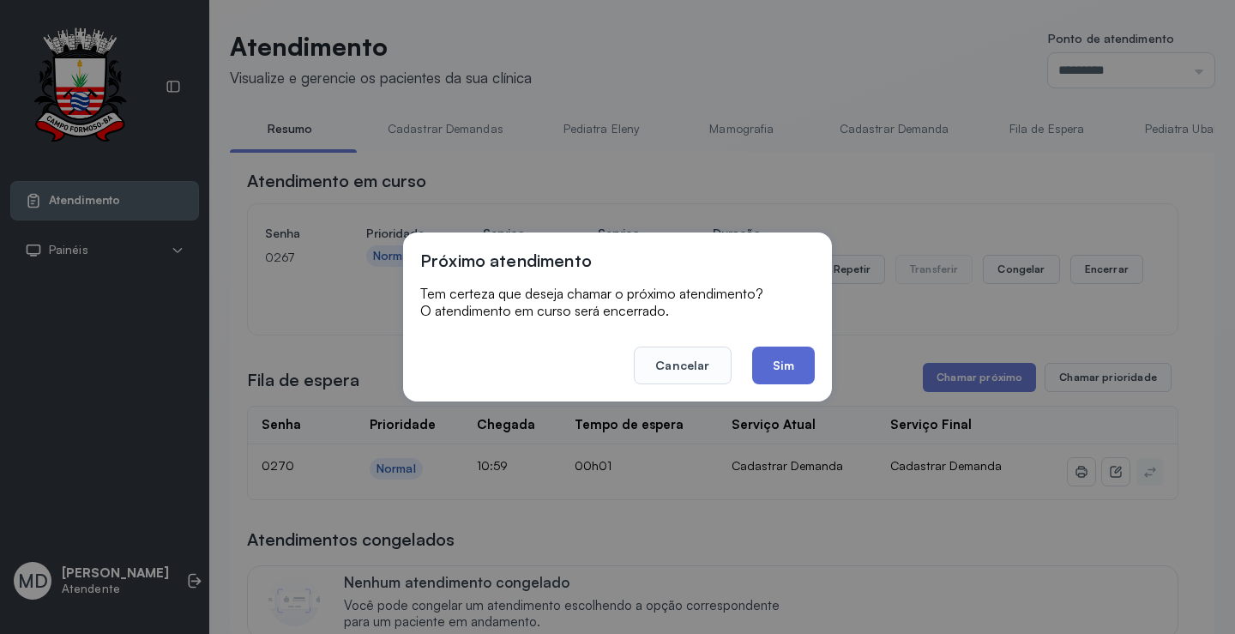
click at [797, 369] on button "Sim" at bounding box center [783, 365] width 63 height 38
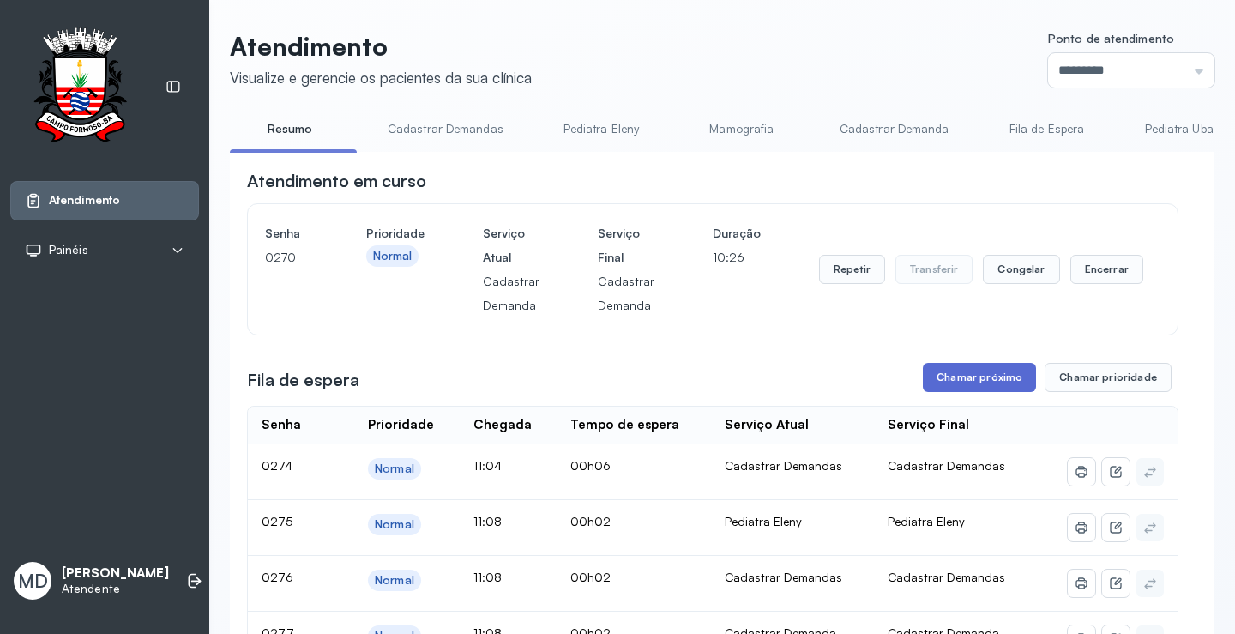
click at [967, 382] on button "Chamar próximo" at bounding box center [979, 377] width 113 height 29
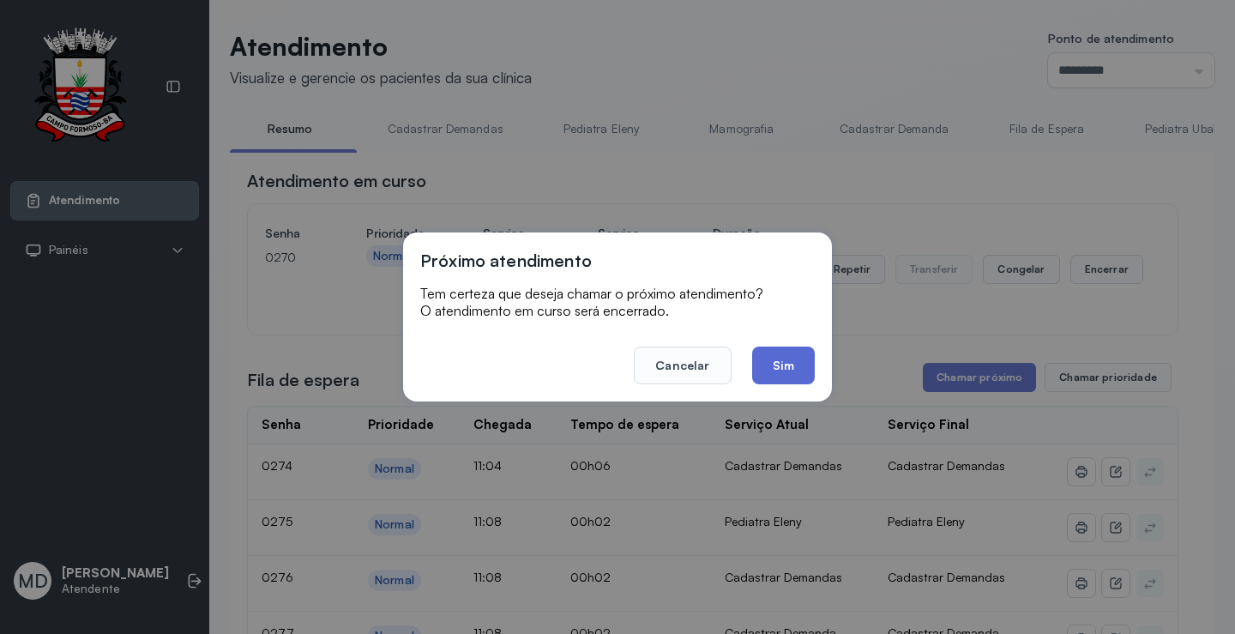
click at [773, 365] on button "Sim" at bounding box center [783, 365] width 63 height 38
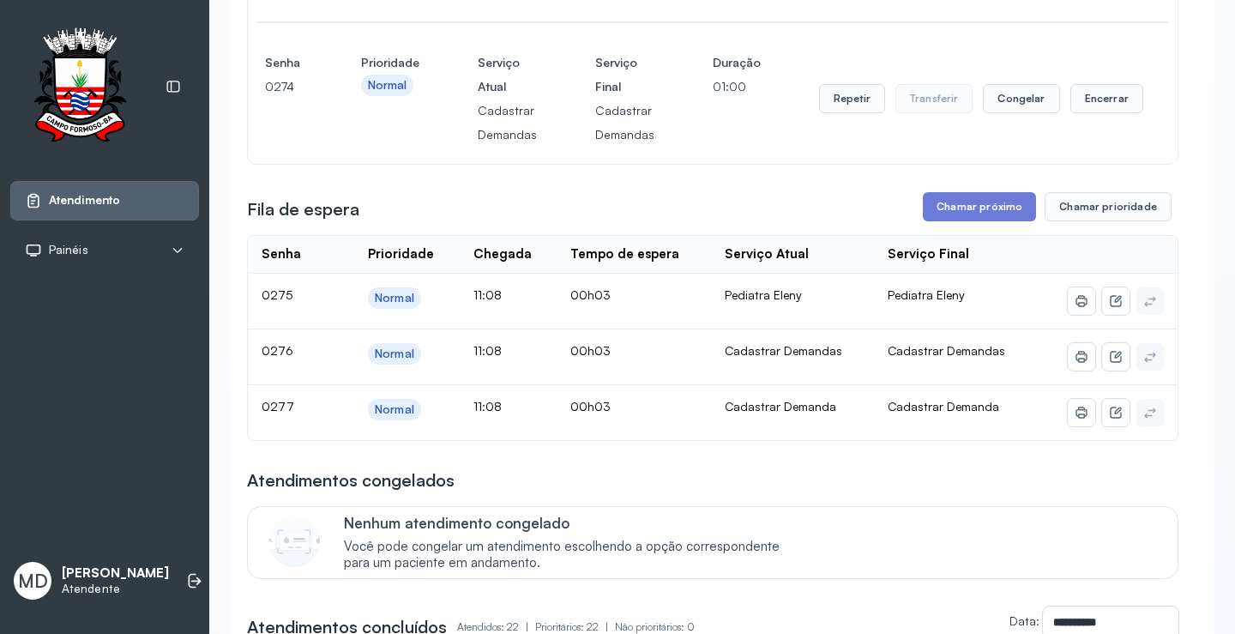
scroll to position [343, 0]
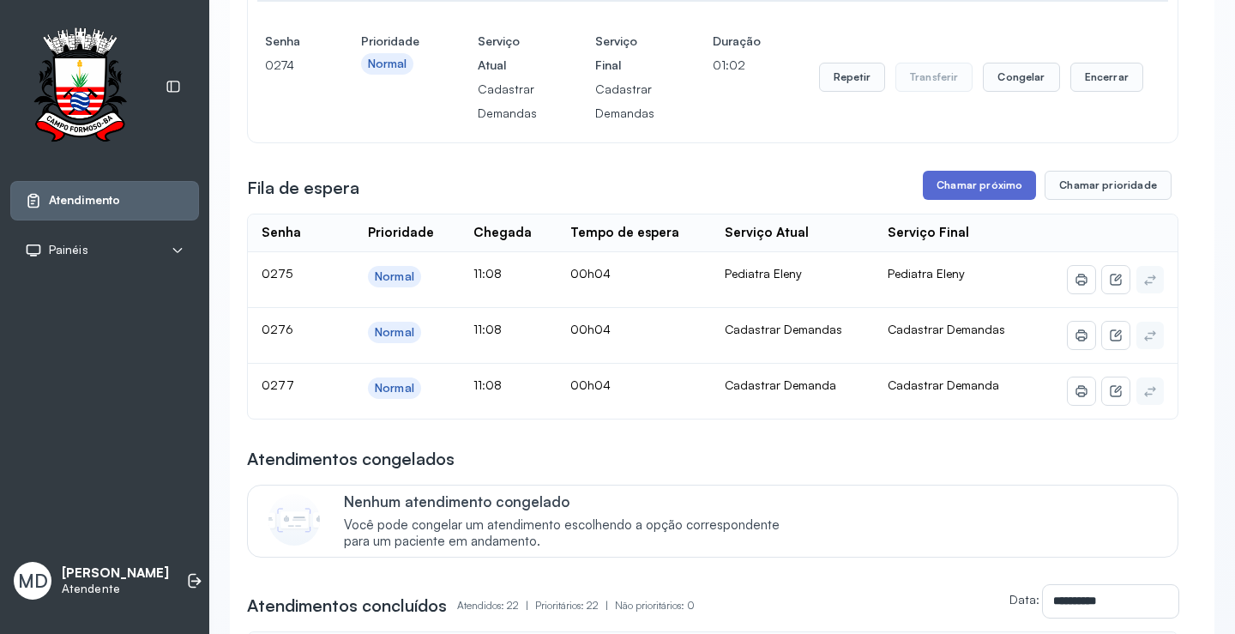
click at [984, 187] on button "Chamar próximo" at bounding box center [979, 185] width 113 height 29
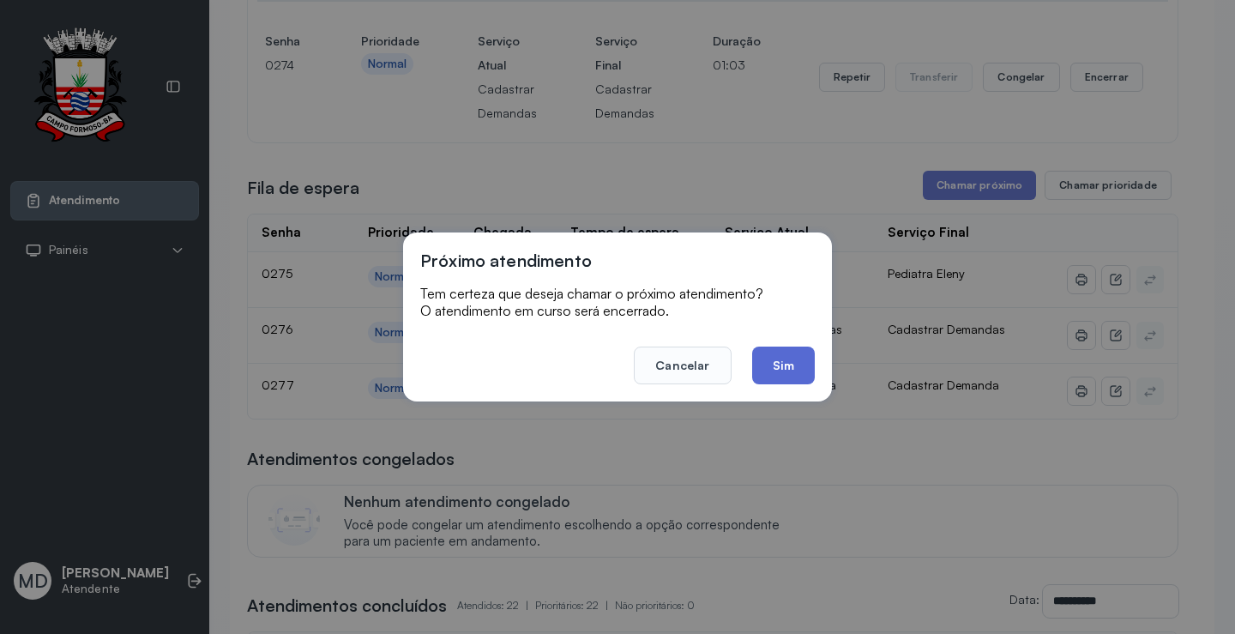
click at [779, 355] on button "Sim" at bounding box center [783, 365] width 63 height 38
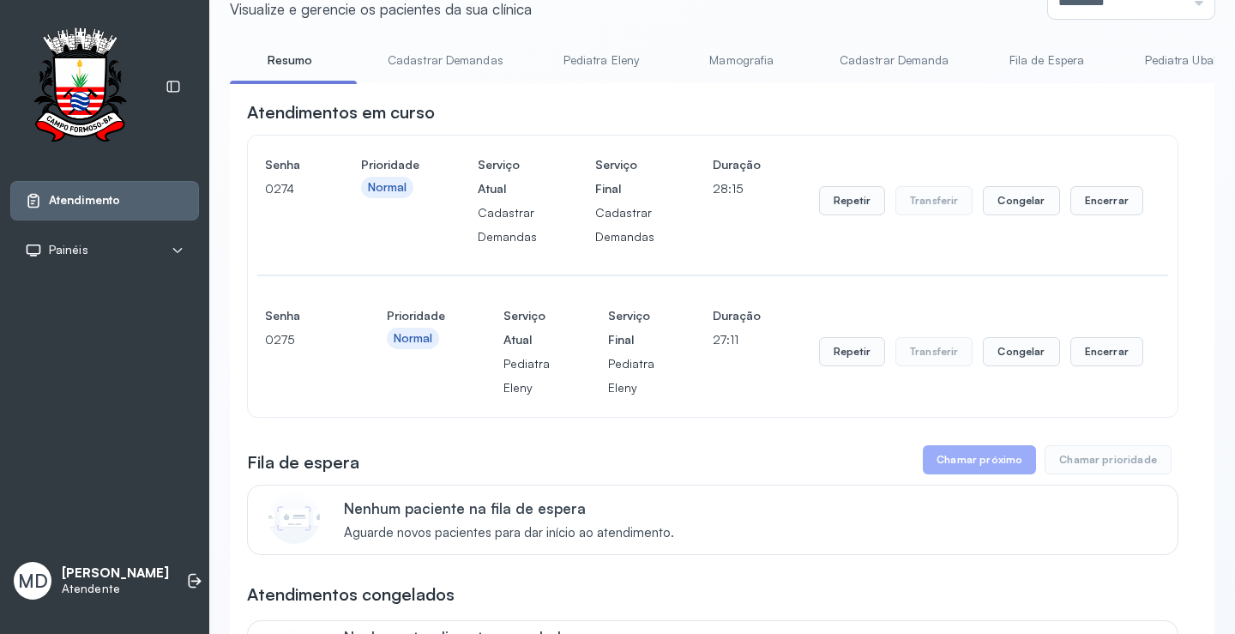
scroll to position [0, 0]
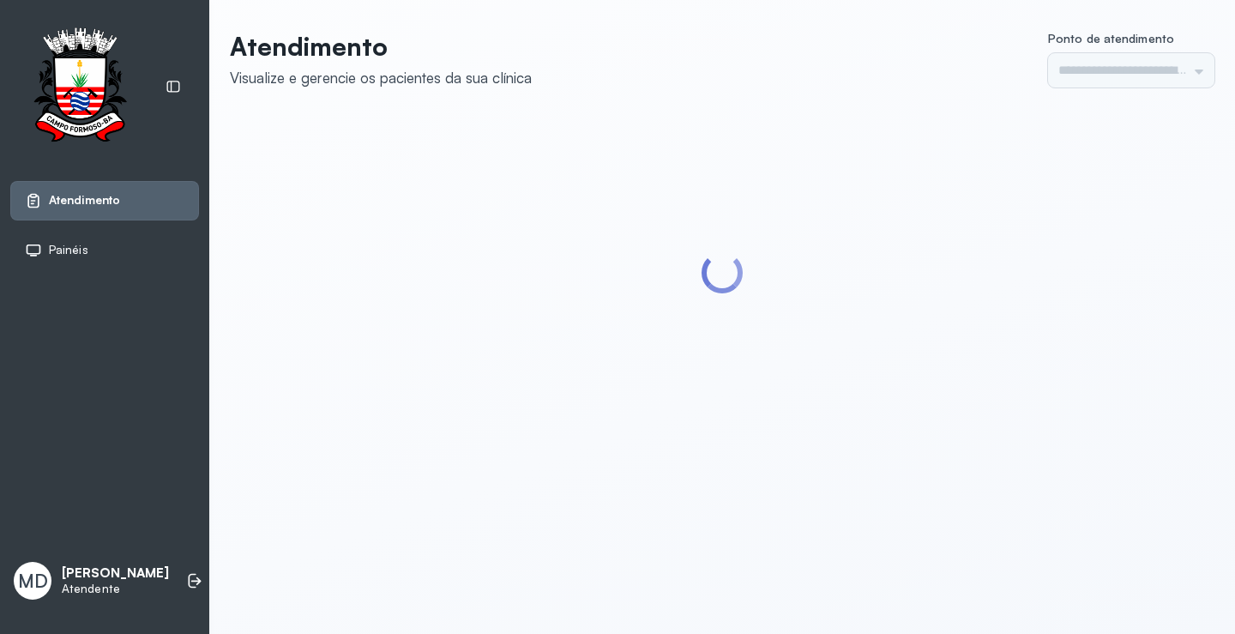
type input "*********"
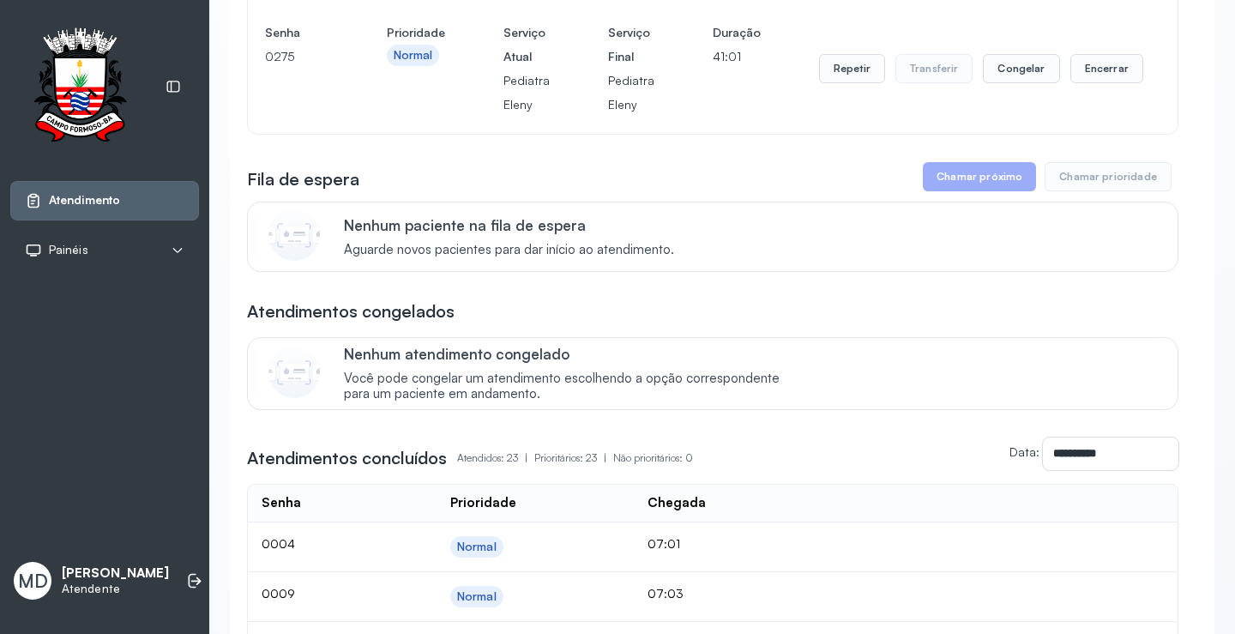
scroll to position [171, 0]
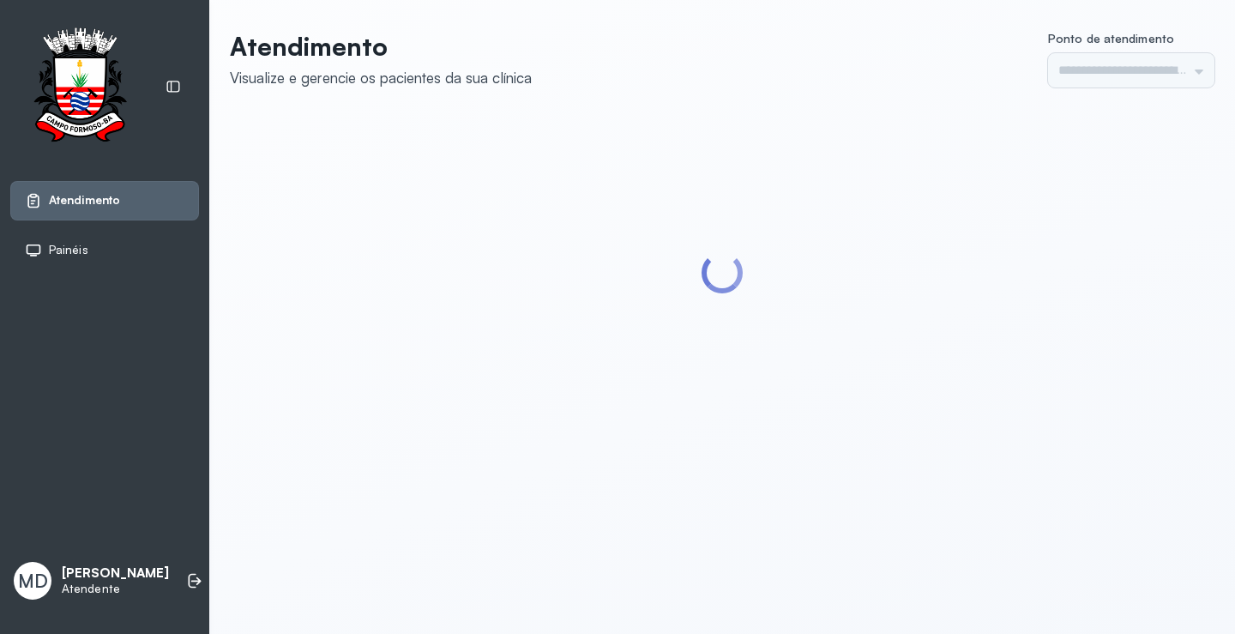
type input "*********"
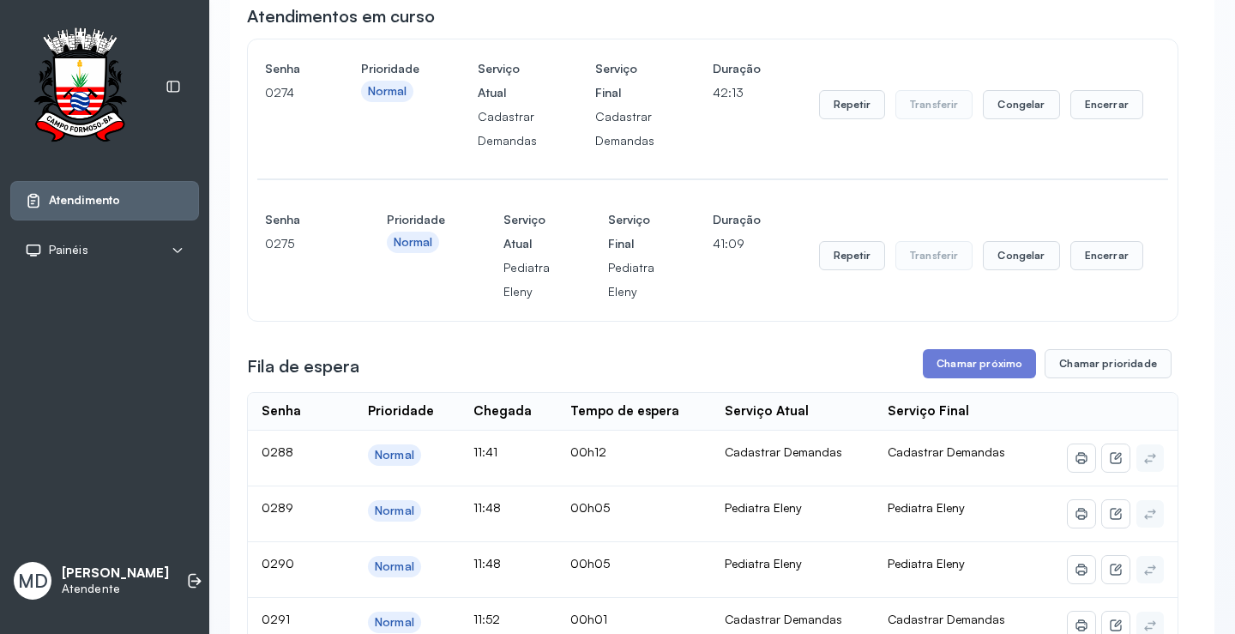
scroll to position [171, 0]
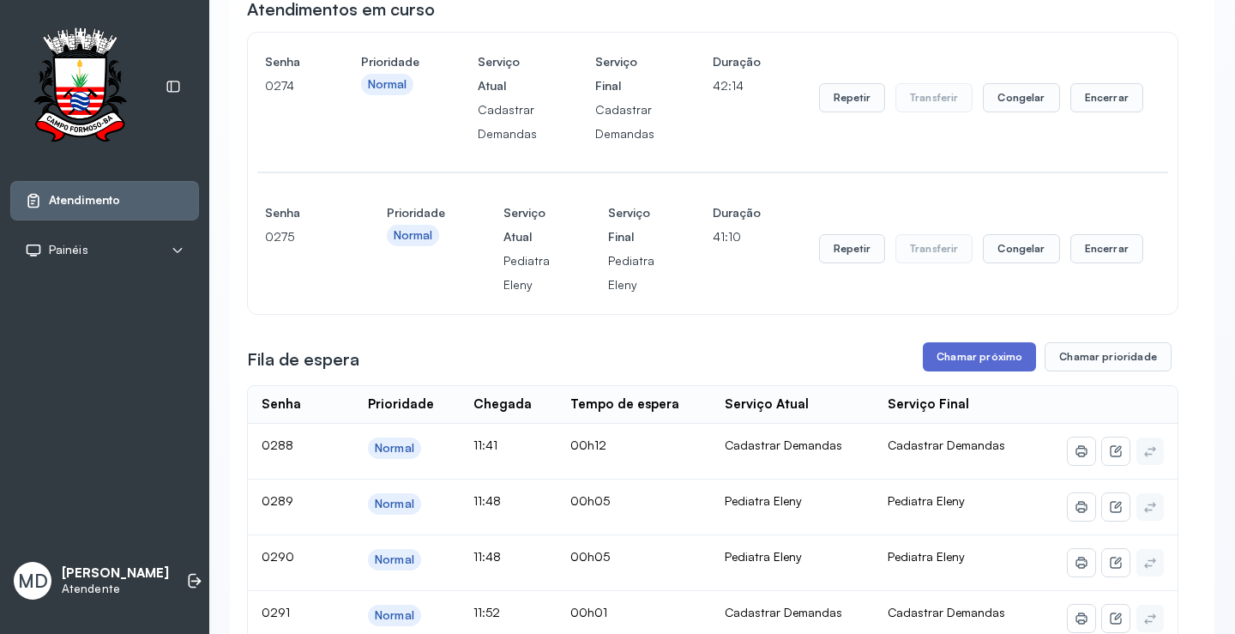
click at [961, 359] on button "Chamar próximo" at bounding box center [979, 356] width 113 height 29
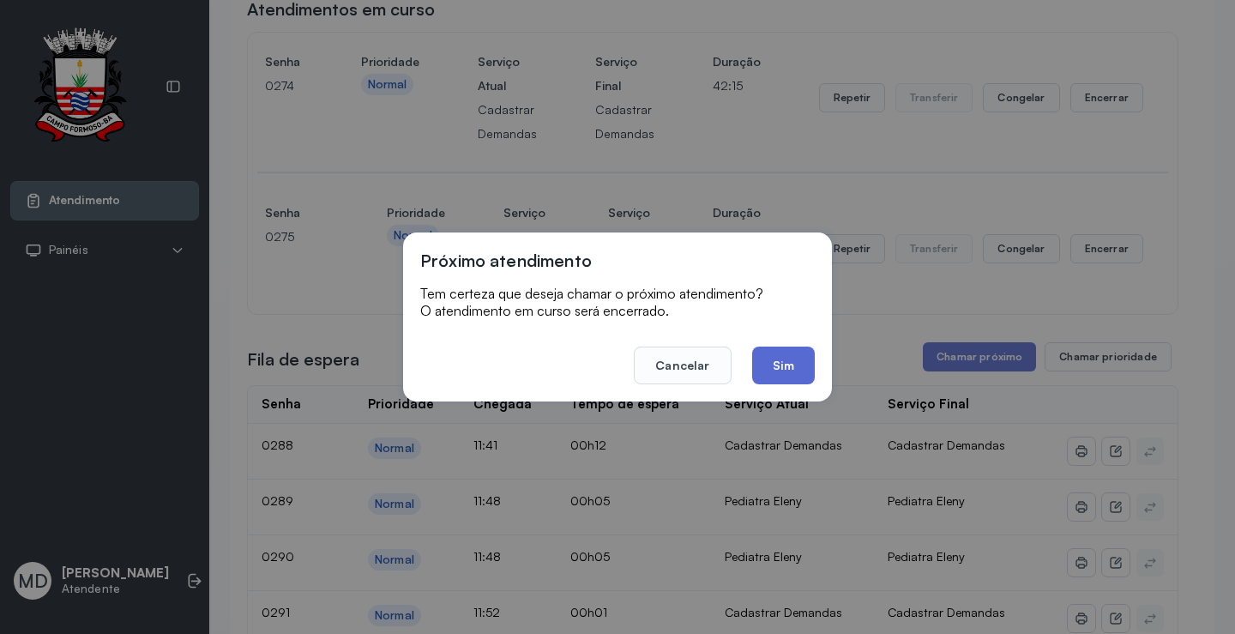
click at [783, 368] on button "Sim" at bounding box center [783, 365] width 63 height 38
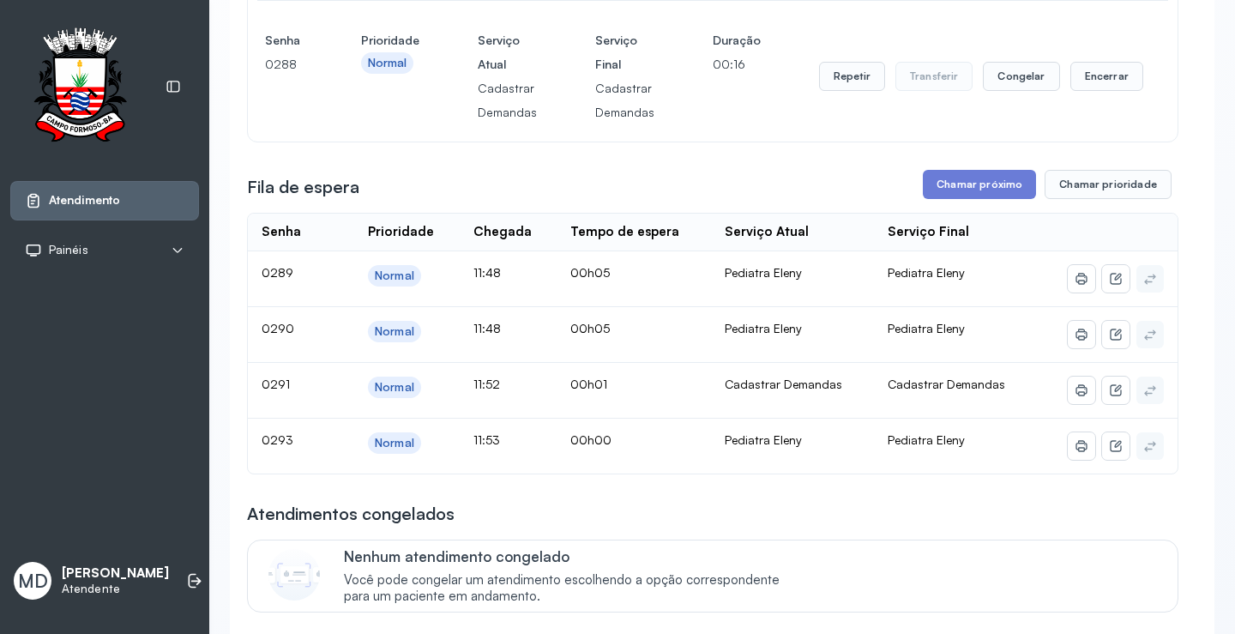
scroll to position [600, 0]
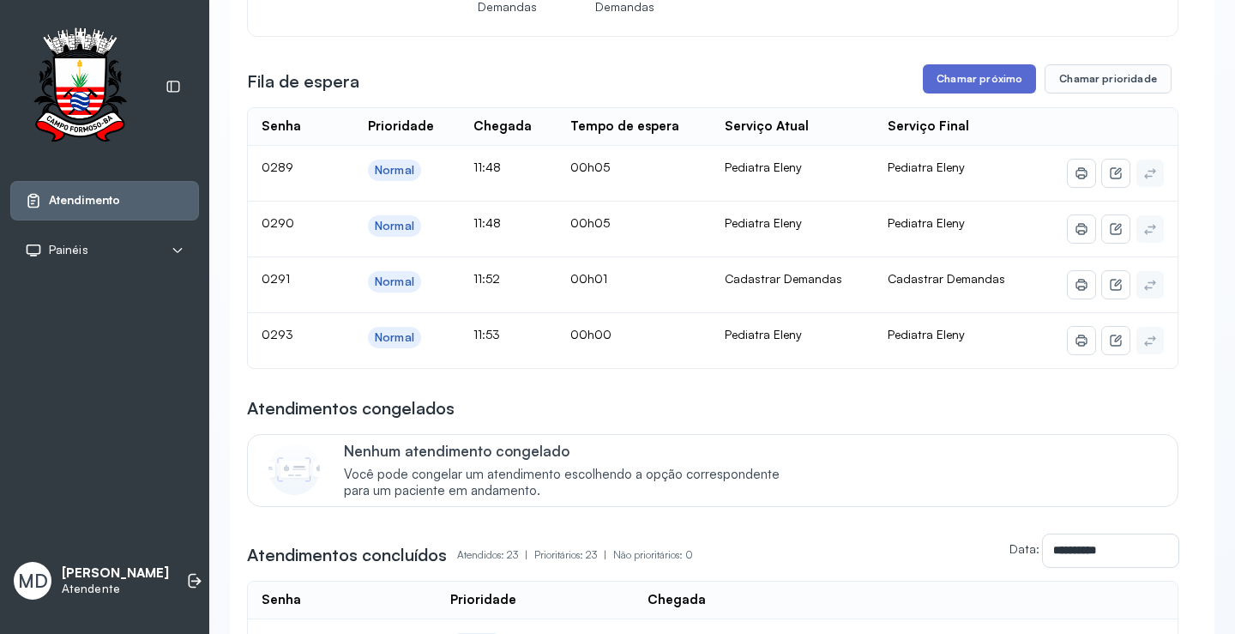
click at [974, 82] on button "Chamar próximo" at bounding box center [979, 78] width 113 height 29
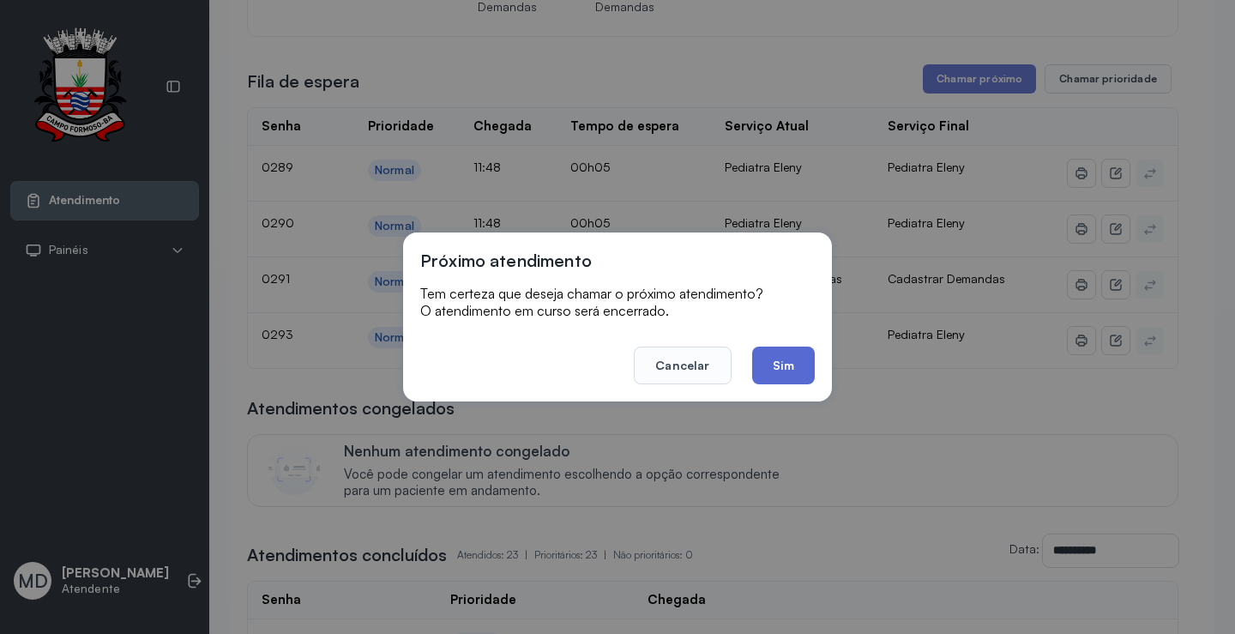
click at [771, 359] on button "Sim" at bounding box center [783, 365] width 63 height 38
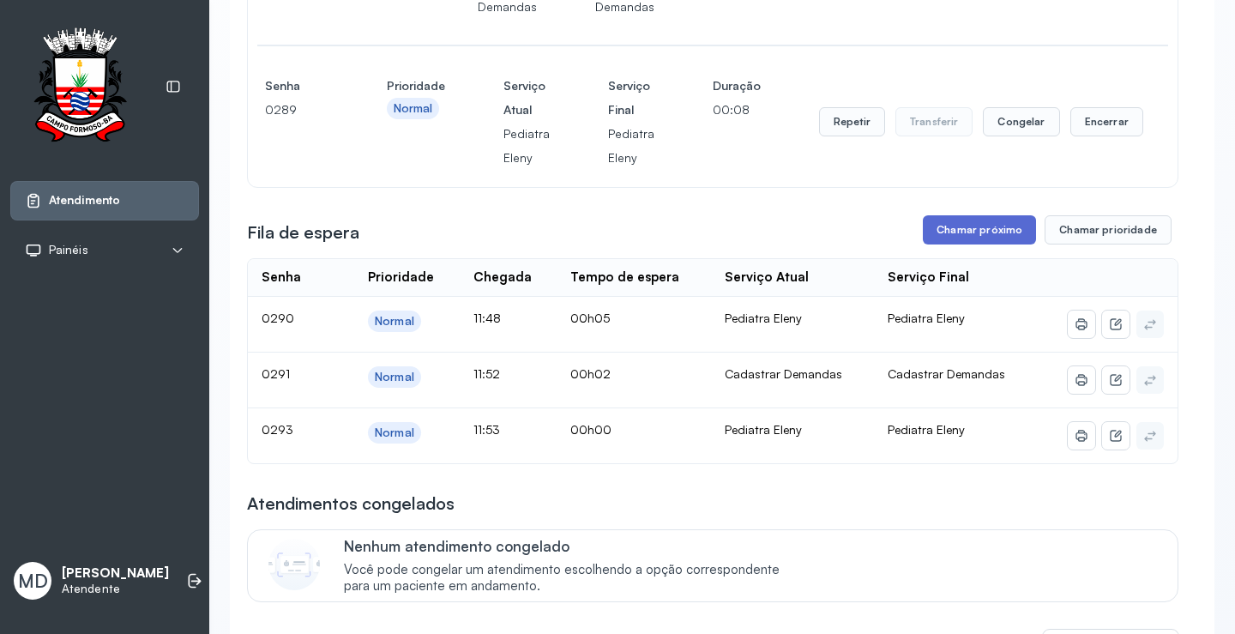
click at [974, 225] on button "Chamar próximo" at bounding box center [979, 229] width 113 height 29
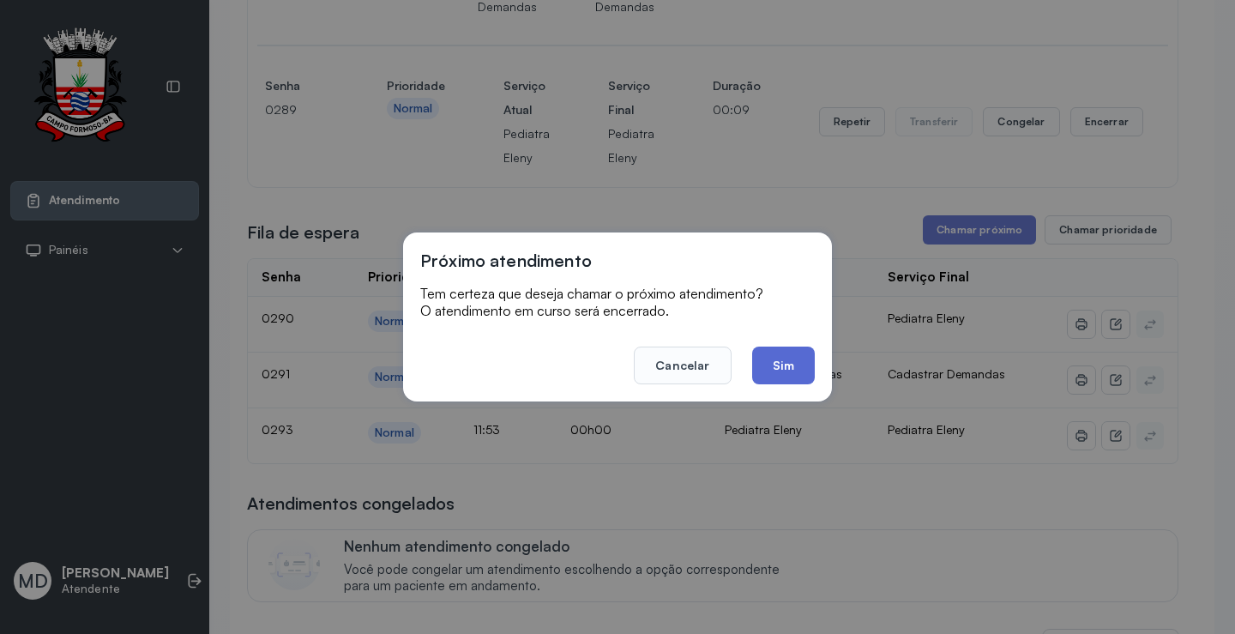
click at [792, 362] on button "Sim" at bounding box center [783, 365] width 63 height 38
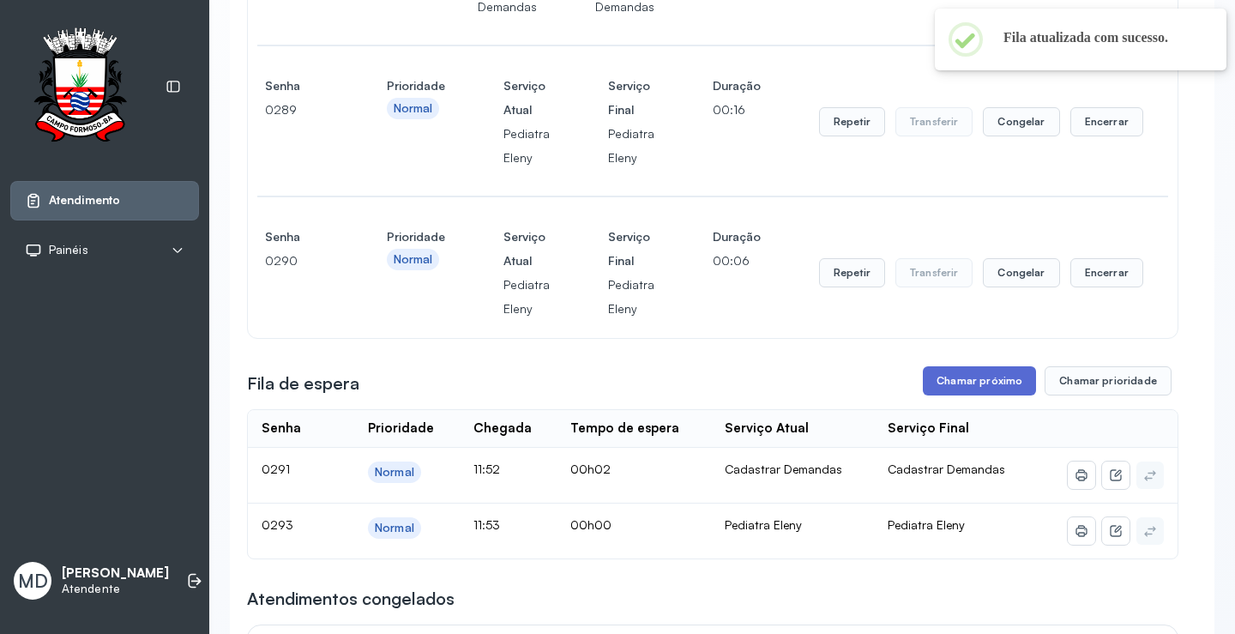
click at [983, 379] on button "Chamar próximo" at bounding box center [979, 380] width 113 height 29
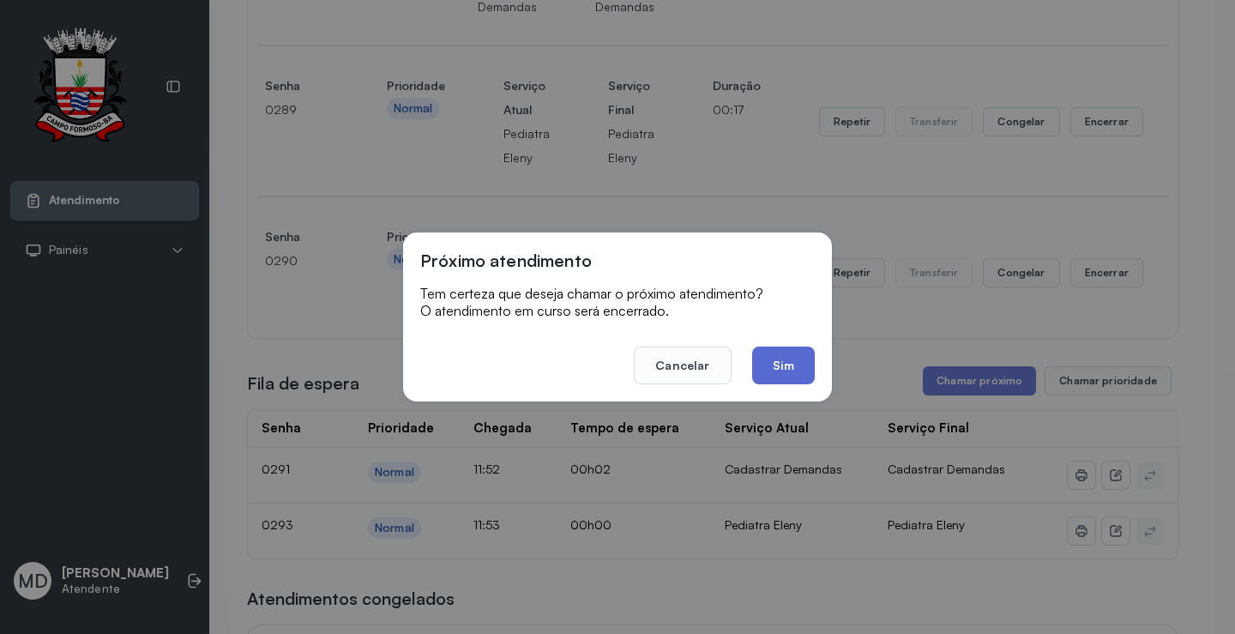
click at [778, 363] on button "Sim" at bounding box center [783, 365] width 63 height 38
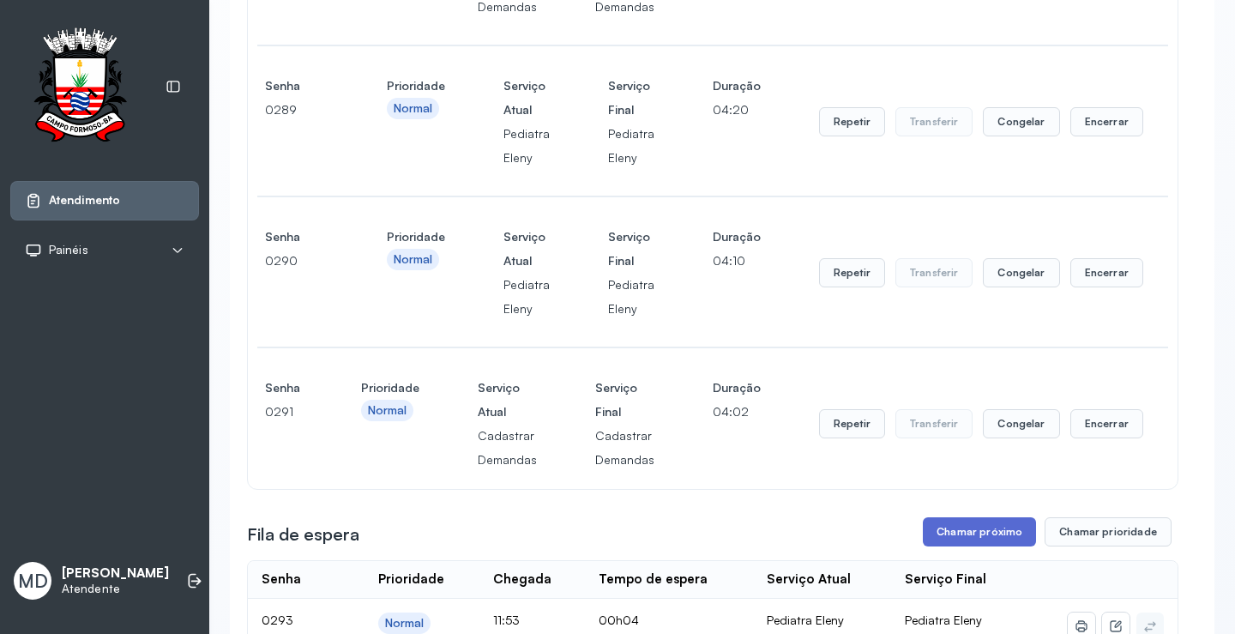
click at [953, 535] on button "Chamar próximo" at bounding box center [979, 531] width 113 height 29
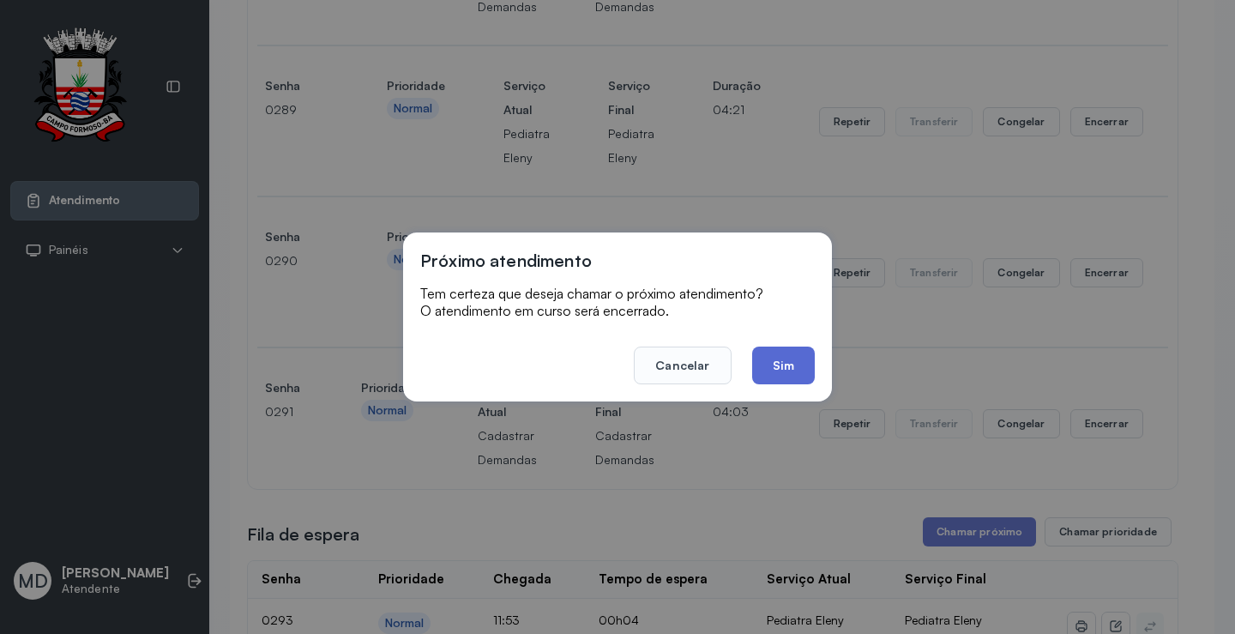
click at [784, 371] on button "Sim" at bounding box center [783, 365] width 63 height 38
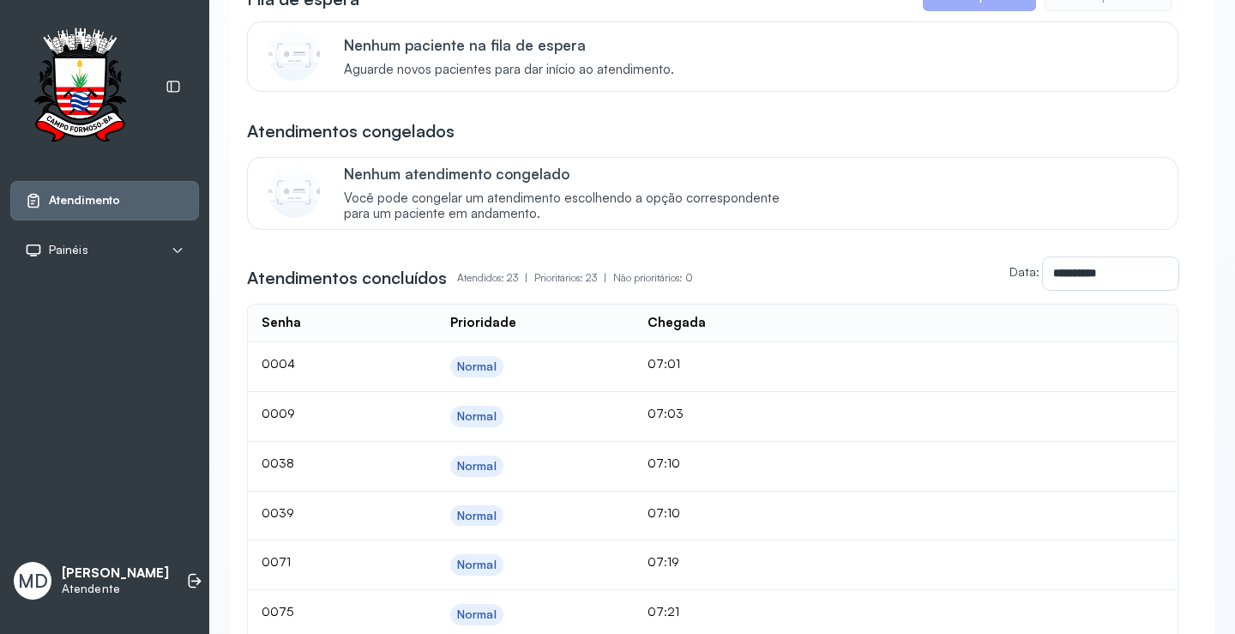
scroll to position [943, 0]
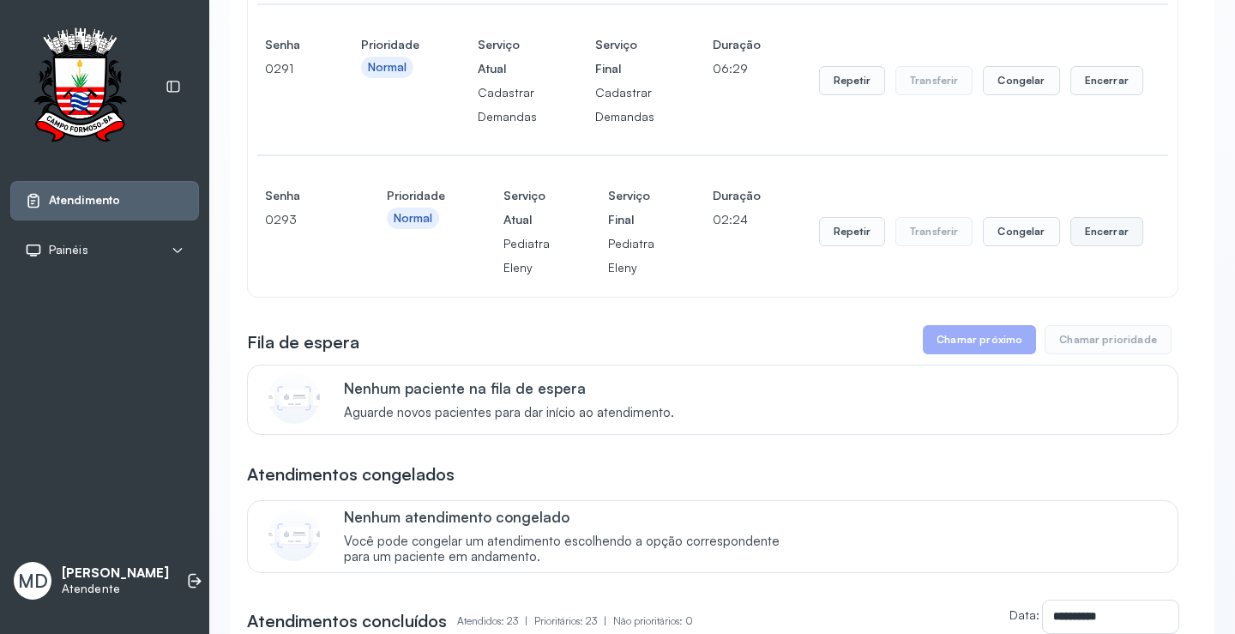
click at [1093, 234] on button "Encerrar" at bounding box center [1106, 231] width 73 height 29
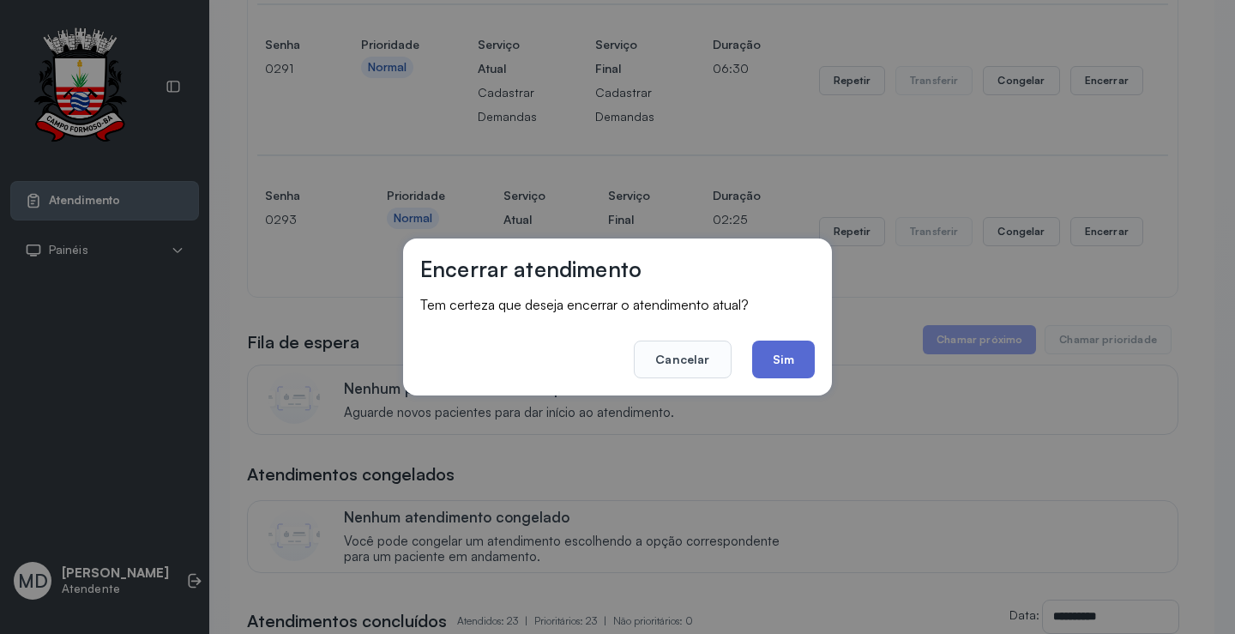
click at [791, 351] on button "Sim" at bounding box center [783, 359] width 63 height 38
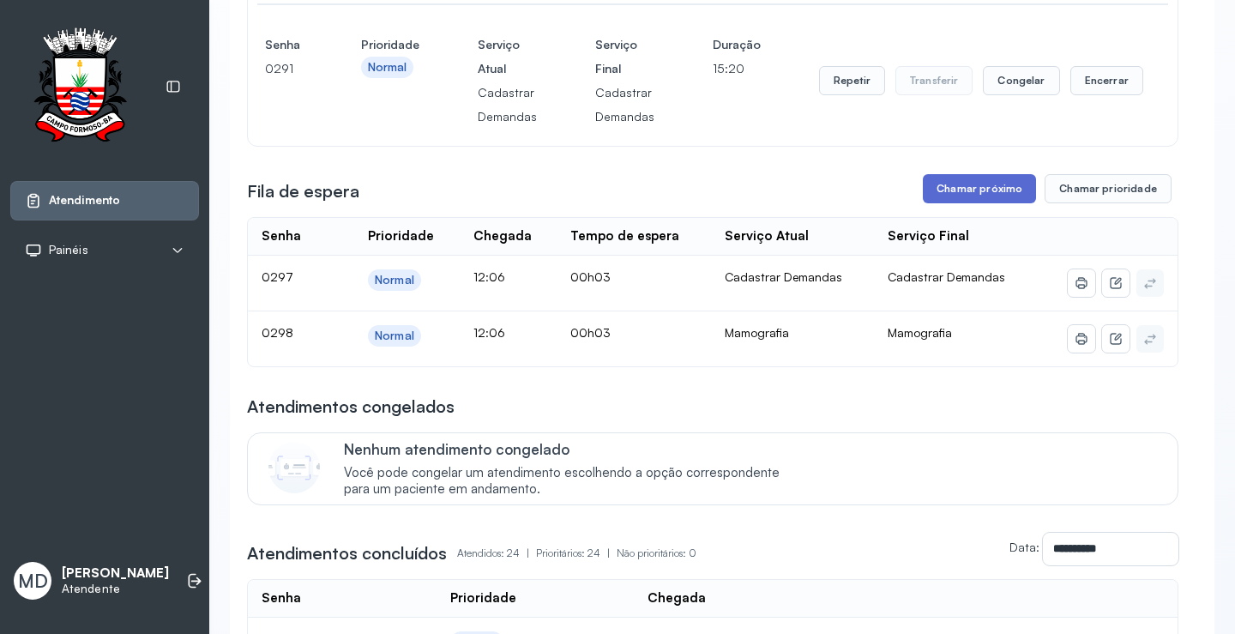
click at [990, 191] on button "Chamar próximo" at bounding box center [979, 188] width 113 height 29
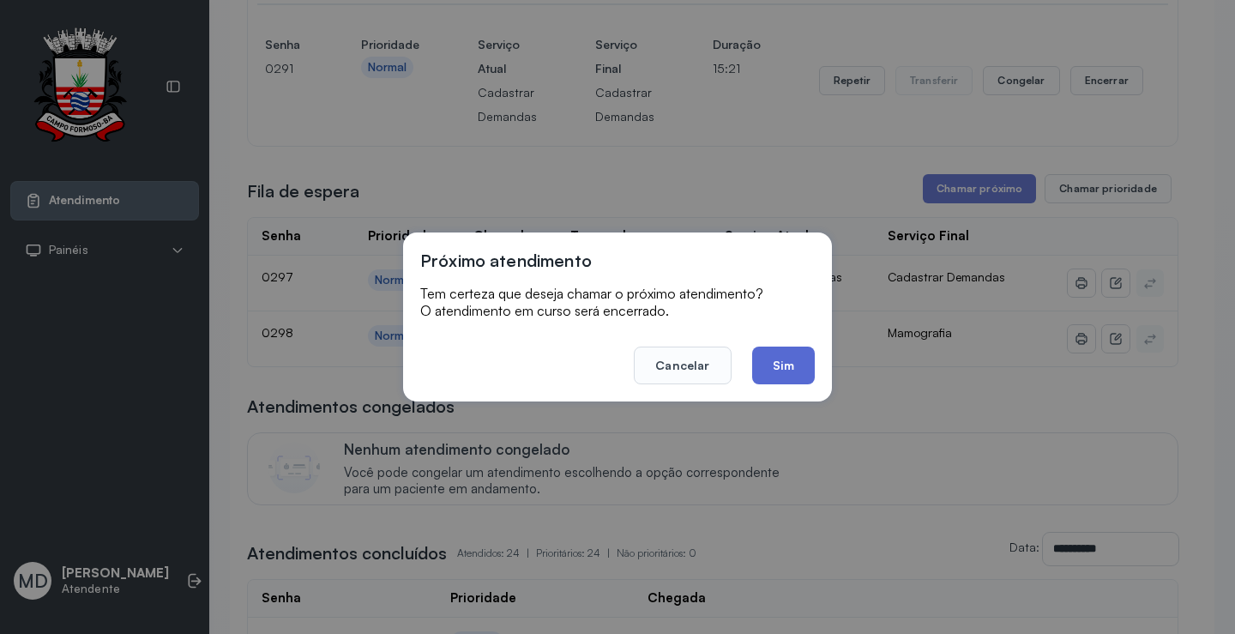
click at [798, 357] on button "Sim" at bounding box center [783, 365] width 63 height 38
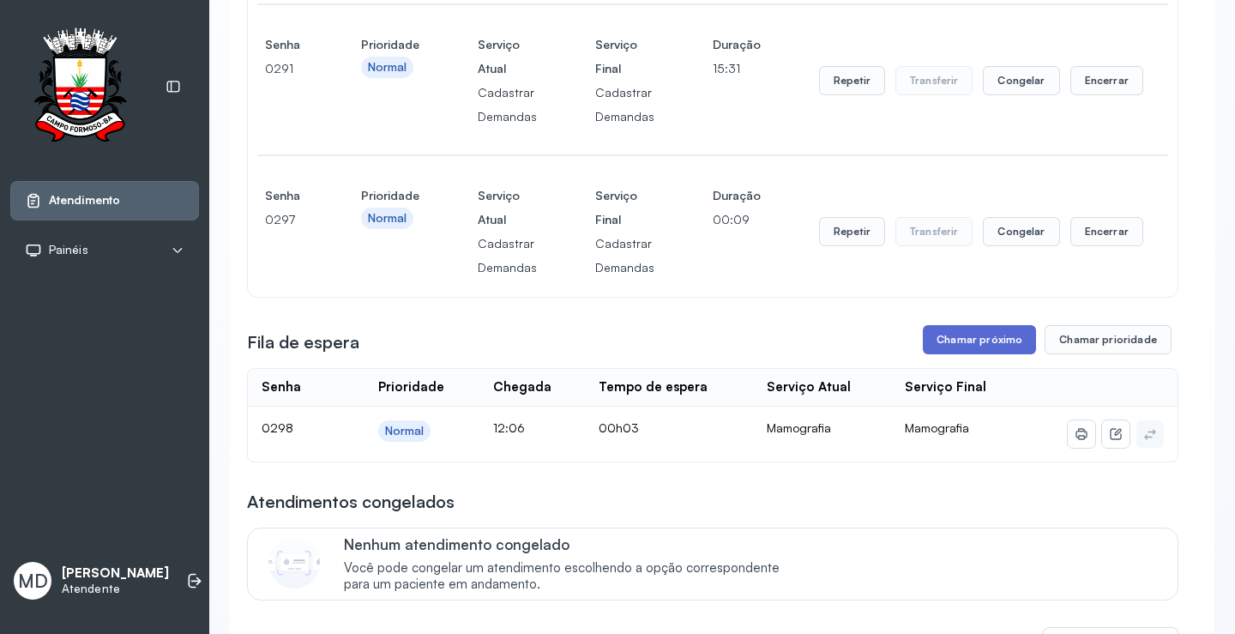
click at [989, 341] on button "Chamar próximo" at bounding box center [979, 339] width 113 height 29
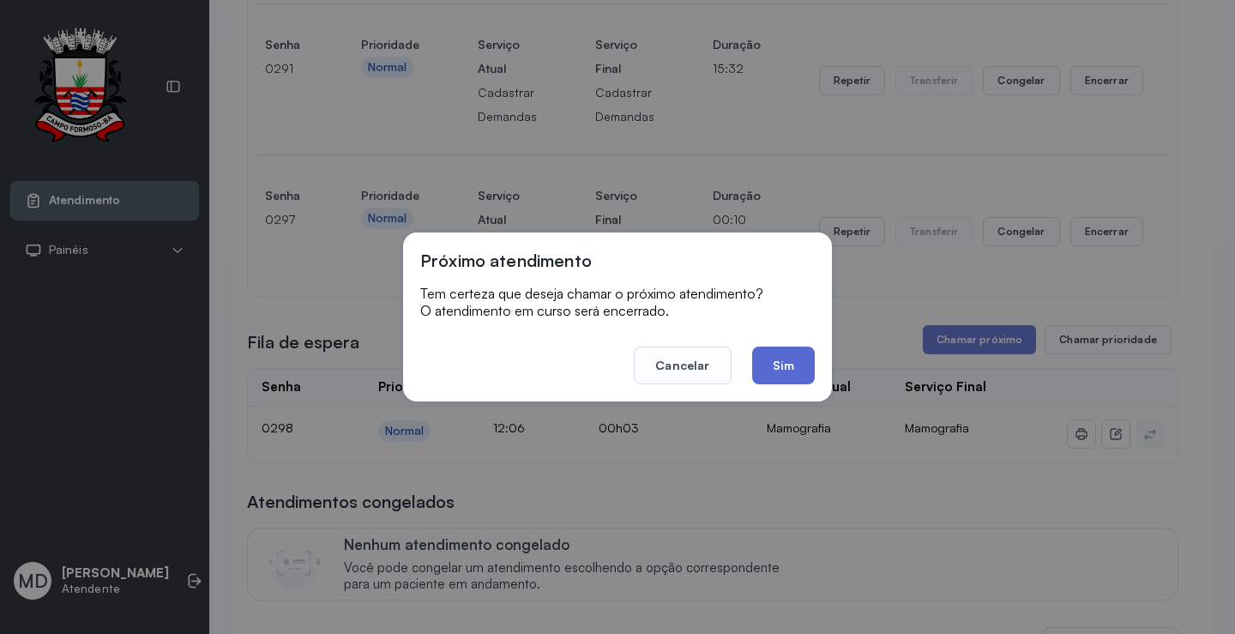
click at [785, 367] on button "Sim" at bounding box center [783, 365] width 63 height 38
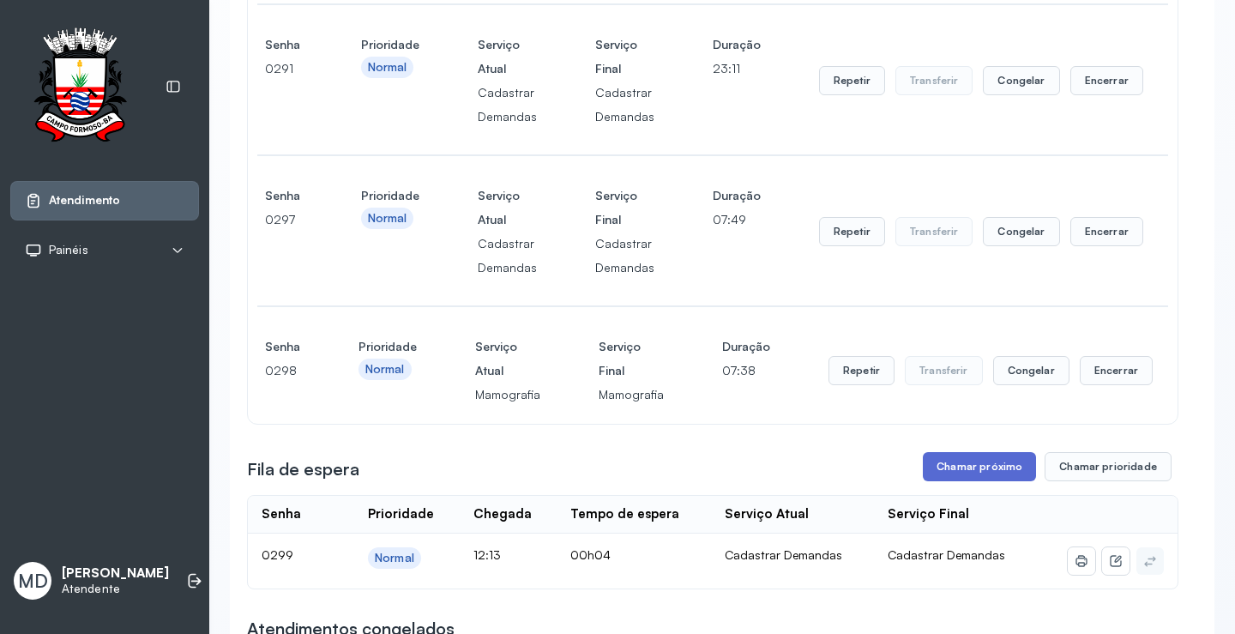
click at [976, 470] on button "Chamar próximo" at bounding box center [979, 466] width 113 height 29
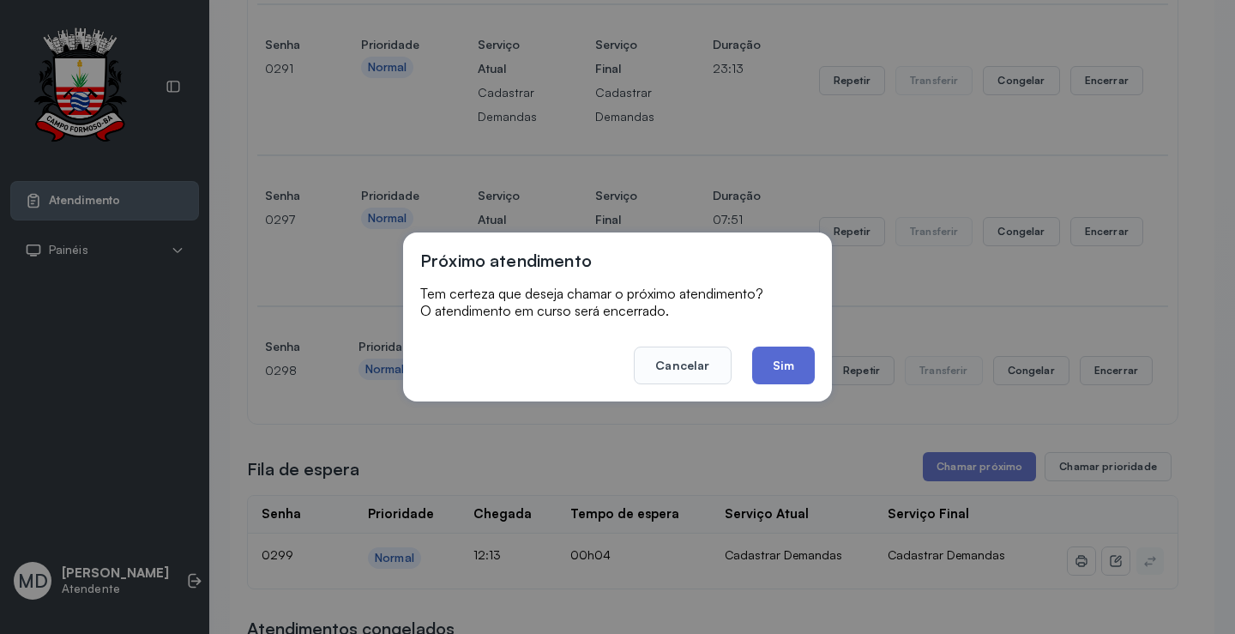
click at [775, 358] on button "Sim" at bounding box center [783, 365] width 63 height 38
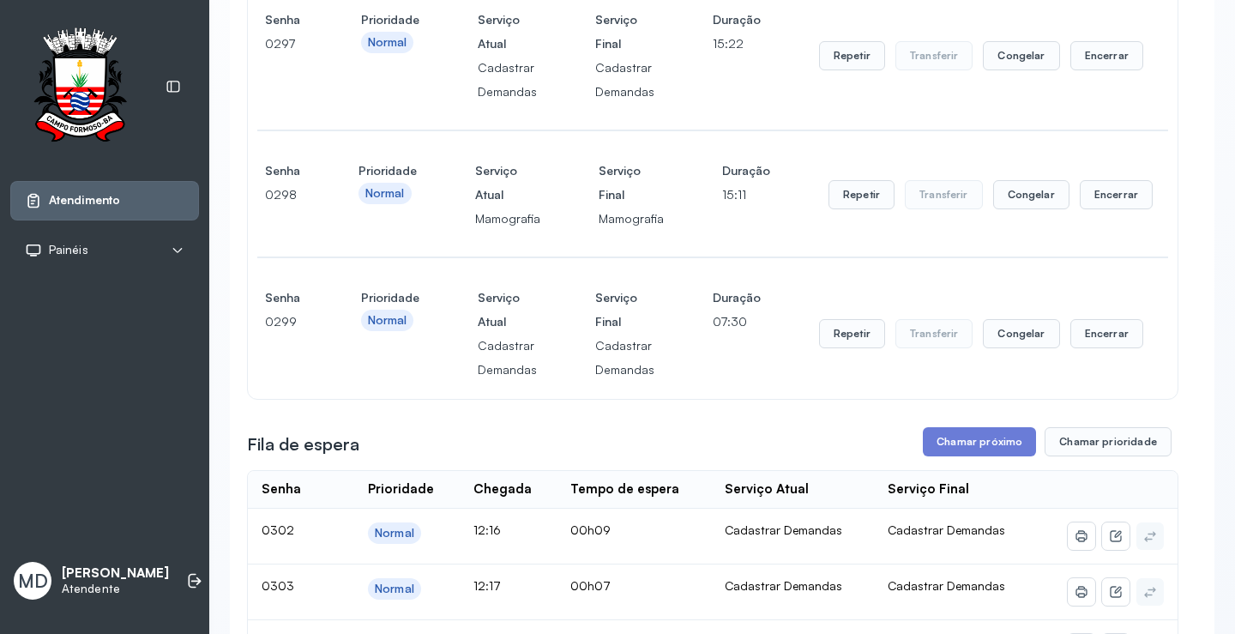
scroll to position [1286, 0]
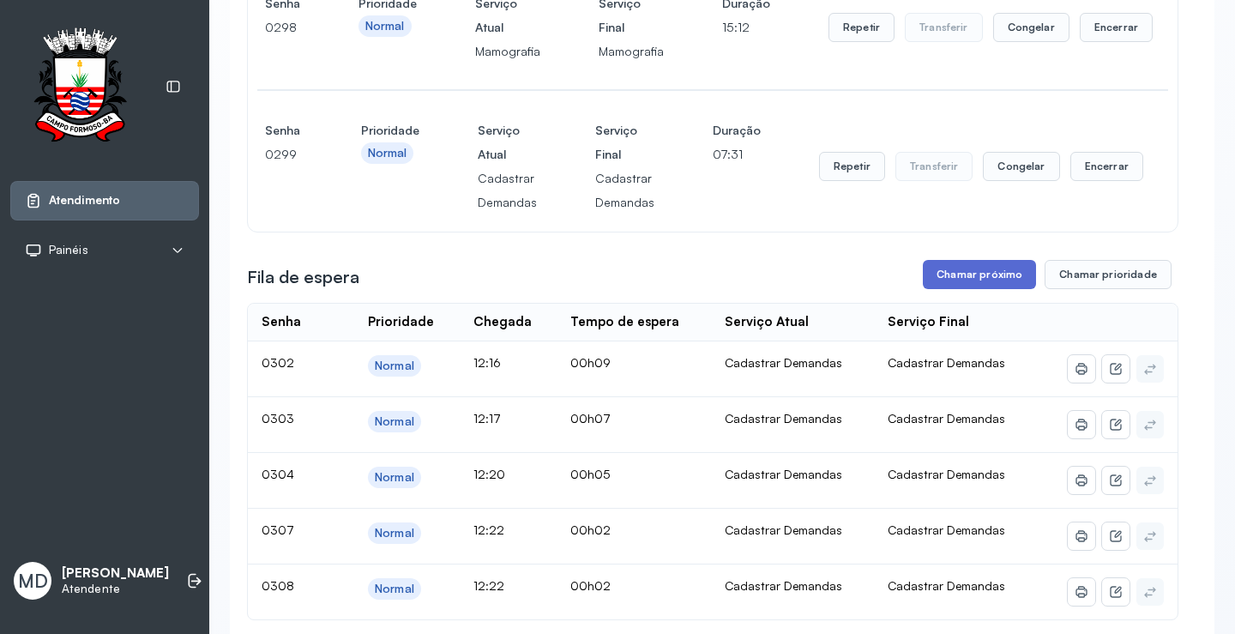
click at [965, 267] on button "Chamar próximo" at bounding box center [979, 274] width 113 height 29
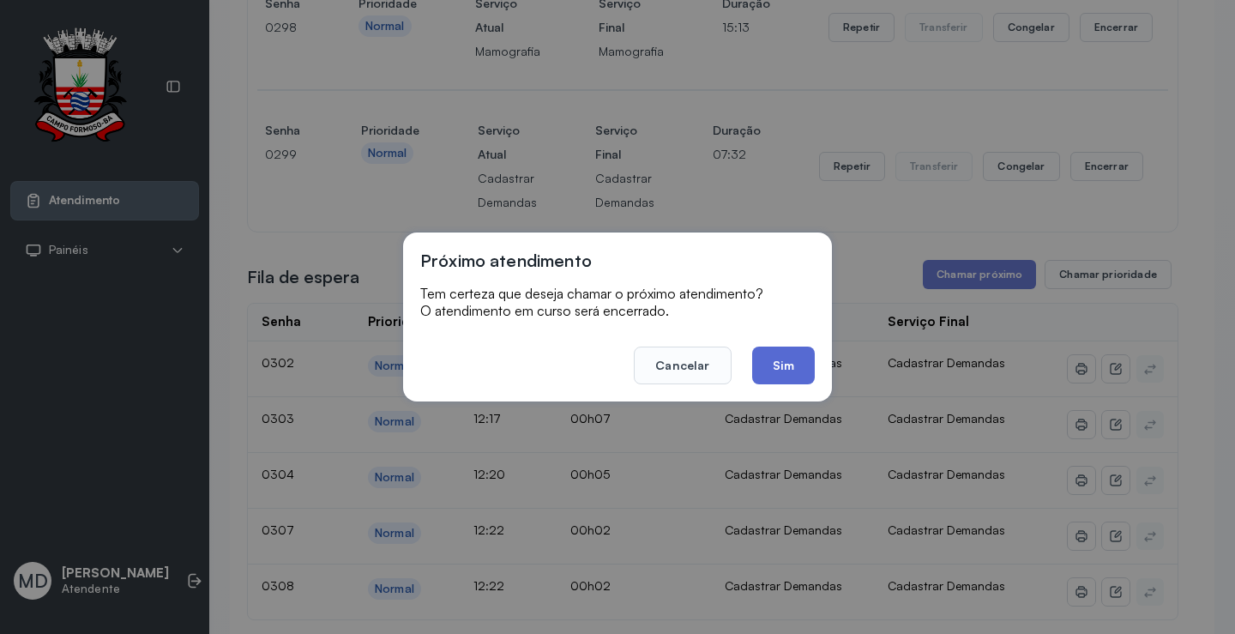
click at [779, 371] on button "Sim" at bounding box center [783, 365] width 63 height 38
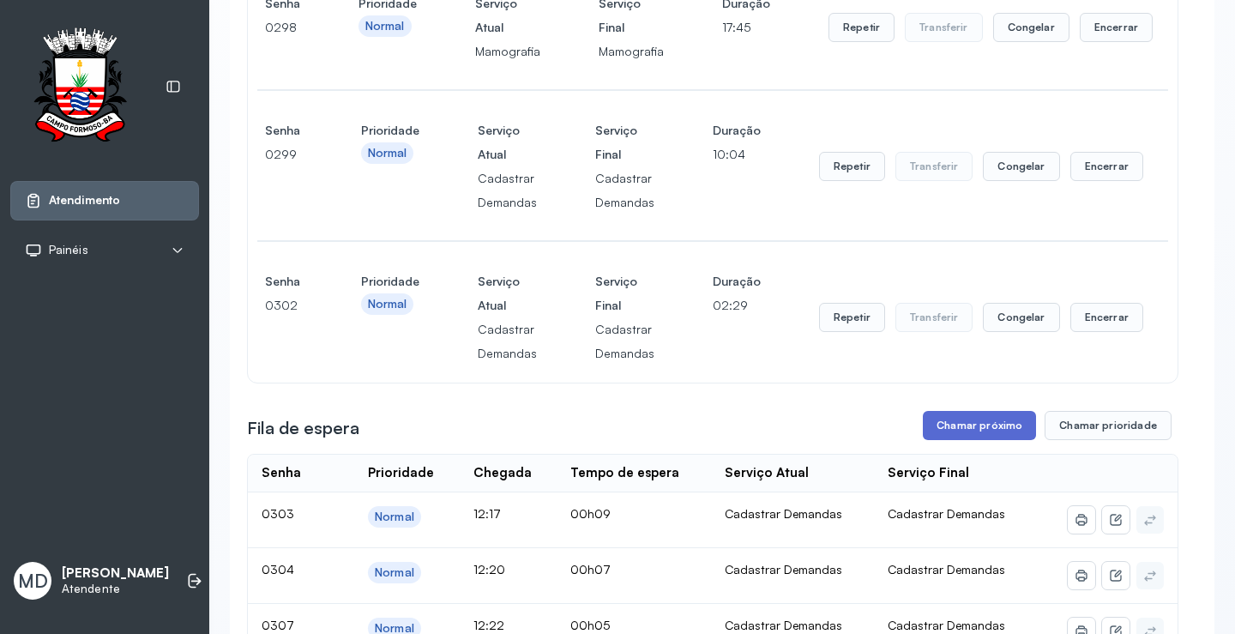
click at [971, 426] on button "Chamar próximo" at bounding box center [979, 425] width 113 height 29
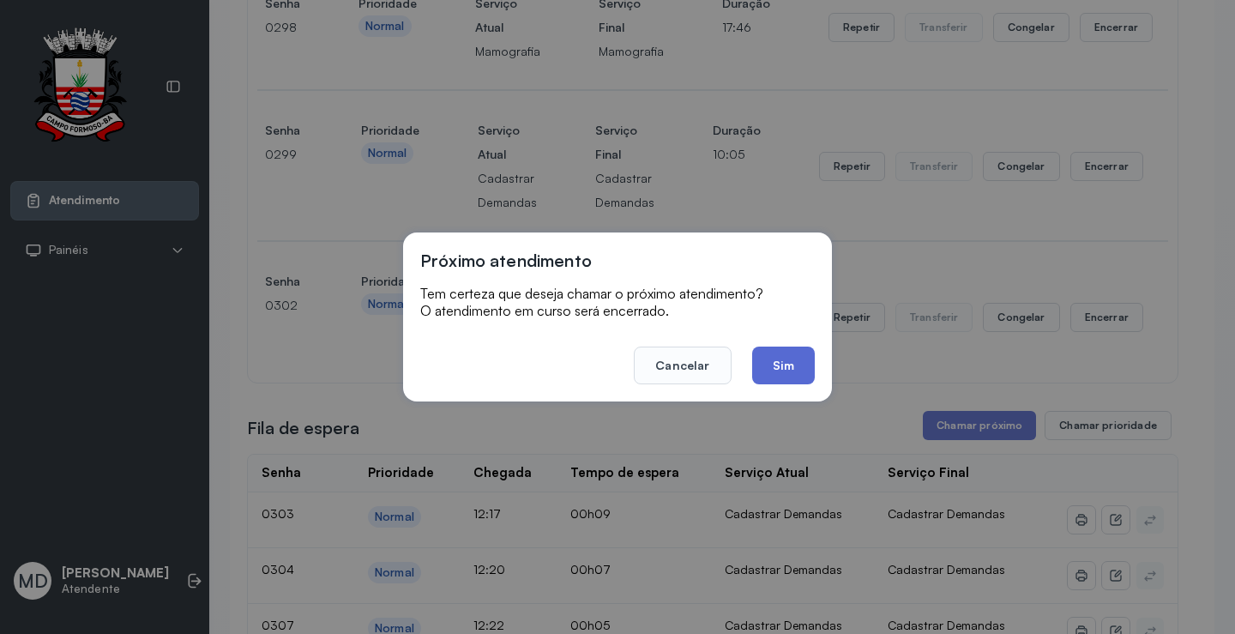
click at [785, 364] on button "Sim" at bounding box center [783, 365] width 63 height 38
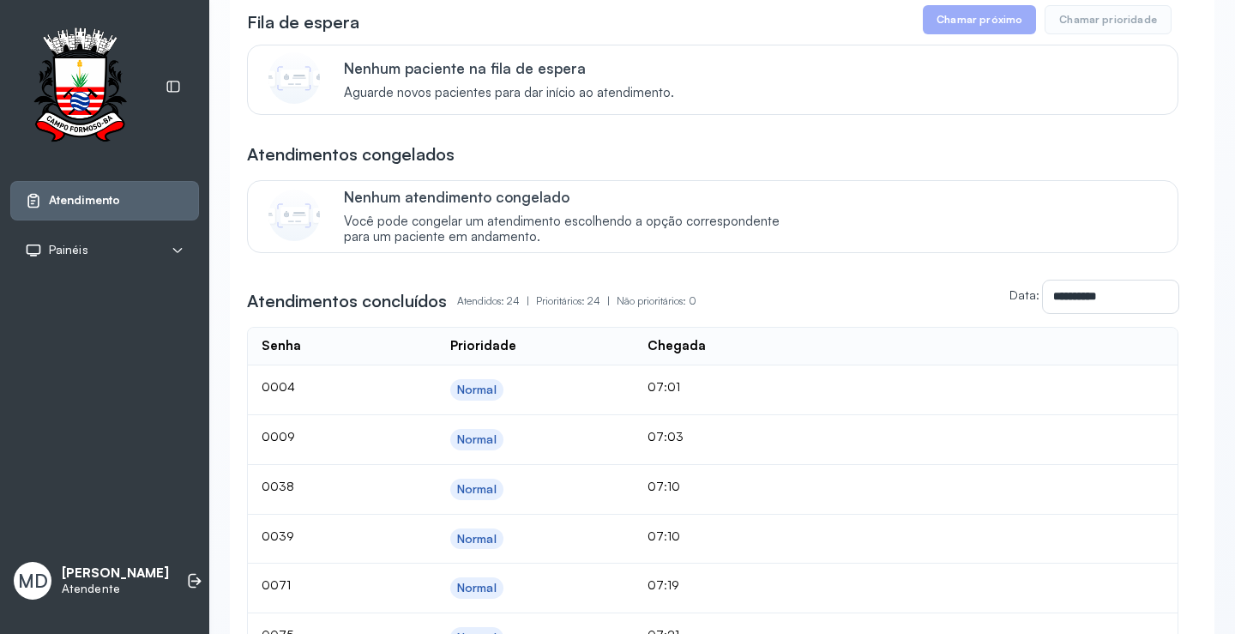
scroll to position [1886, 0]
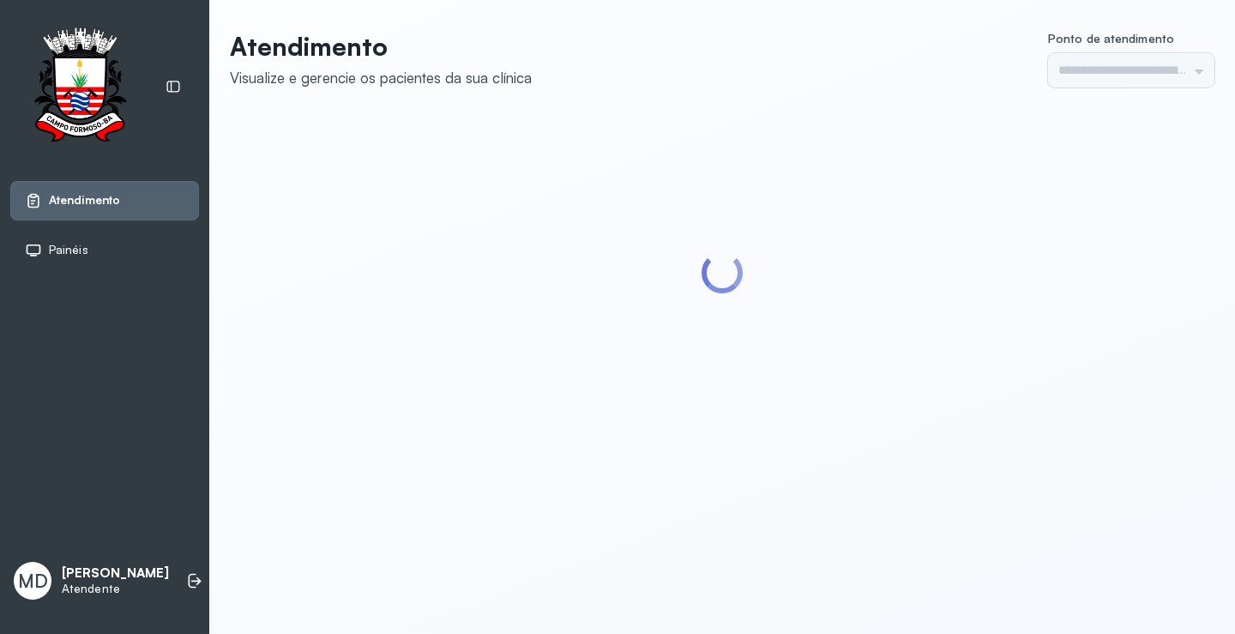
type input "*********"
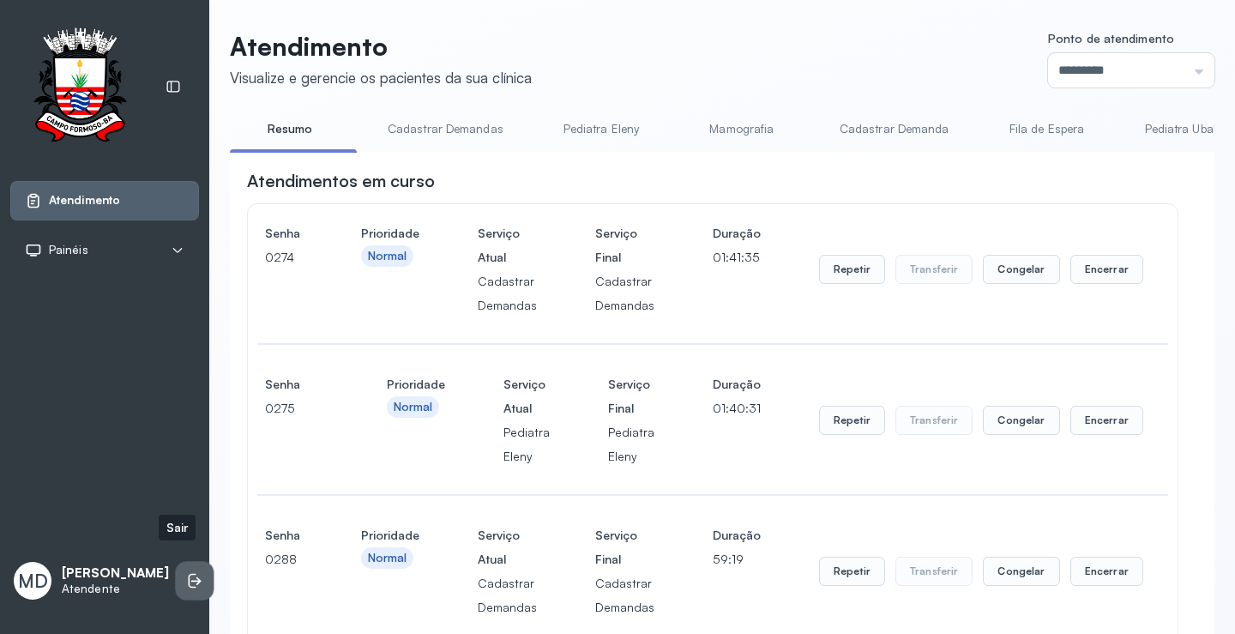
click at [186, 572] on icon at bounding box center [194, 580] width 17 height 17
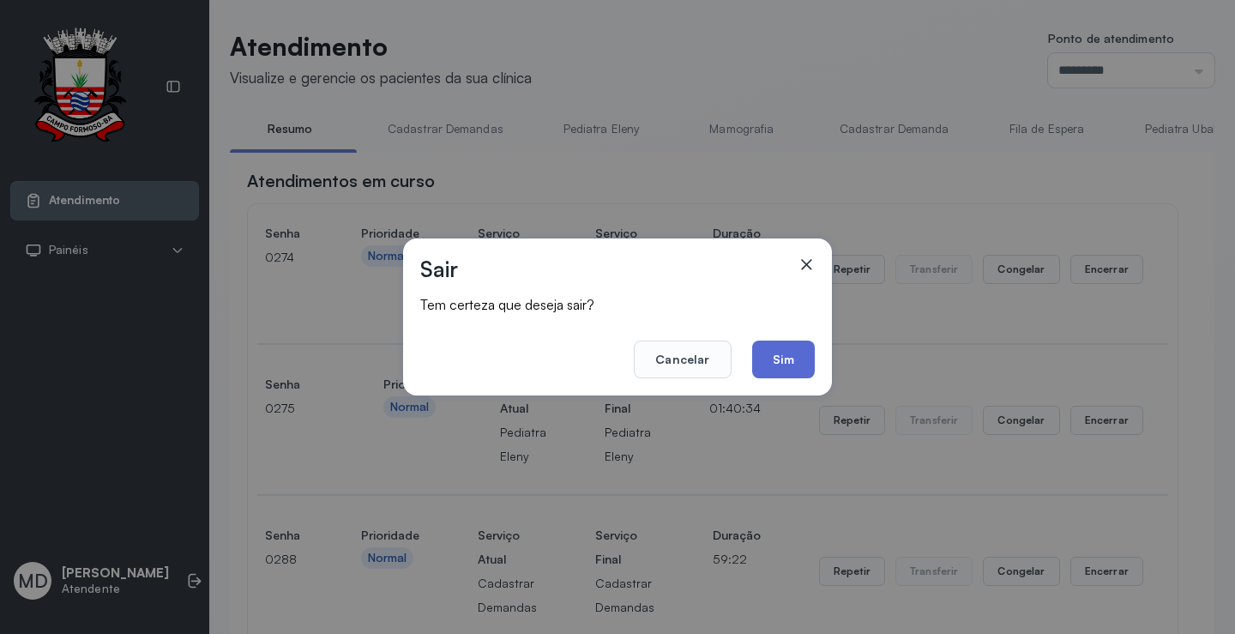
click at [779, 355] on button "Sim" at bounding box center [783, 359] width 63 height 38
